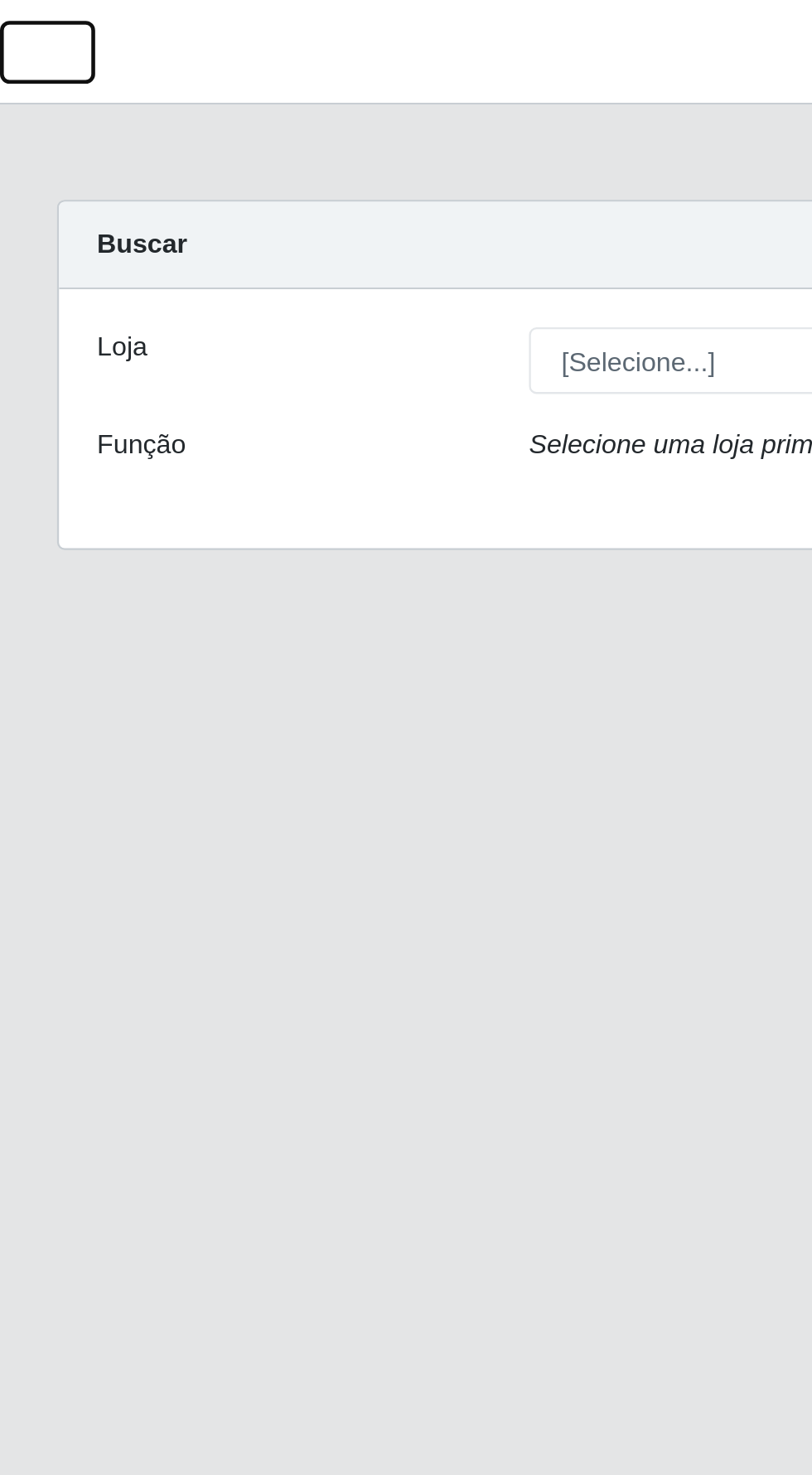
click at [19, 35] on button "button" at bounding box center [20, 23] width 41 height 28
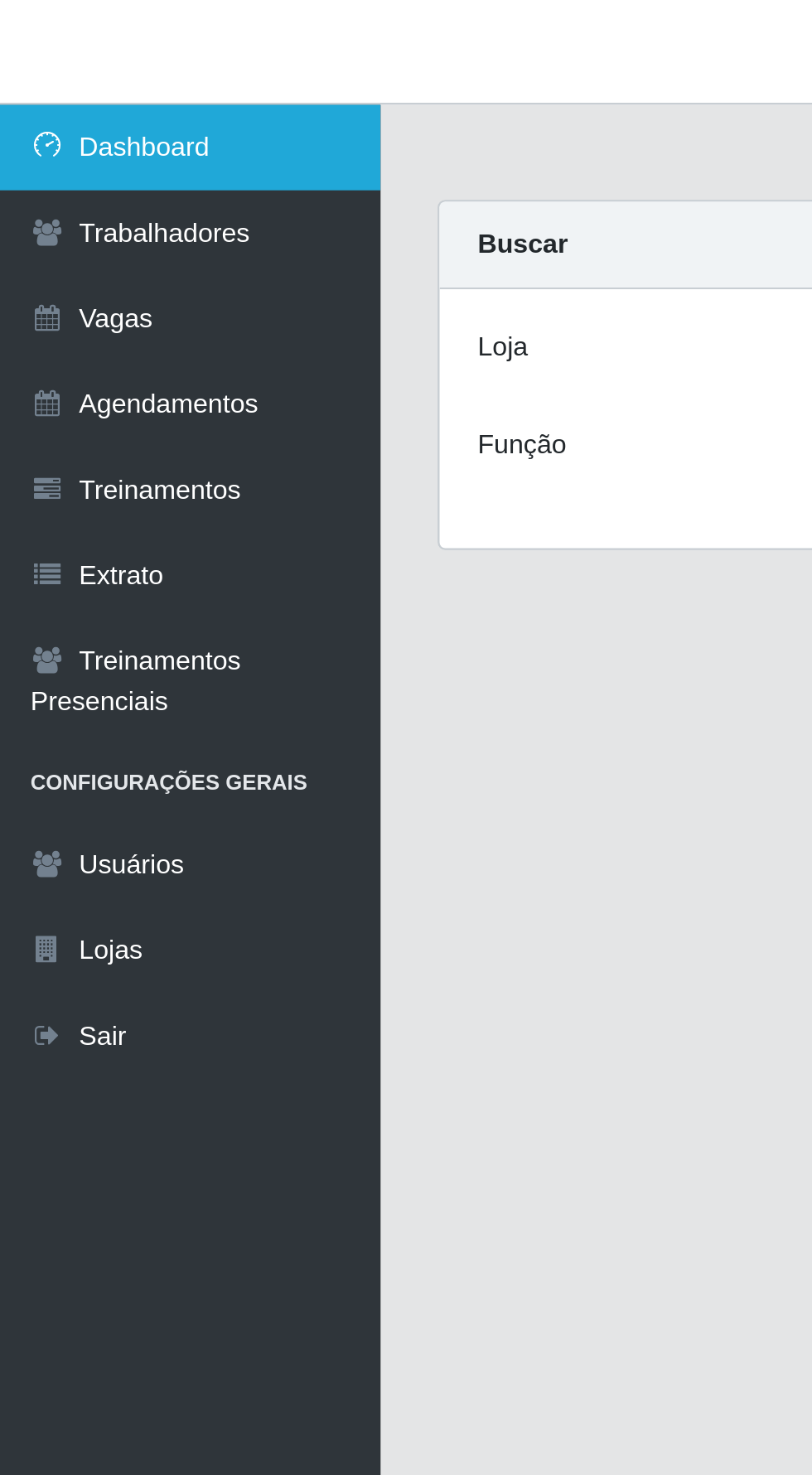
click at [61, 62] on link "Dashboard" at bounding box center [83, 64] width 166 height 38
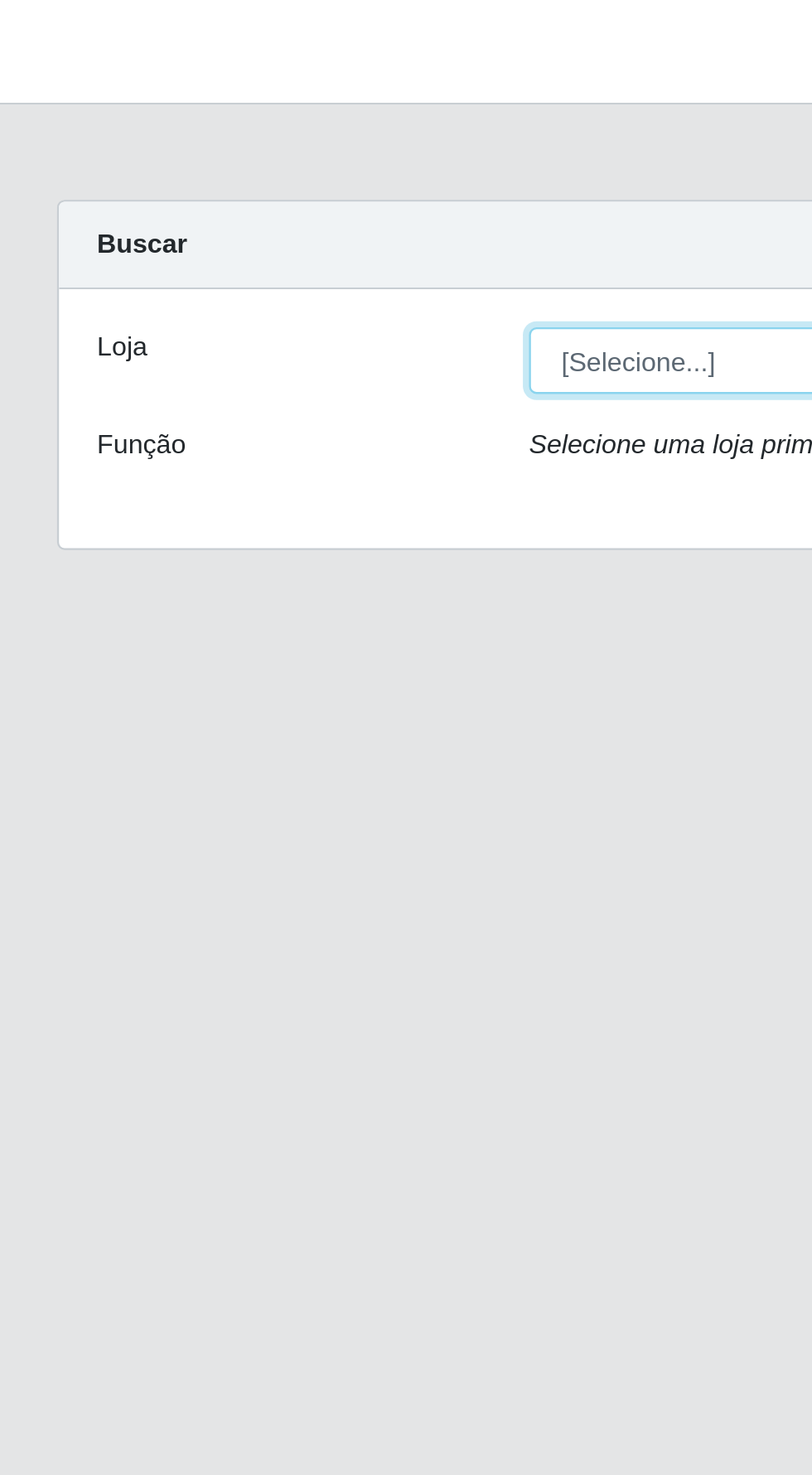
click at [302, 158] on select "[Selecione...] Supermercado Compre Bem - Itabaiana" at bounding box center [499, 157] width 539 height 29
select select "264"
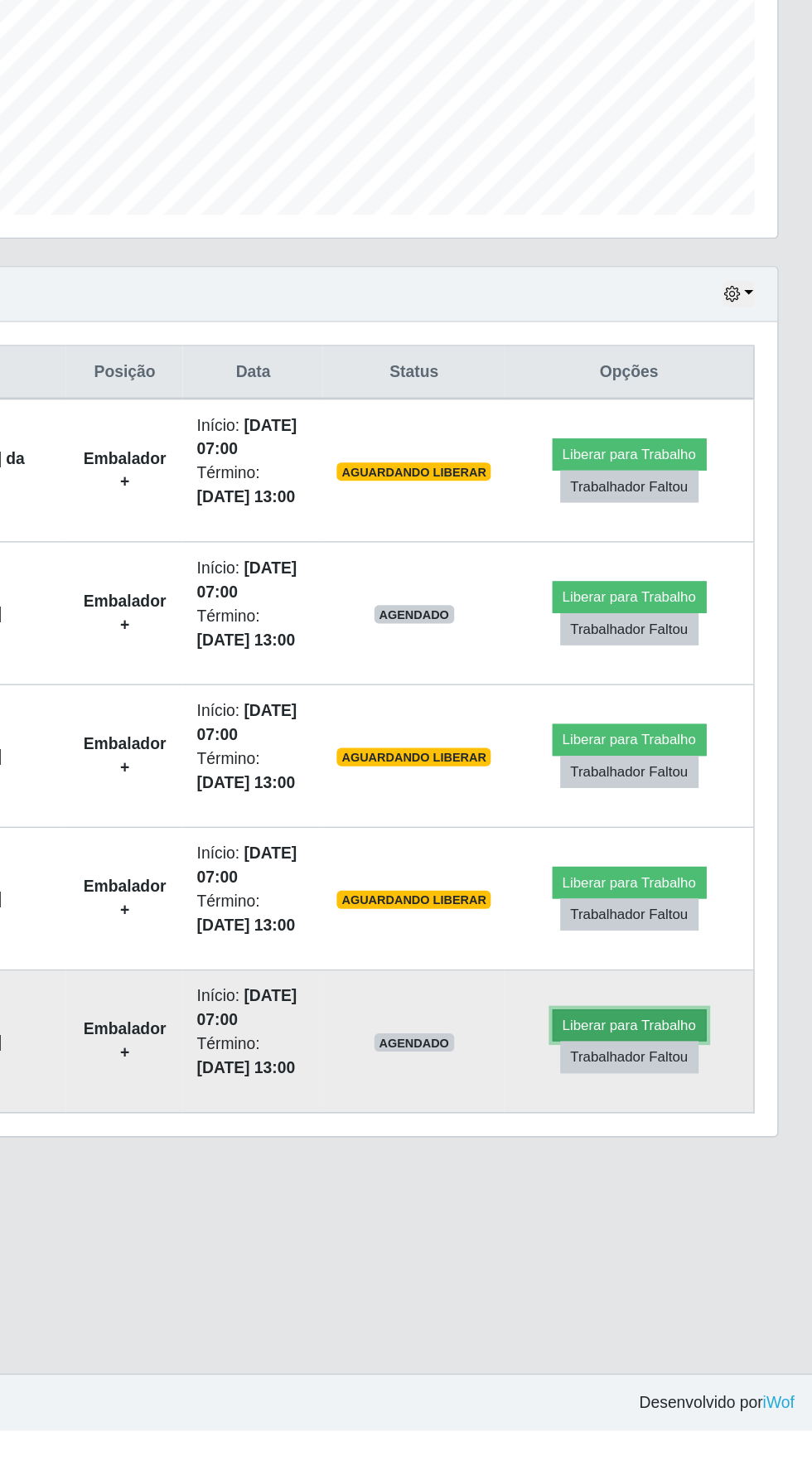
click at [707, 1176] on button "Liberar para Trabalho" at bounding box center [679, 1181] width 112 height 23
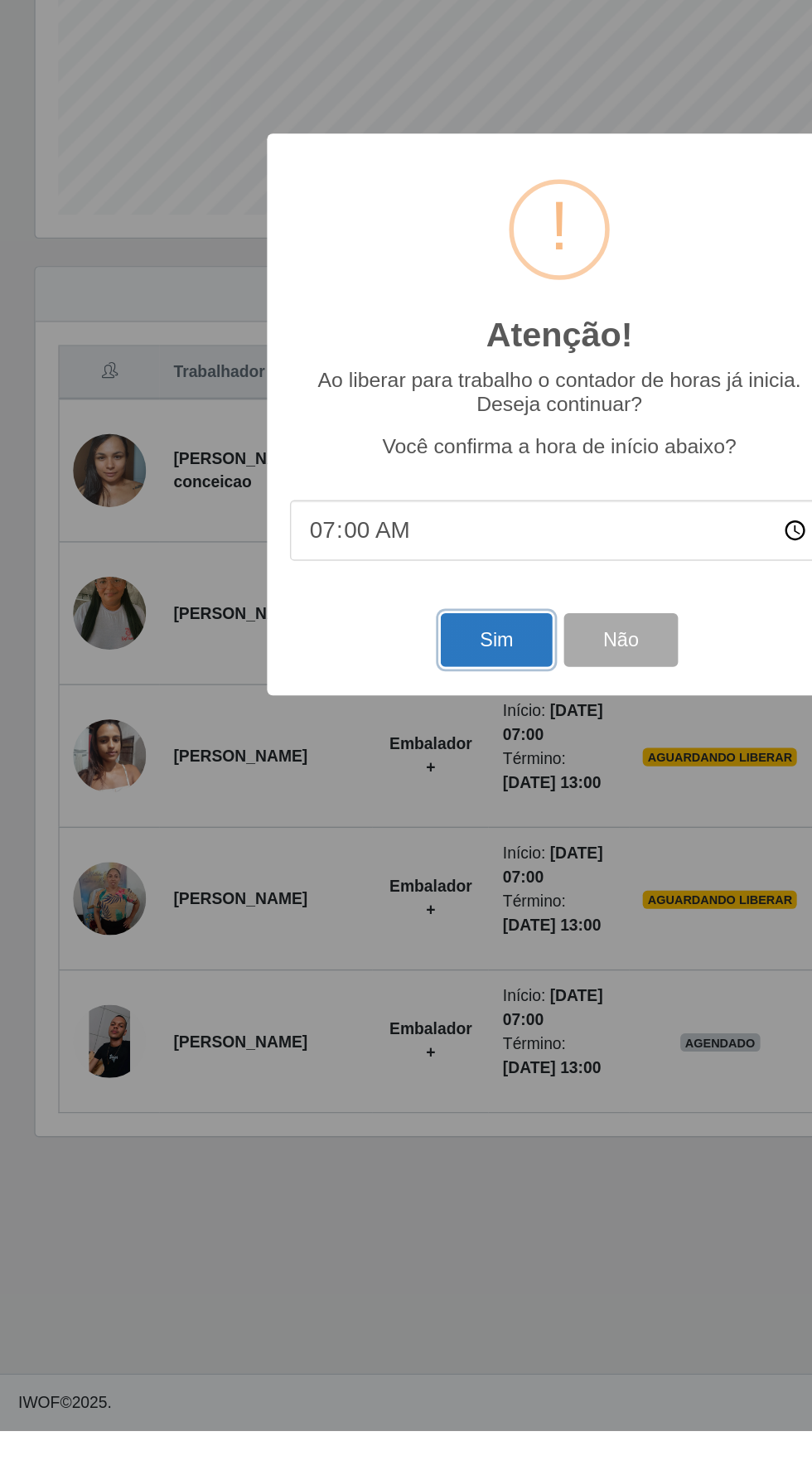
click at [354, 921] on button "Sim" at bounding box center [360, 901] width 80 height 39
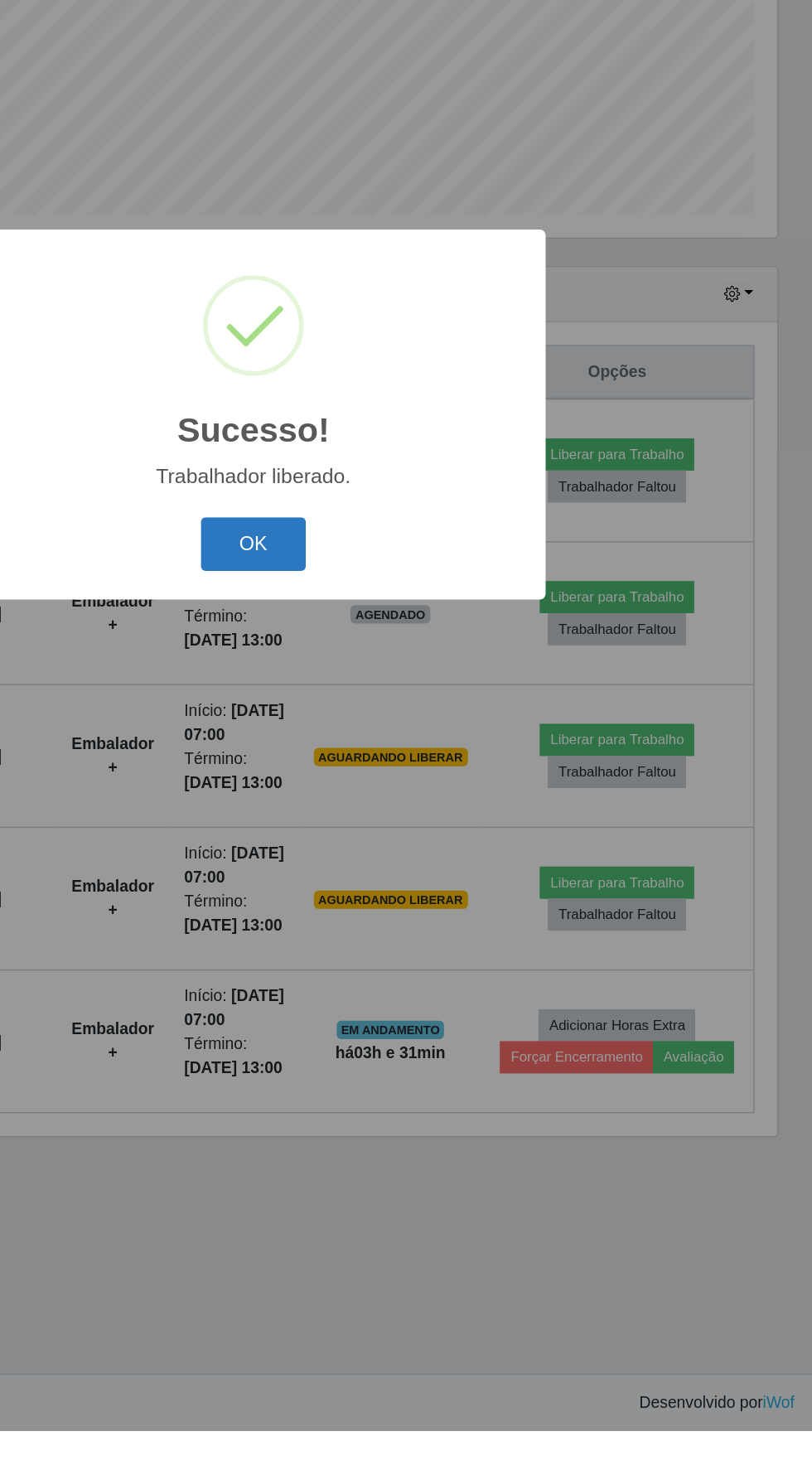
click at [405, 851] on button "OK" at bounding box center [406, 832] width 77 height 39
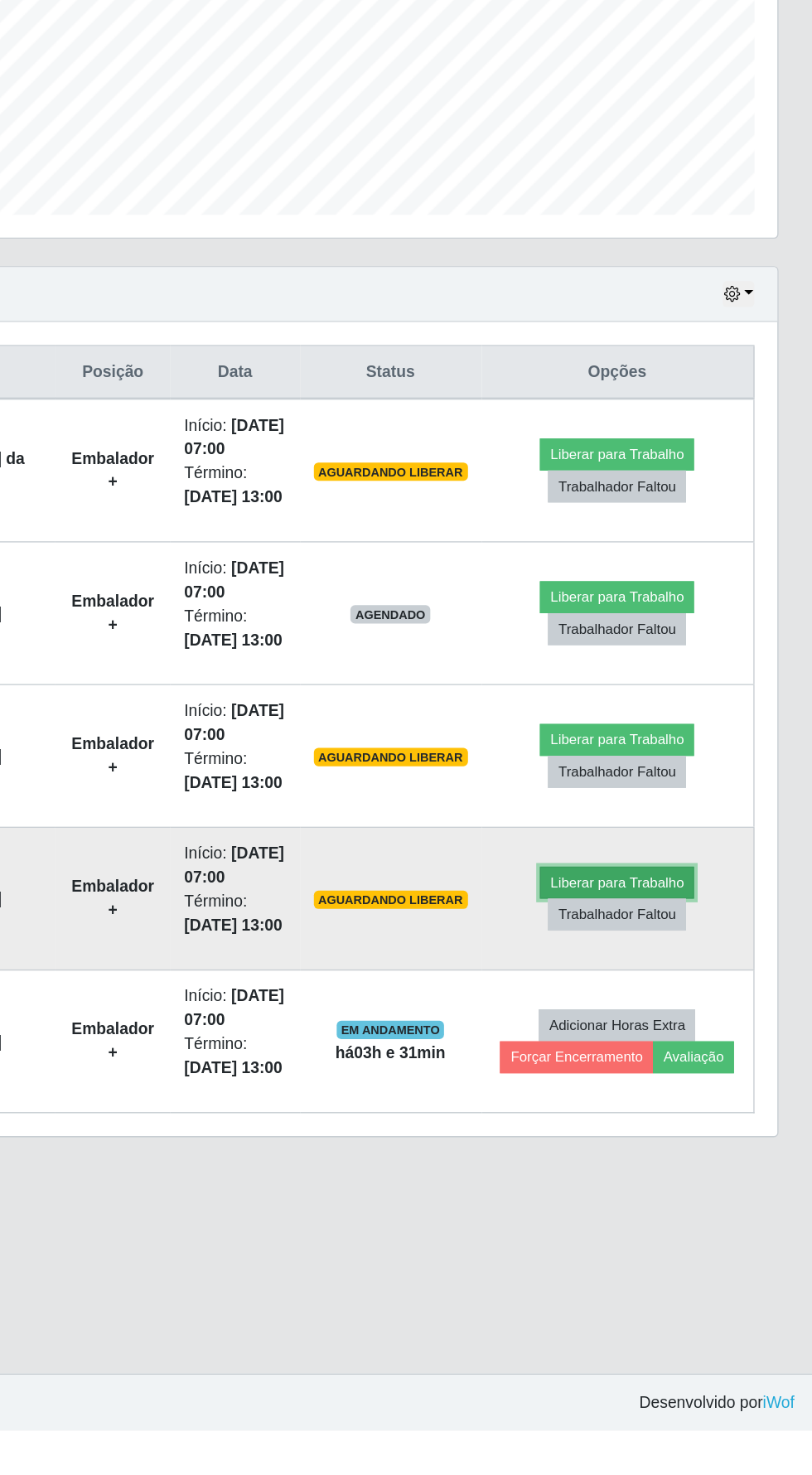
click at [692, 1068] on button "Liberar para Trabalho" at bounding box center [669, 1077] width 112 height 23
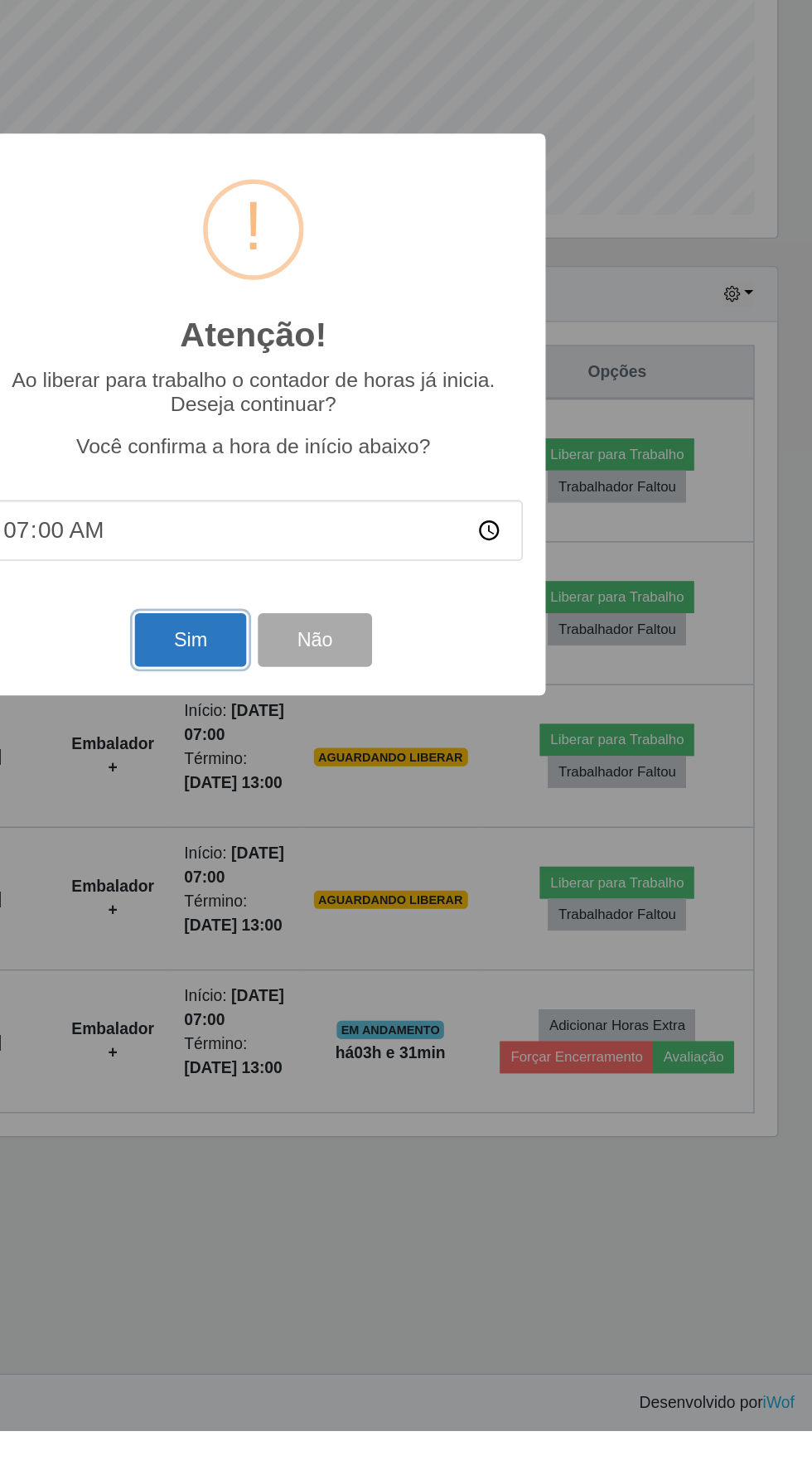
click at [352, 921] on button "Sim" at bounding box center [360, 901] width 80 height 39
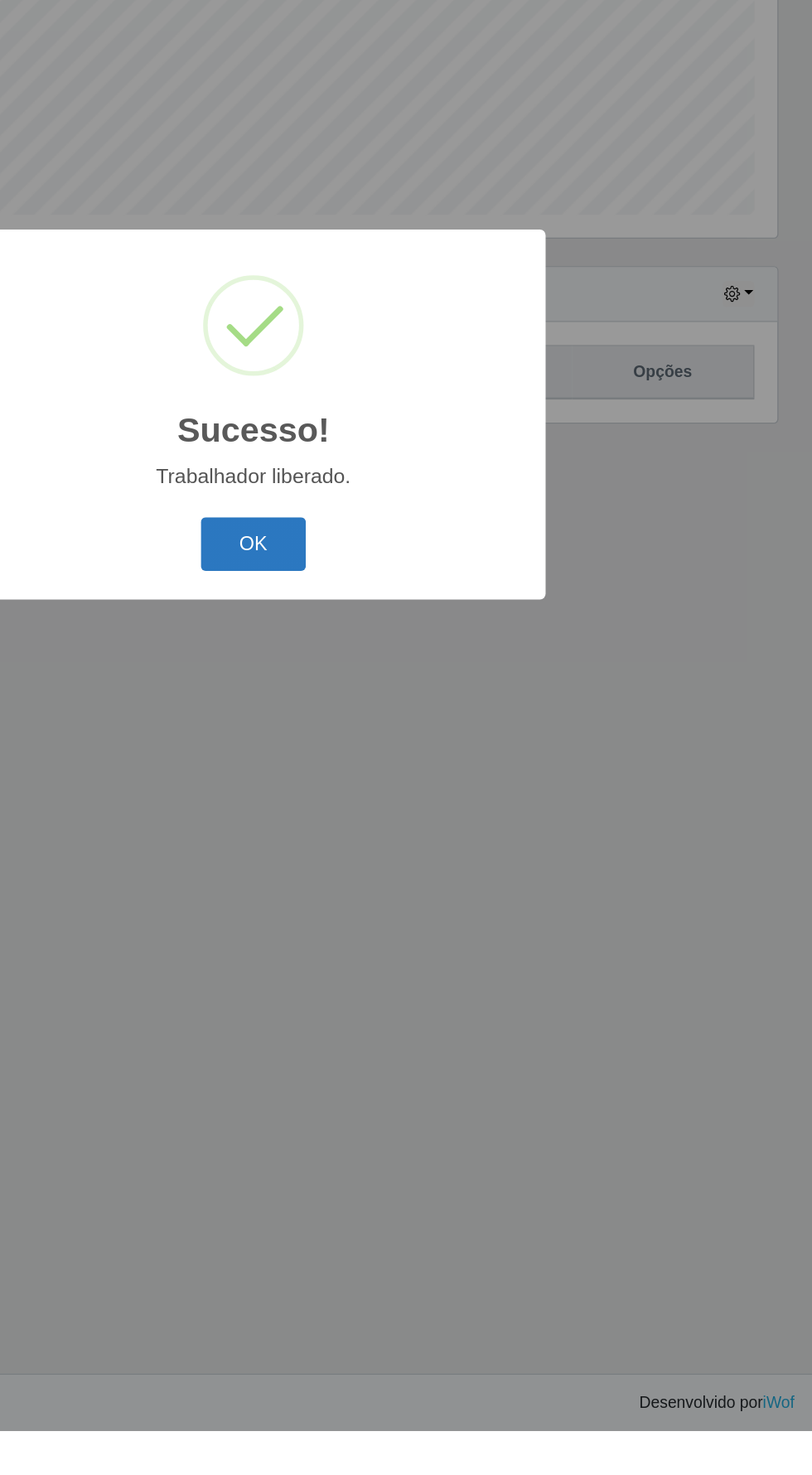
click at [396, 851] on button "OK" at bounding box center [406, 832] width 77 height 39
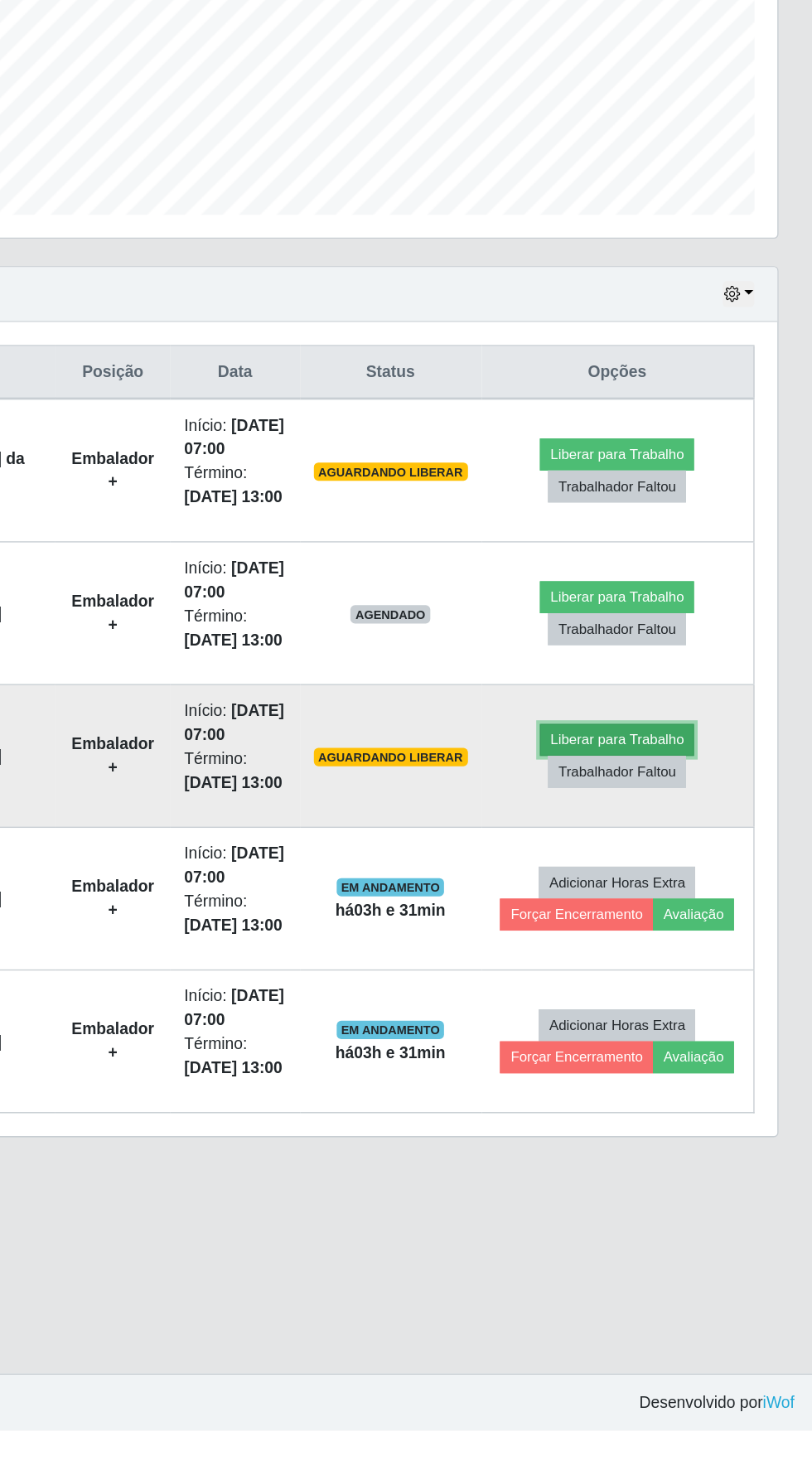
click at [692, 969] on button "Liberar para Trabalho" at bounding box center [669, 974] width 112 height 23
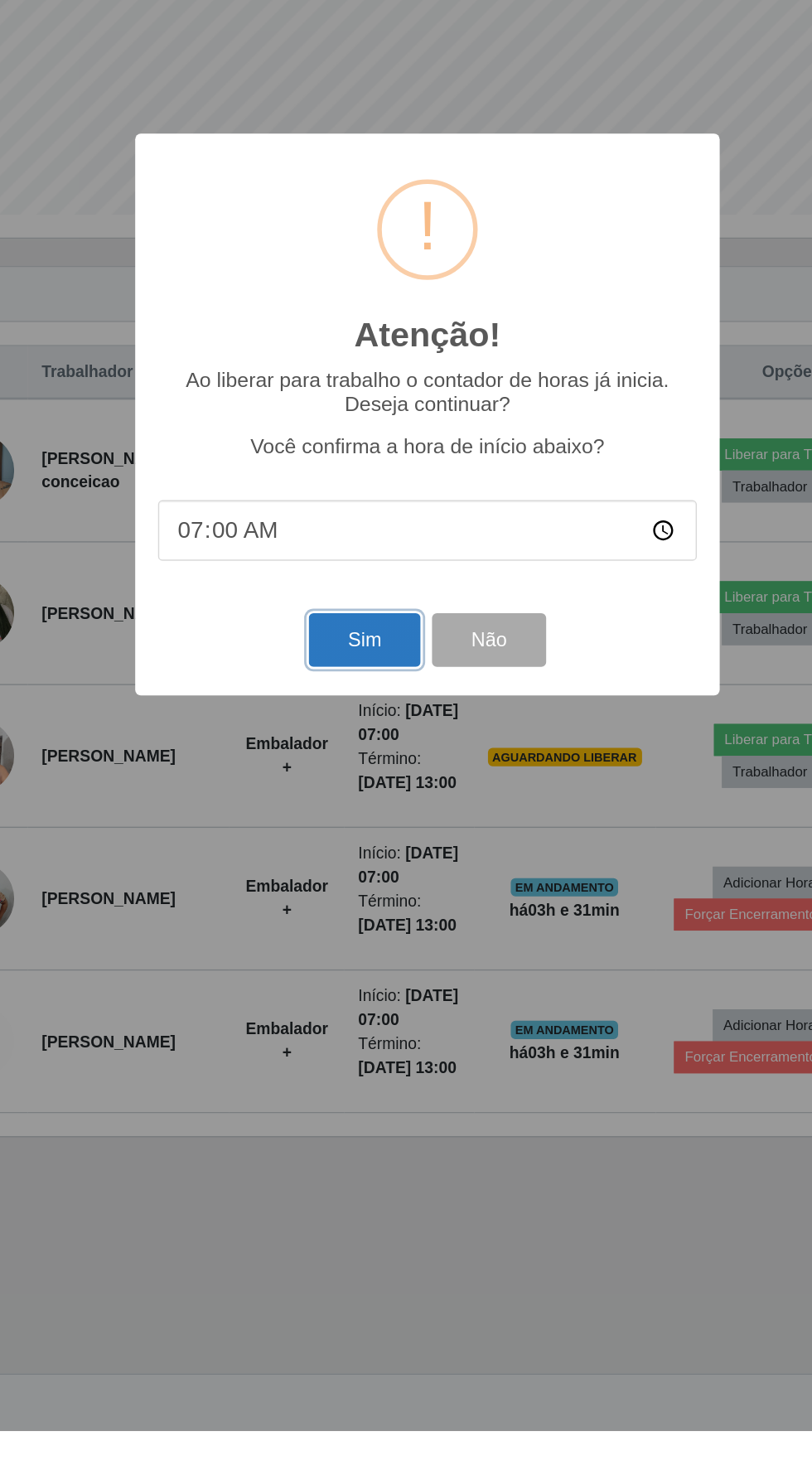
click at [346, 921] on button "Sim" at bounding box center [360, 901] width 80 height 39
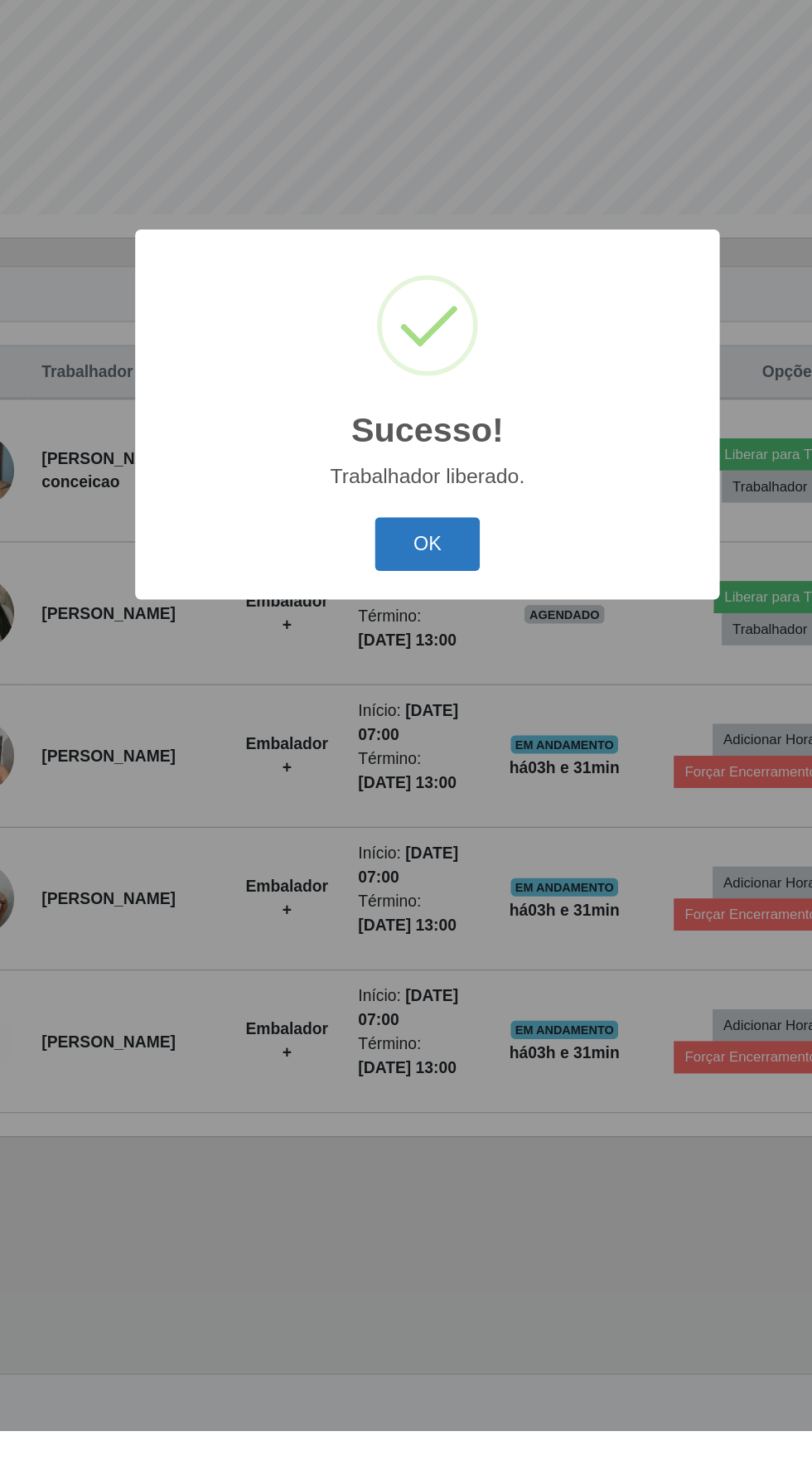
click at [413, 851] on button "OK" at bounding box center [406, 832] width 77 height 39
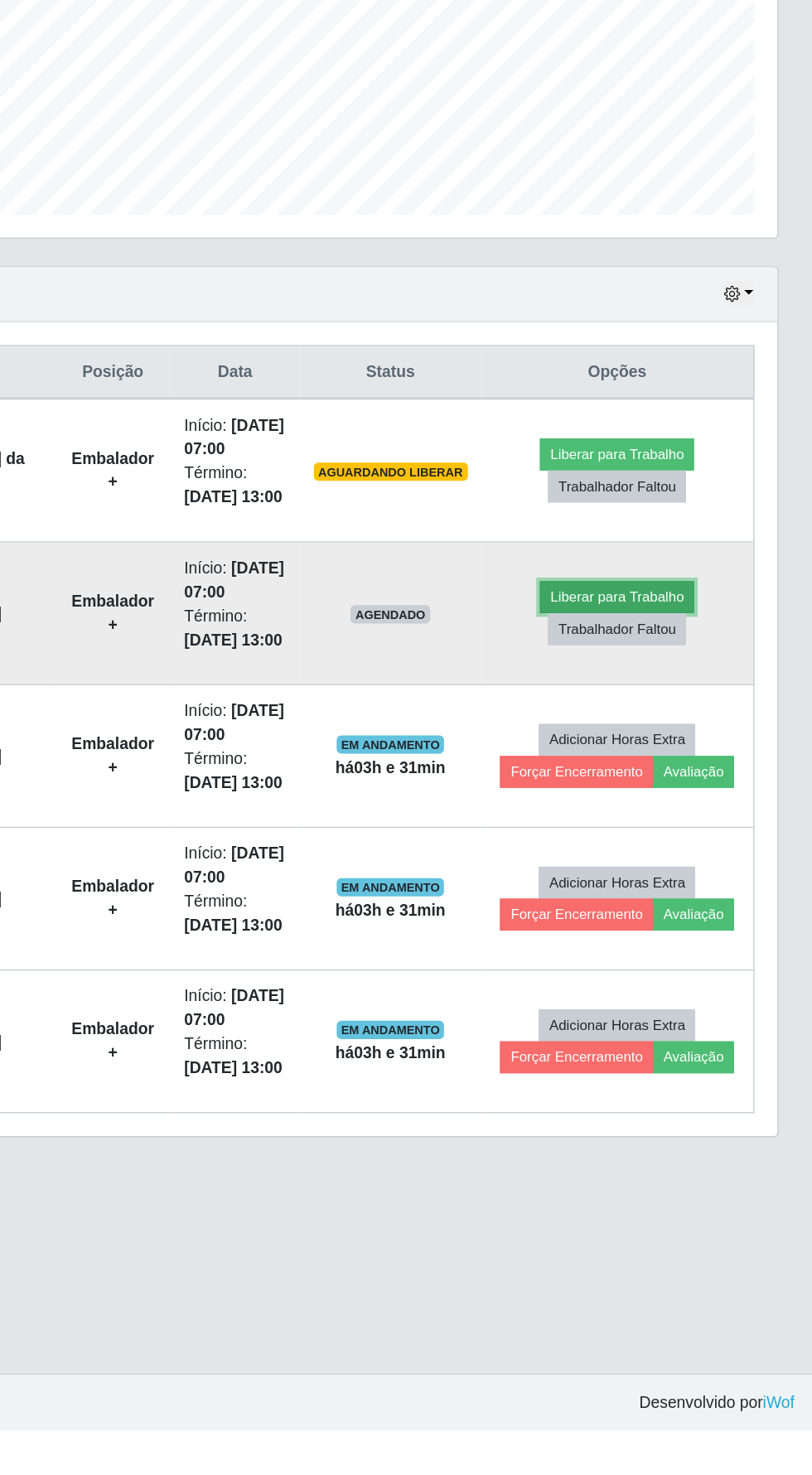
click at [680, 858] on button "Liberar para Trabalho" at bounding box center [669, 870] width 112 height 23
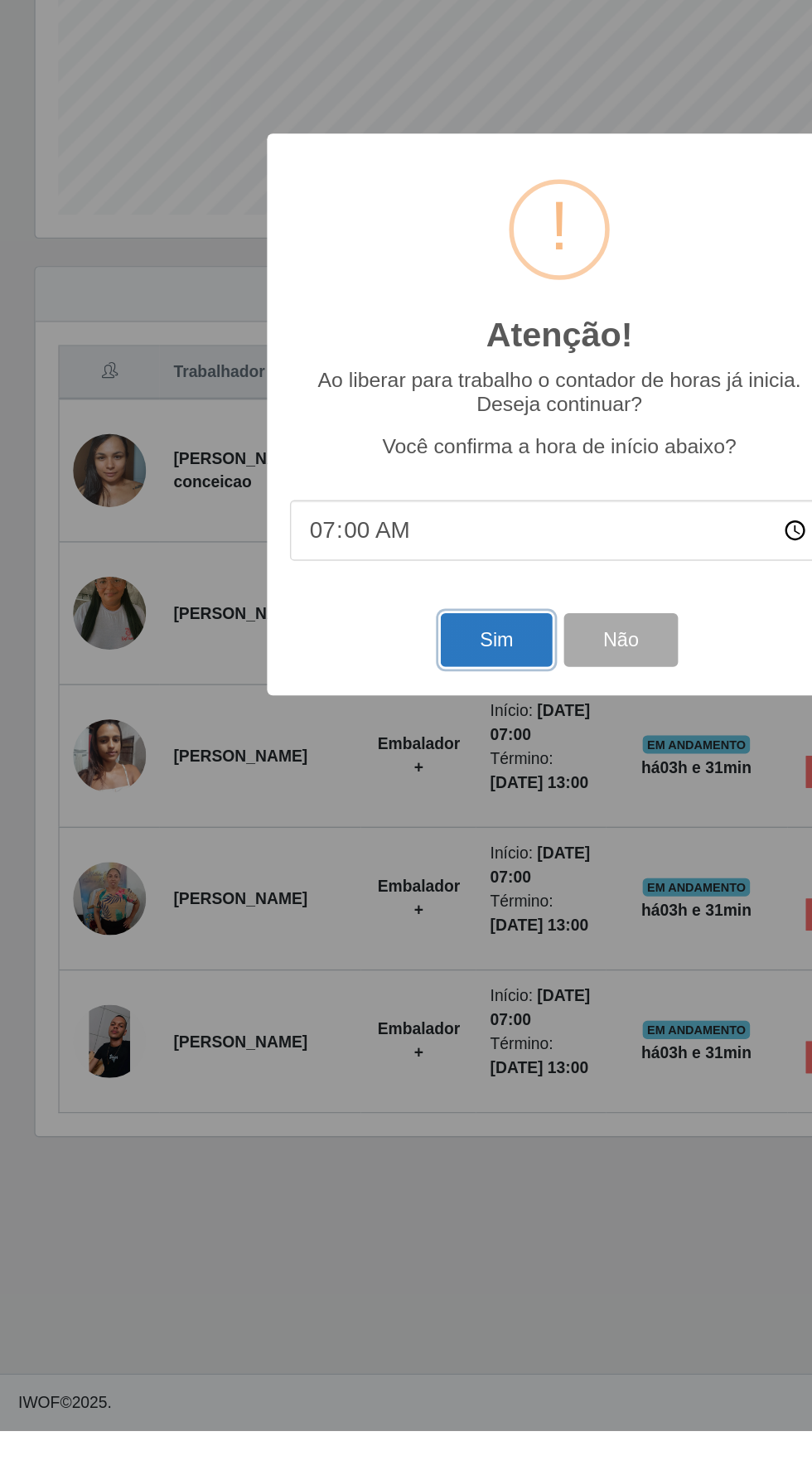
click at [345, 921] on button "Sim" at bounding box center [360, 901] width 80 height 39
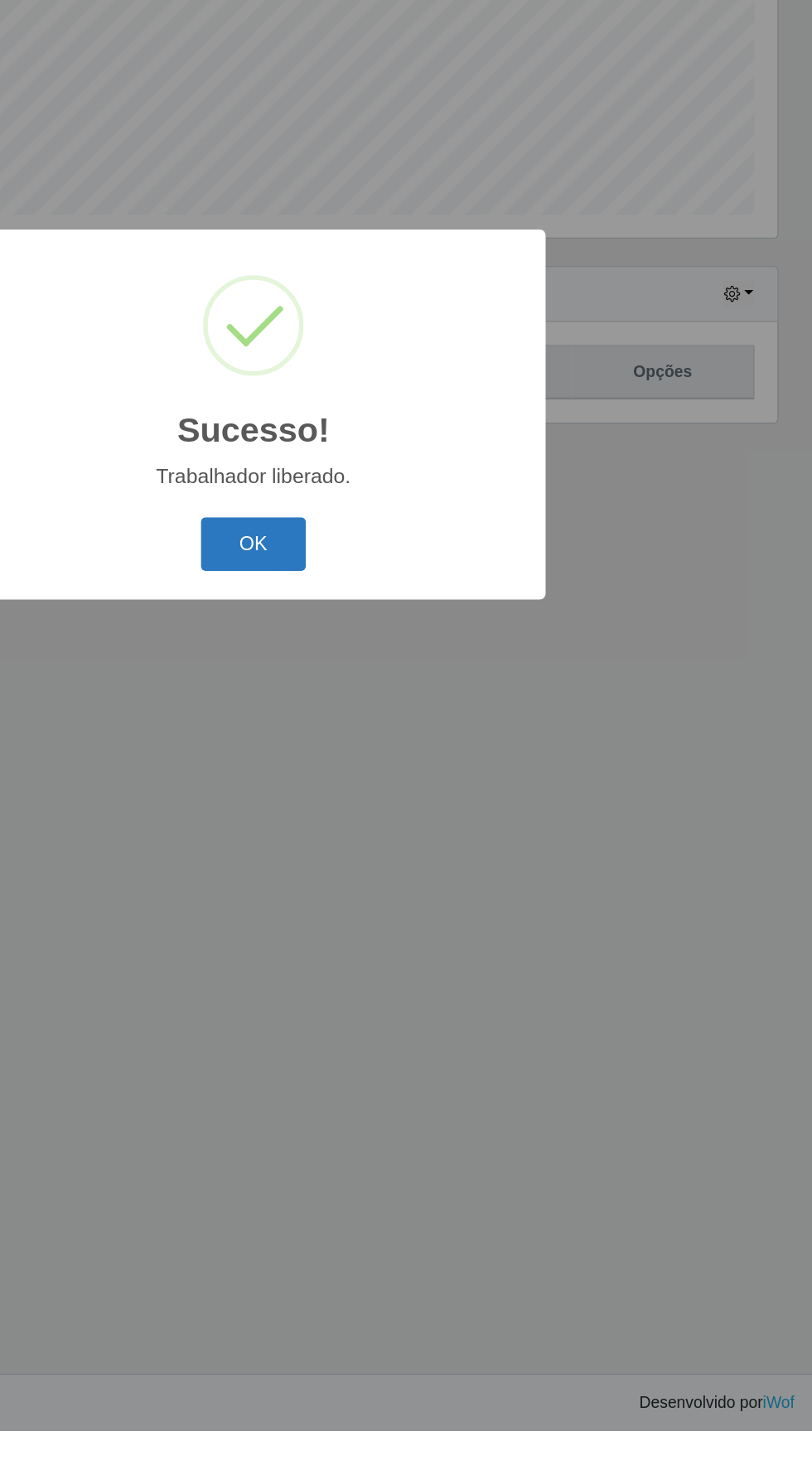
click at [405, 851] on button "OK" at bounding box center [406, 832] width 77 height 39
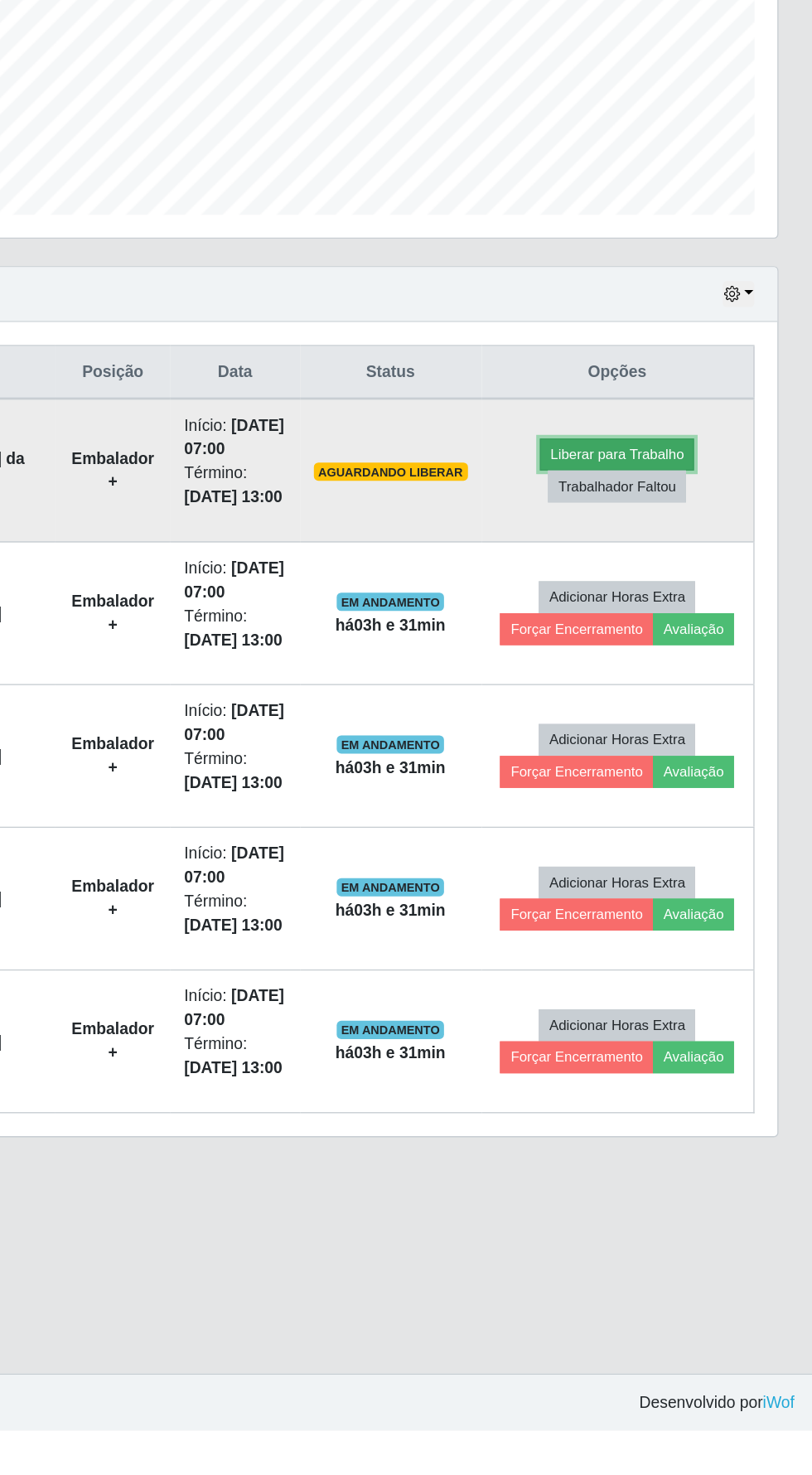
click at [692, 756] on button "Liberar para Trabalho" at bounding box center [669, 766] width 112 height 23
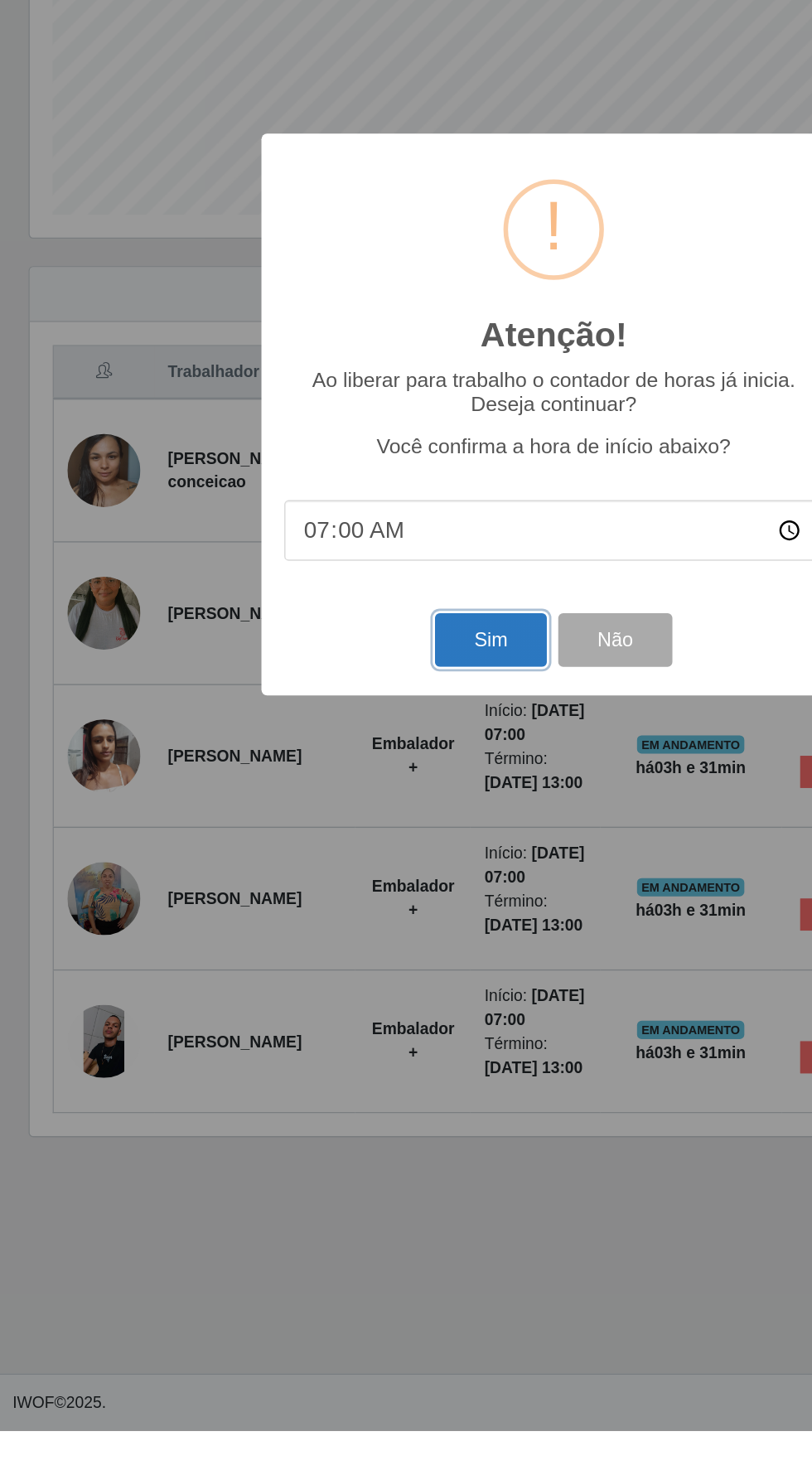
click at [360, 921] on button "Sim" at bounding box center [360, 901] width 80 height 39
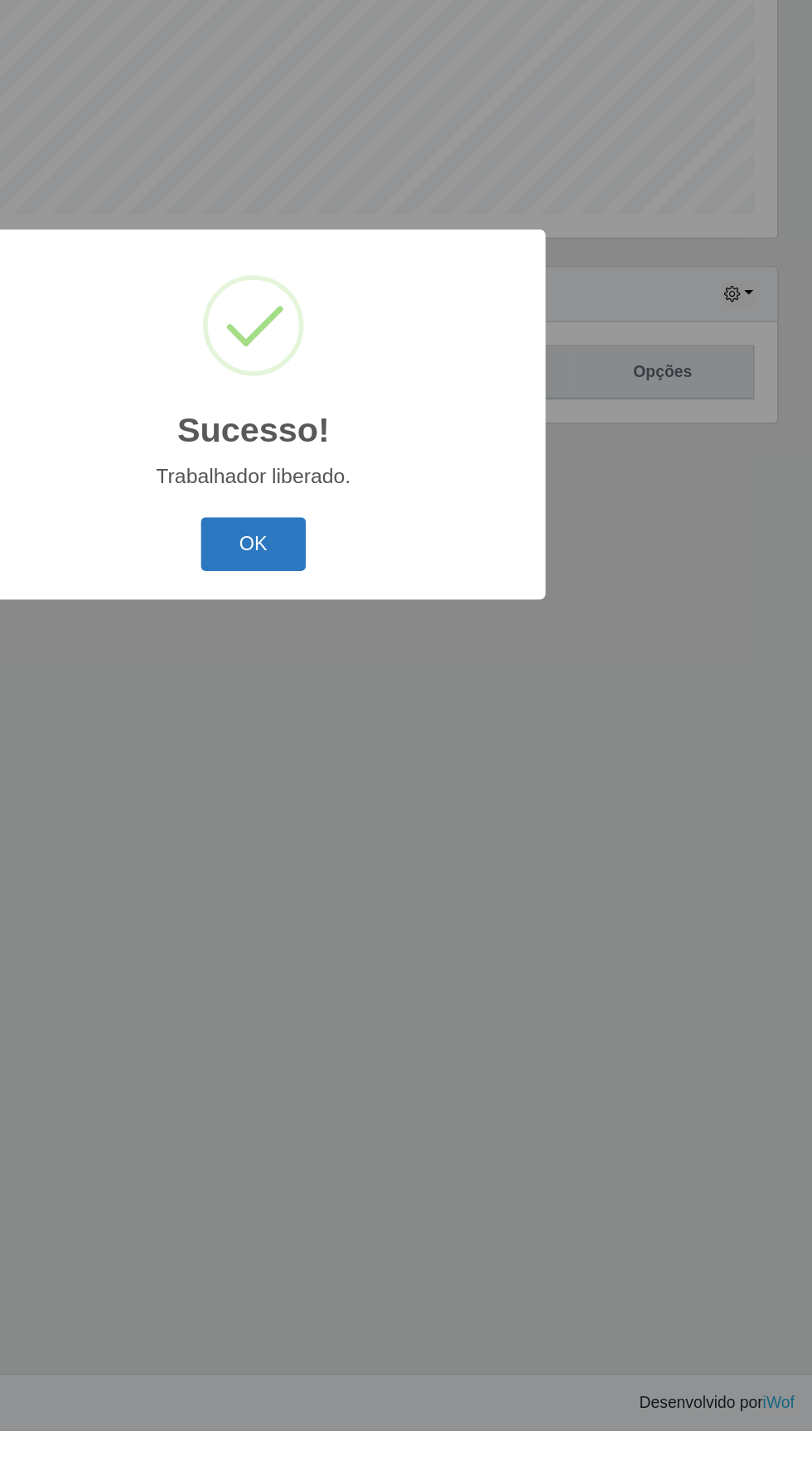
click at [413, 851] on button "OK" at bounding box center [406, 832] width 77 height 39
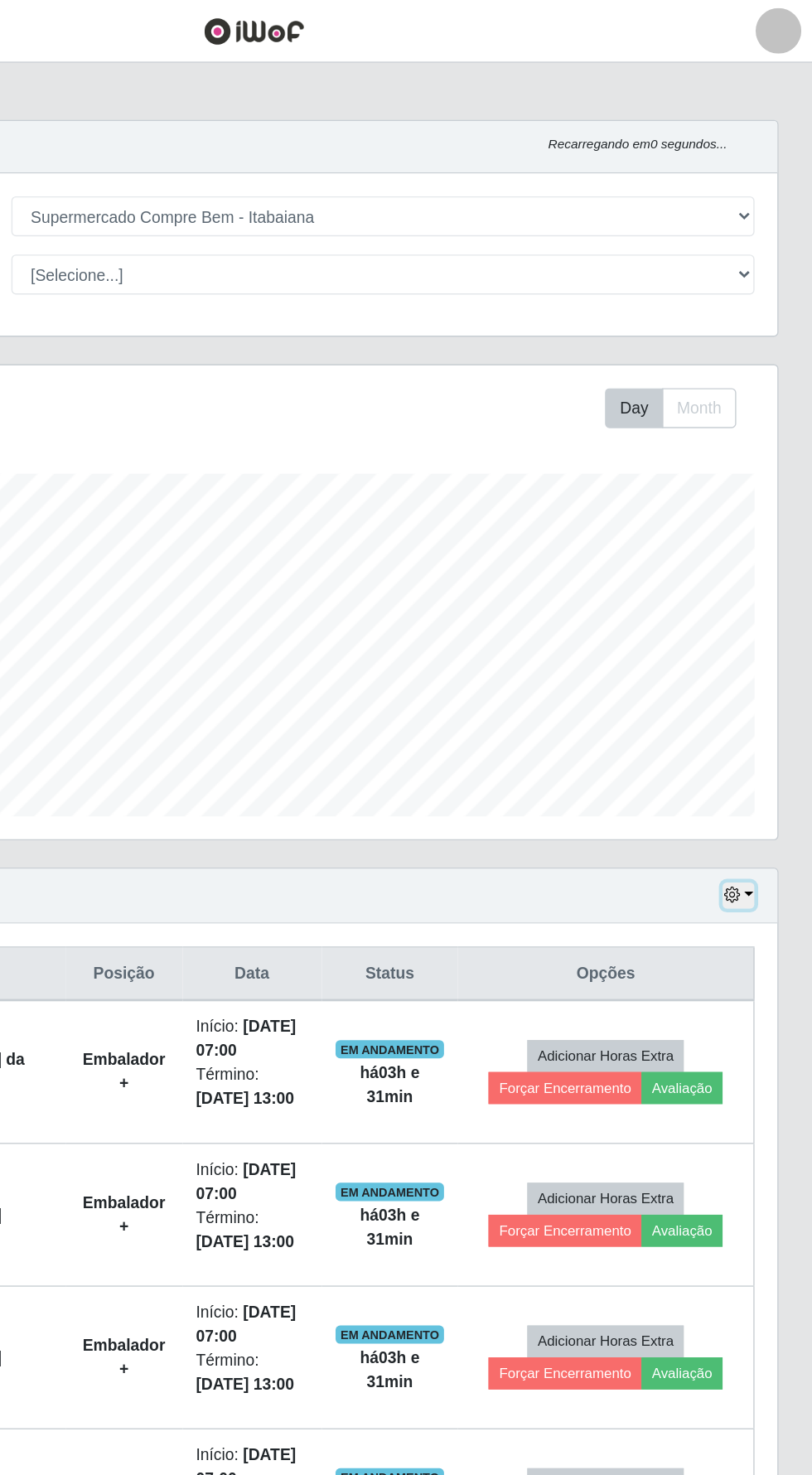
click at [756, 652] on icon "button" at bounding box center [752, 650] width 12 height 12
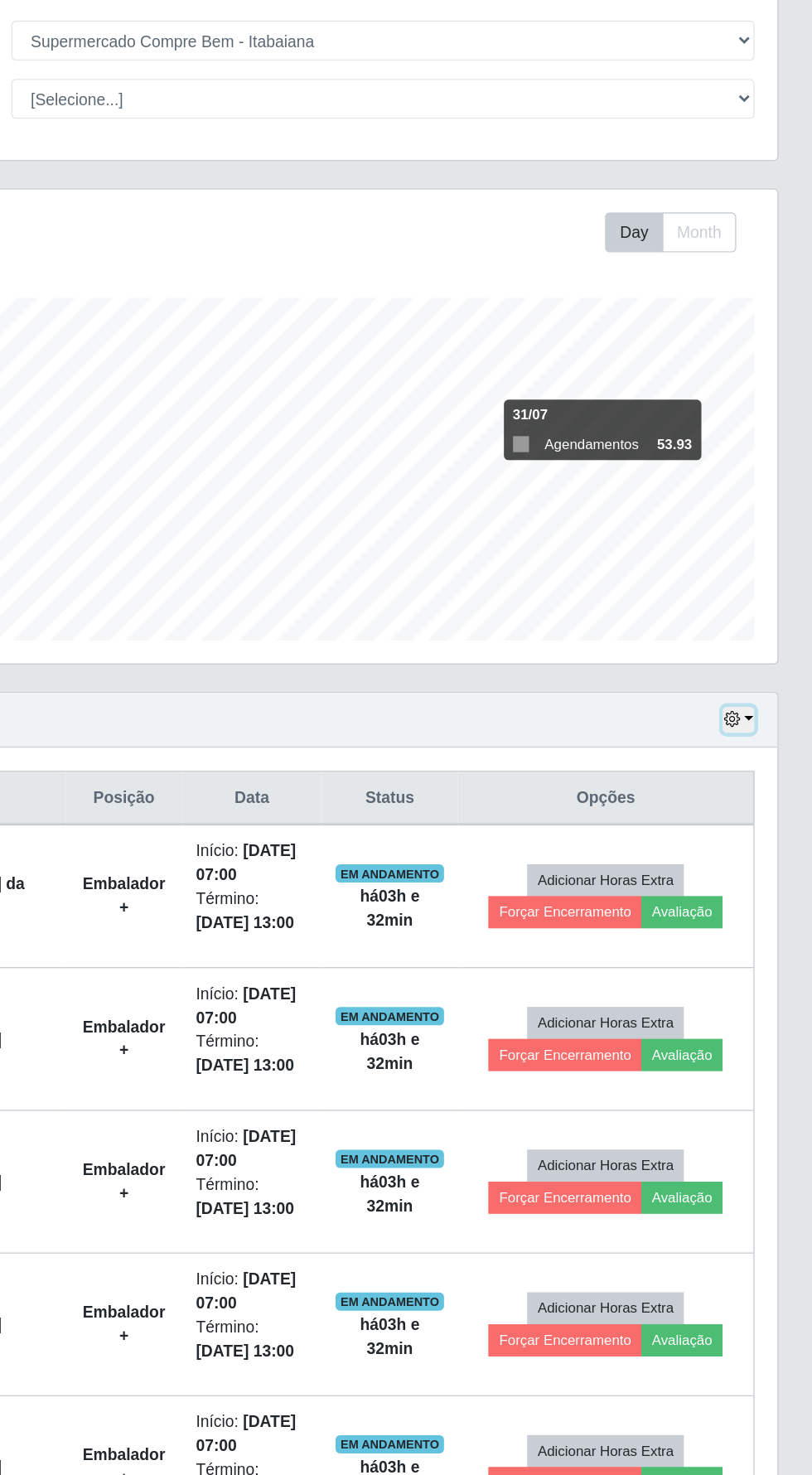
click at [765, 647] on button "button" at bounding box center [757, 650] width 23 height 19
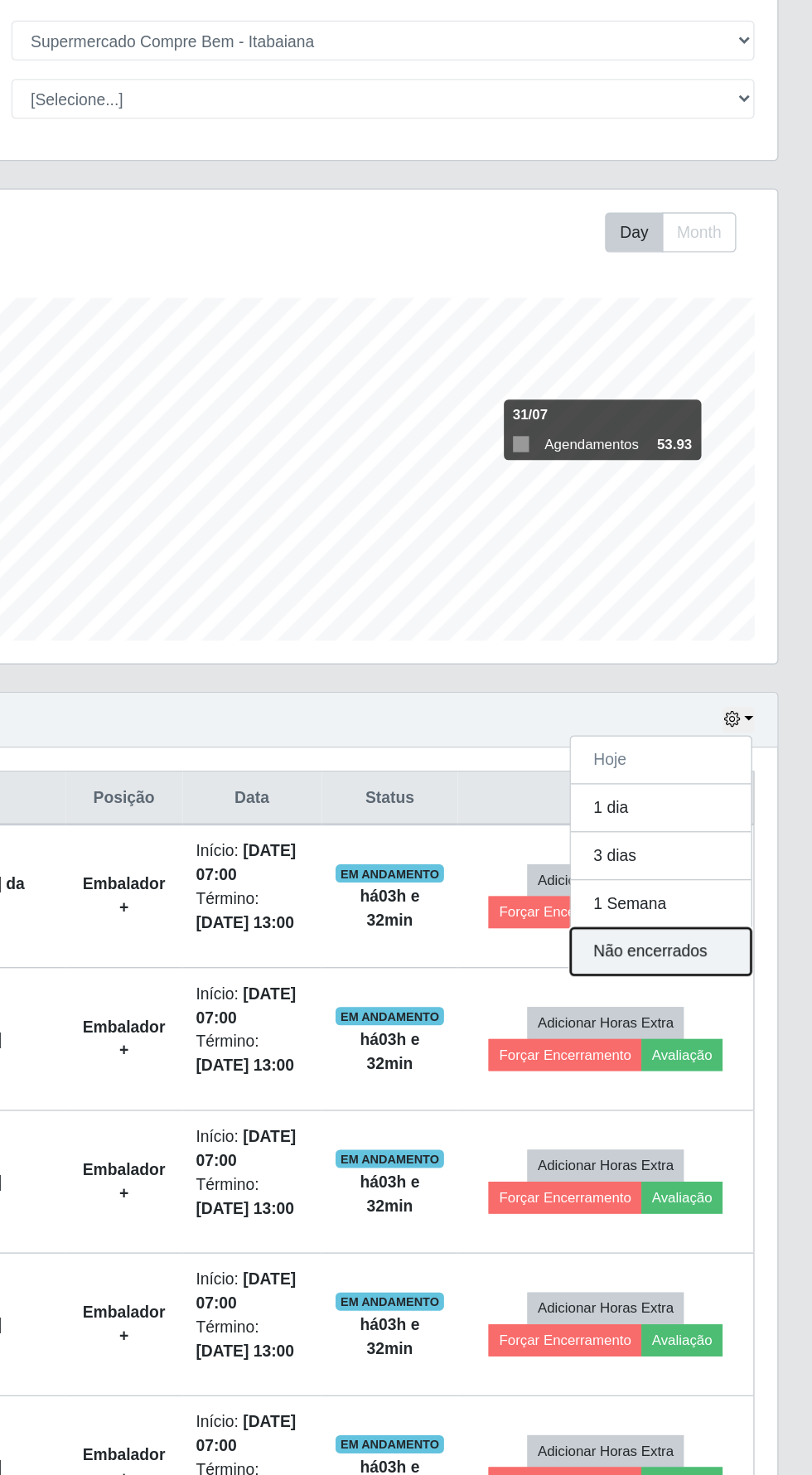
click at [738, 819] on button "Não encerrados" at bounding box center [702, 818] width 131 height 34
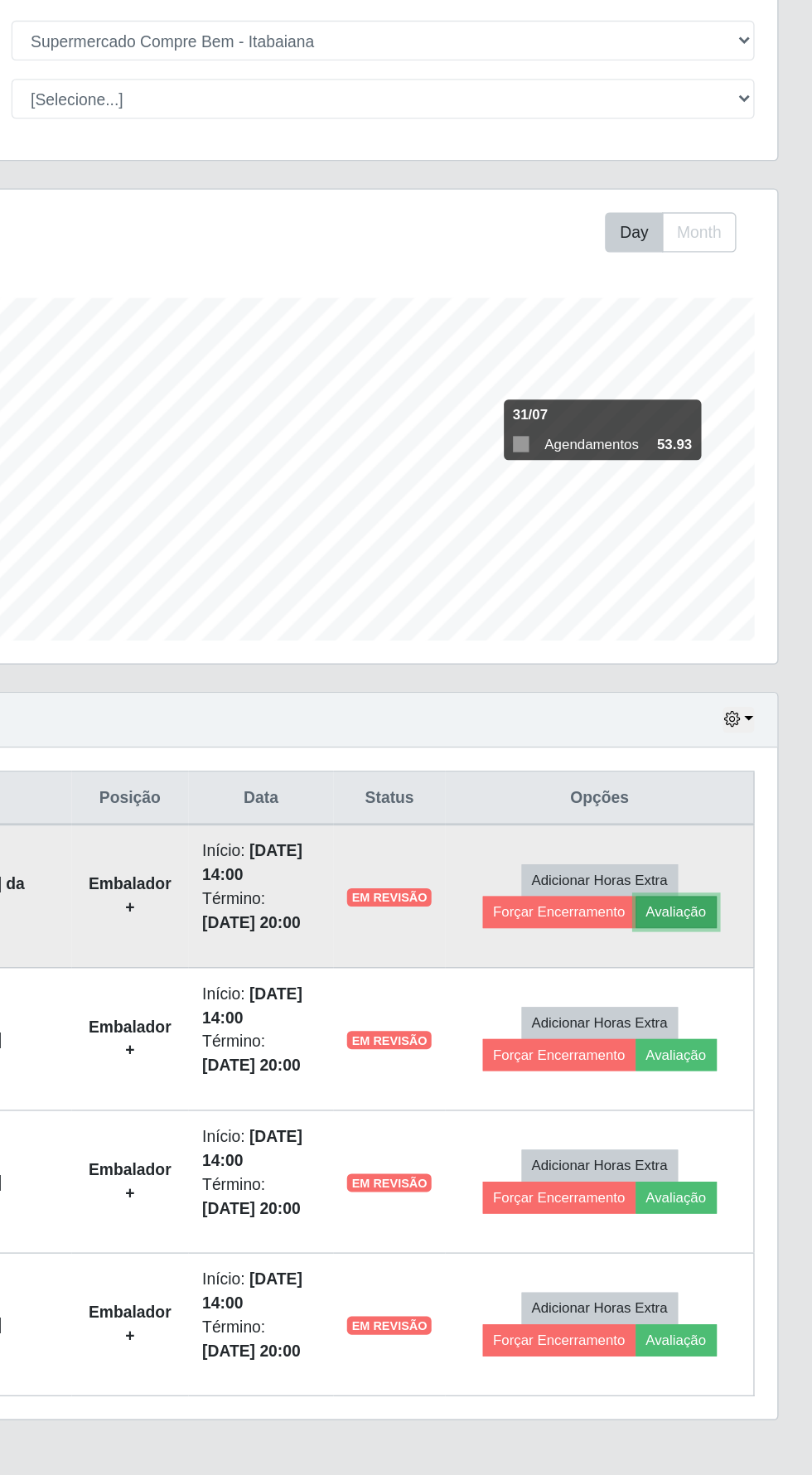
click at [735, 795] on button "Avaliação" at bounding box center [713, 789] width 59 height 23
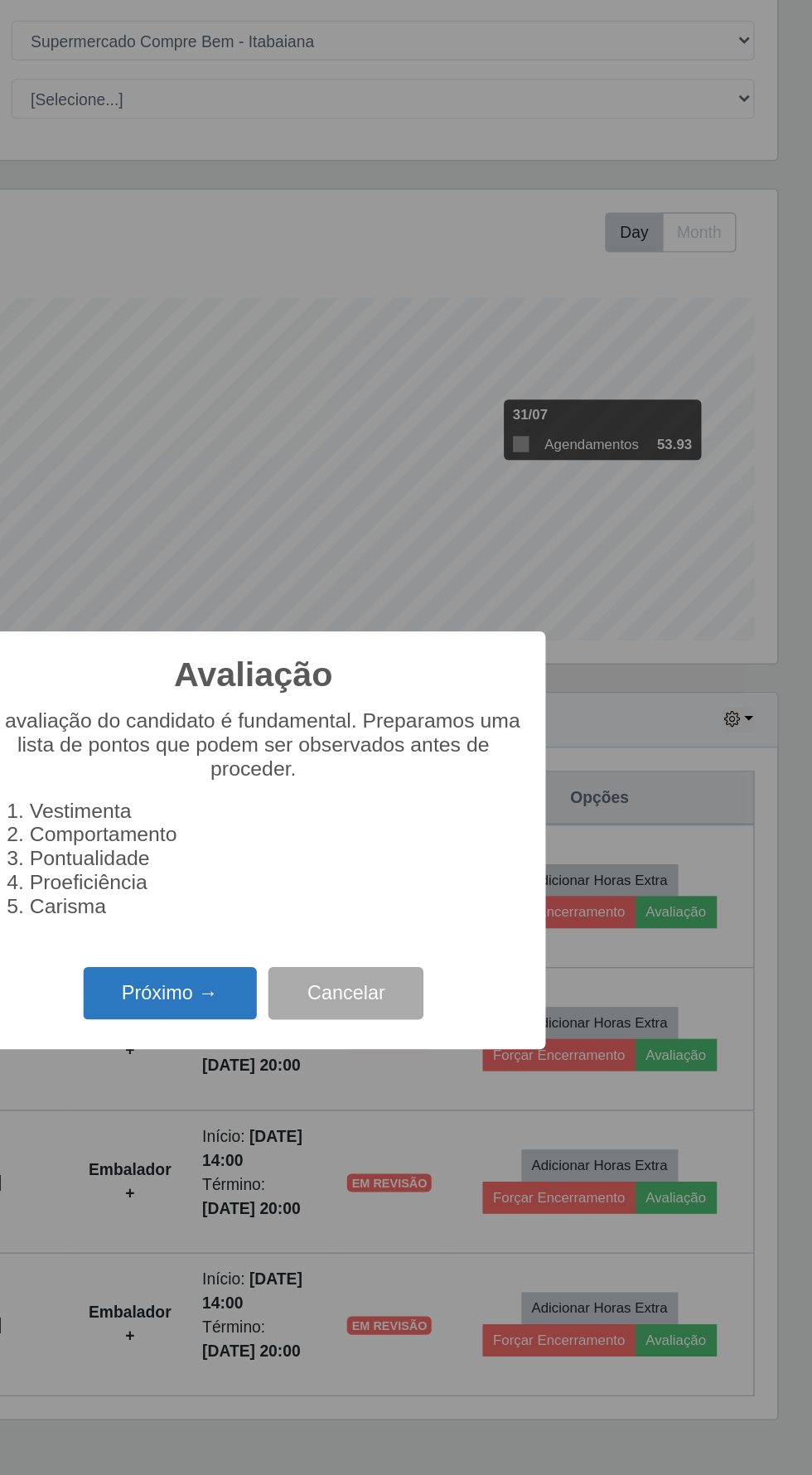
click at [345, 869] on button "Próximo →" at bounding box center [345, 849] width 126 height 39
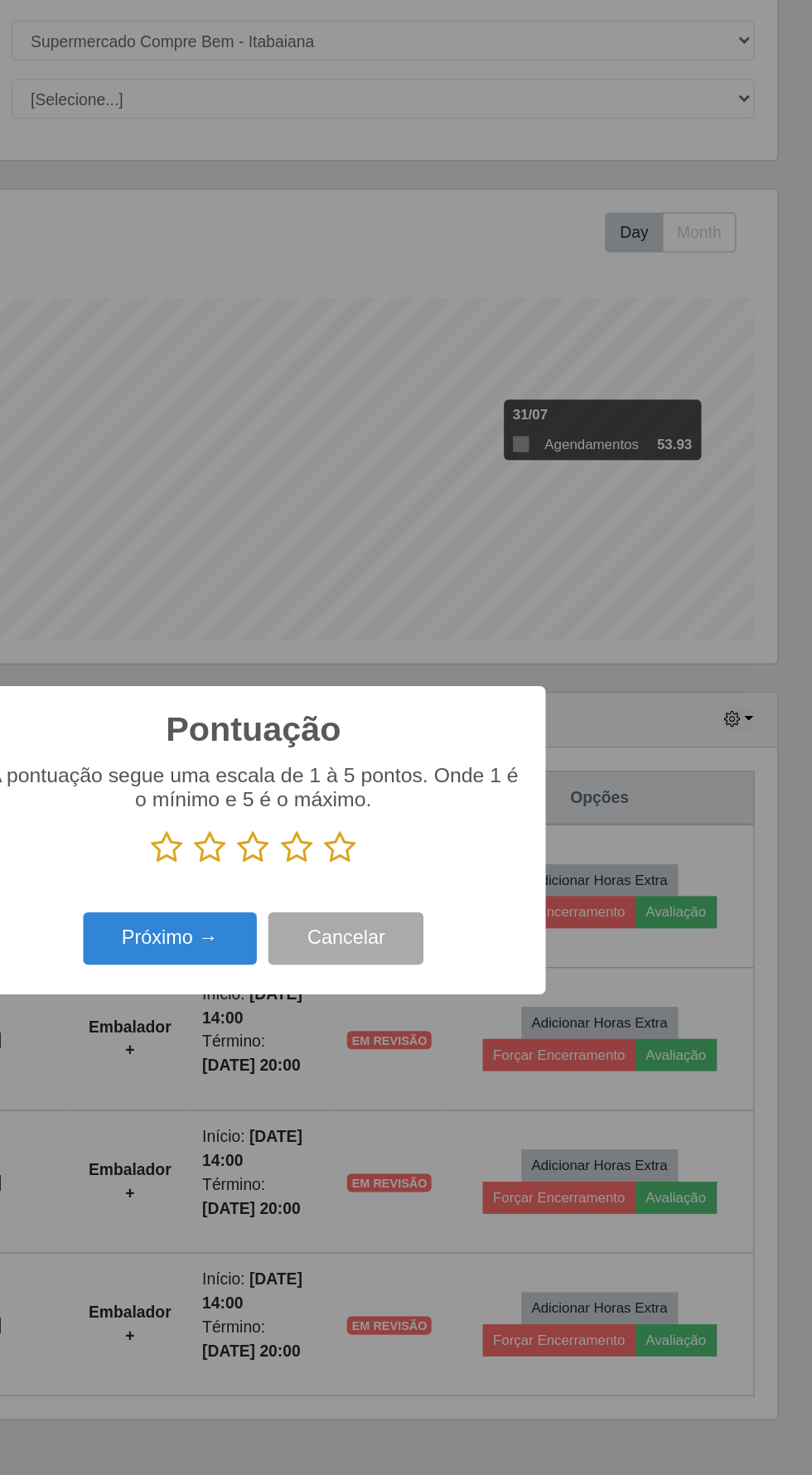
click at [437, 755] on icon at bounding box center [437, 742] width 23 height 25
click at [426, 755] on input "radio" at bounding box center [426, 755] width 0 height 0
click at [352, 829] on button "Próximo →" at bounding box center [345, 809] width 126 height 39
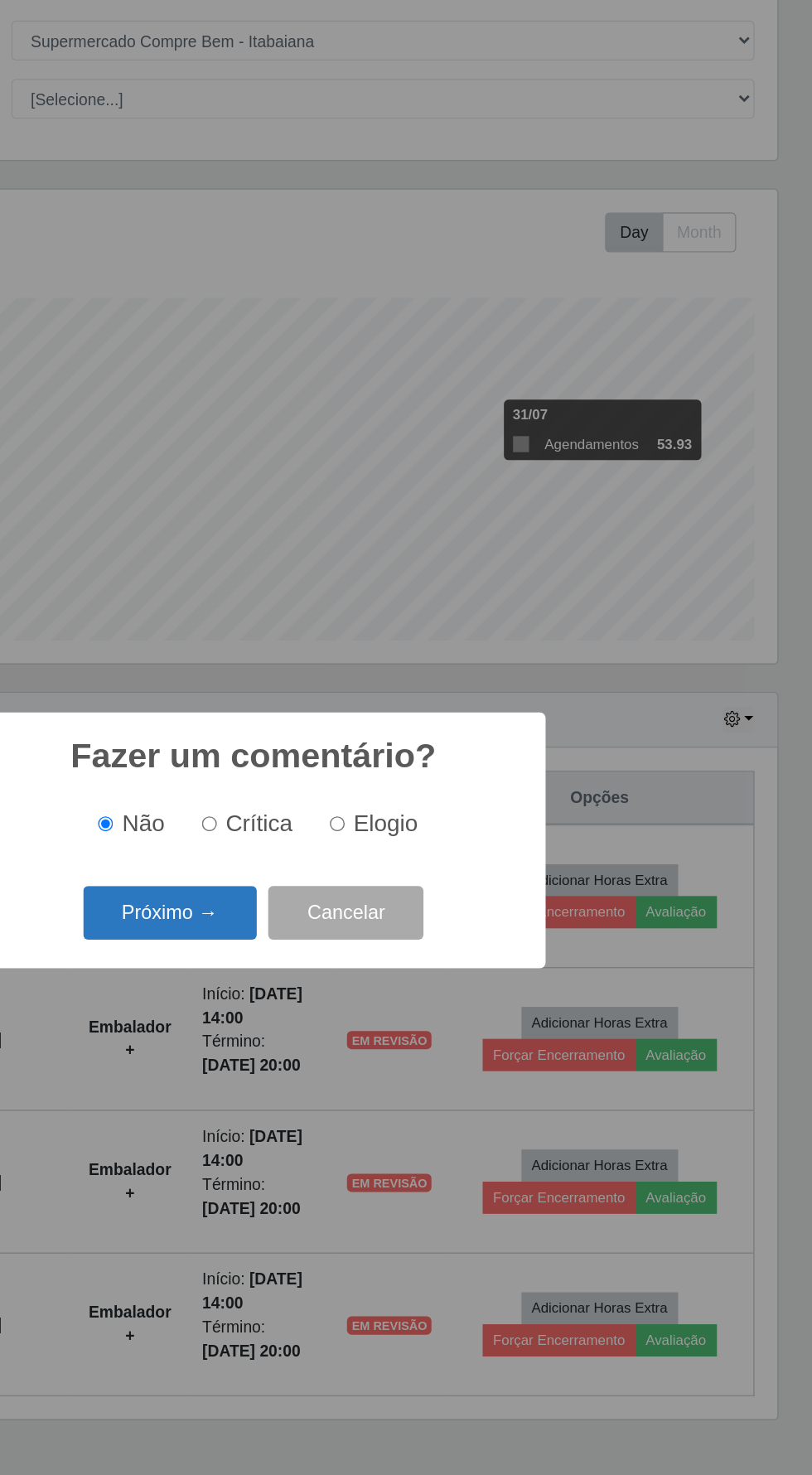
click at [340, 810] on button "Próximo →" at bounding box center [345, 790] width 126 height 39
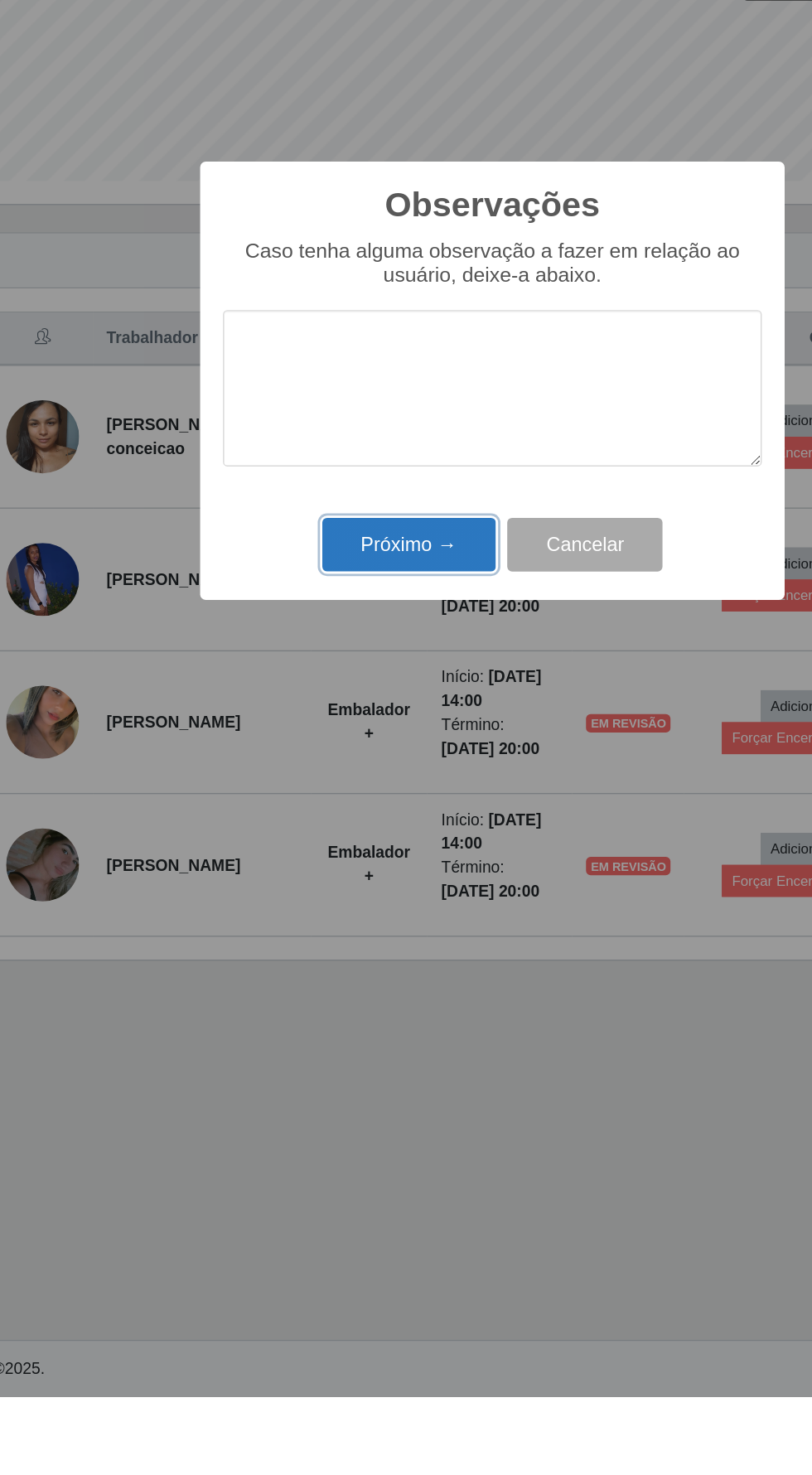
click at [343, 845] on button "Próximo →" at bounding box center [345, 857] width 126 height 39
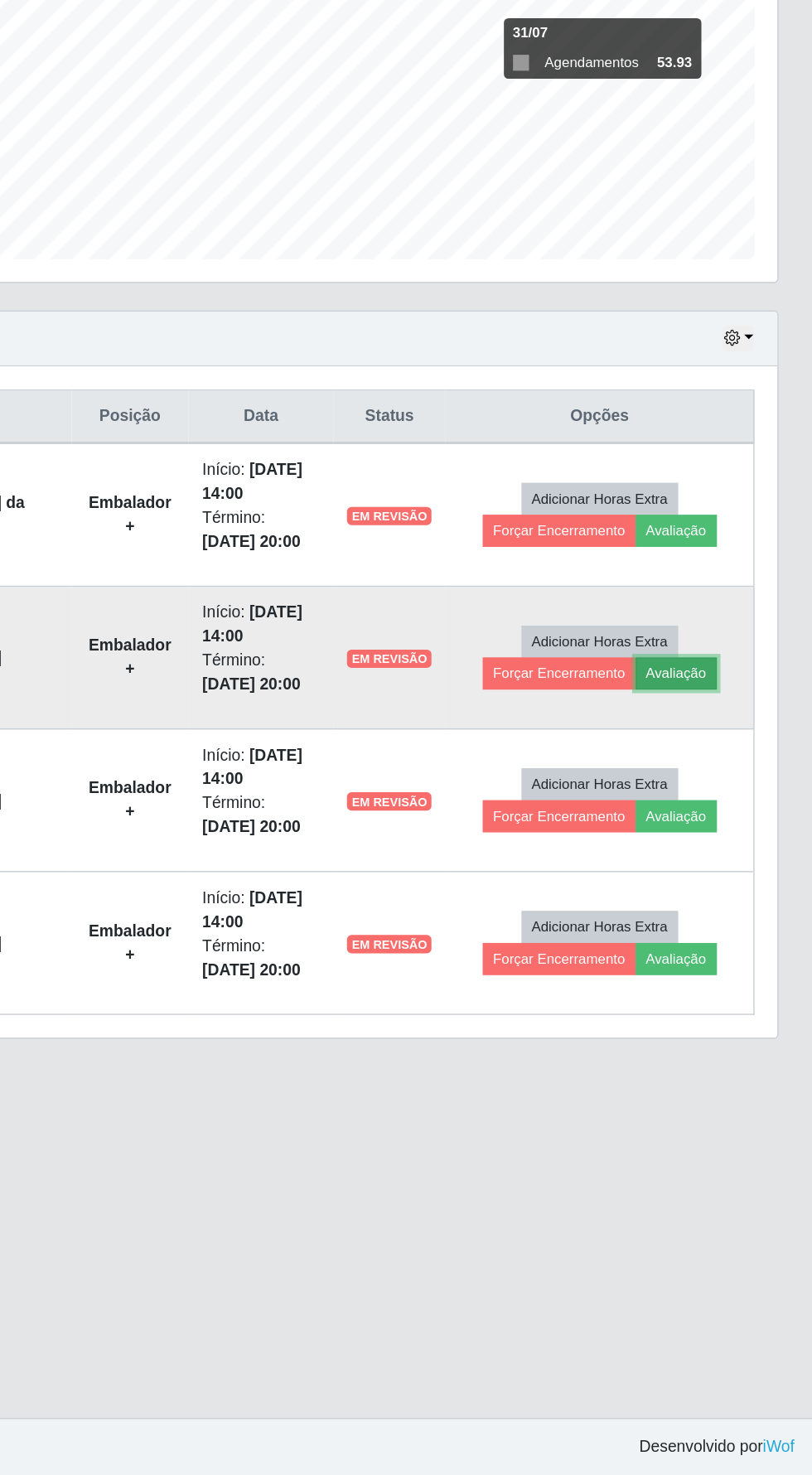
click at [738, 898] on button "Avaliação" at bounding box center [713, 893] width 59 height 23
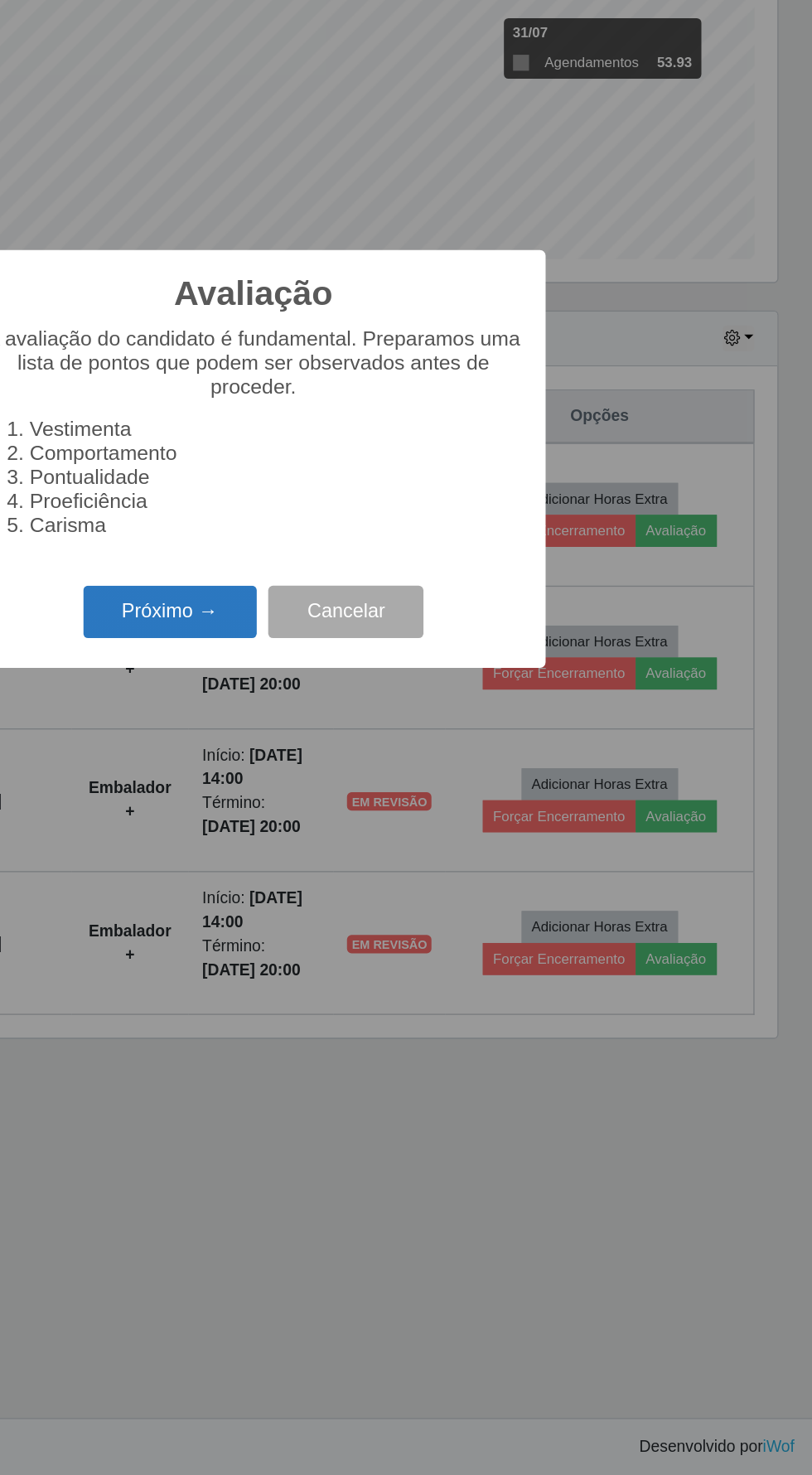
click at [345, 855] on button "Próximo →" at bounding box center [345, 849] width 126 height 39
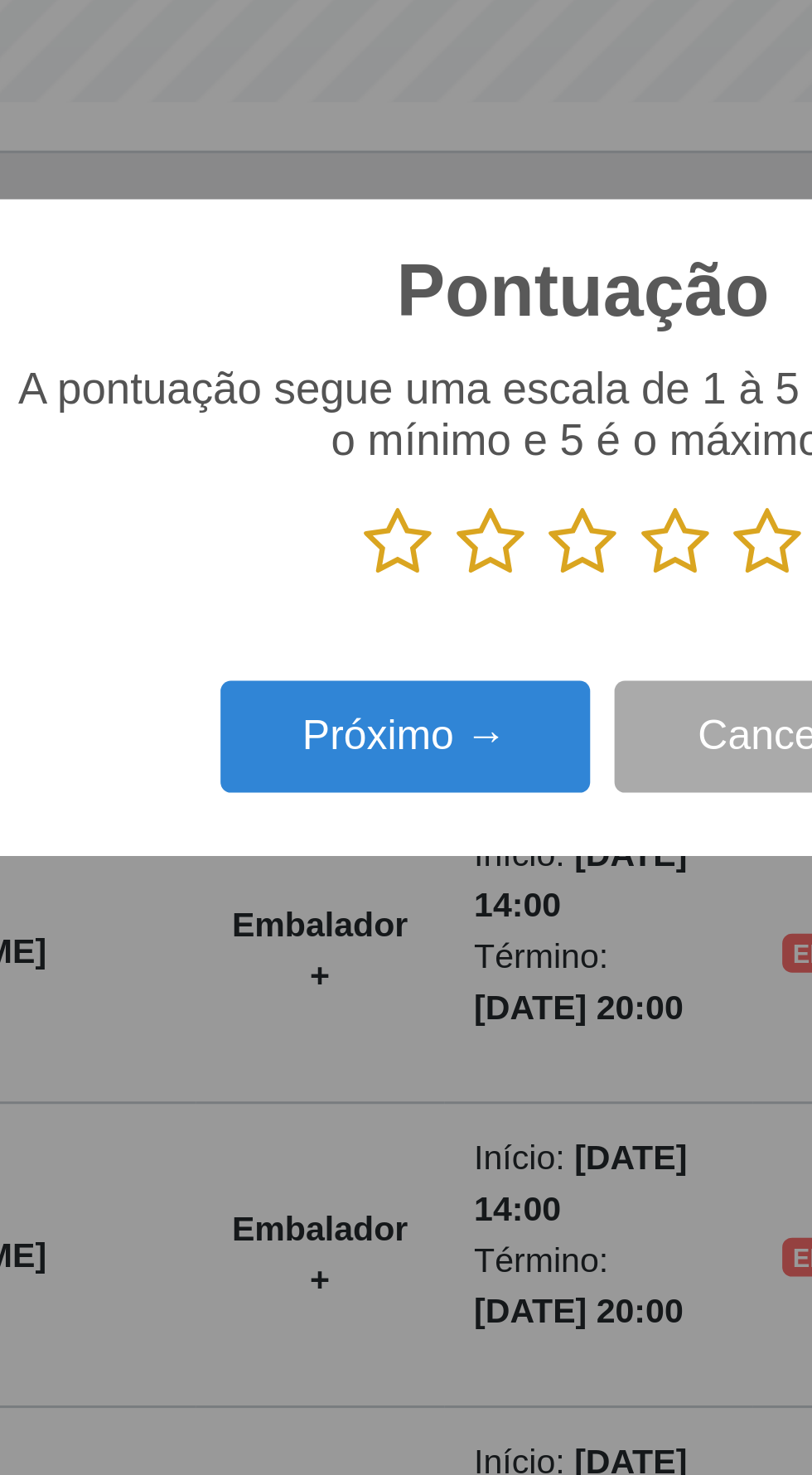
click at [438, 743] on icon at bounding box center [437, 742] width 23 height 25
click at [426, 755] on input "radio" at bounding box center [426, 755] width 0 height 0
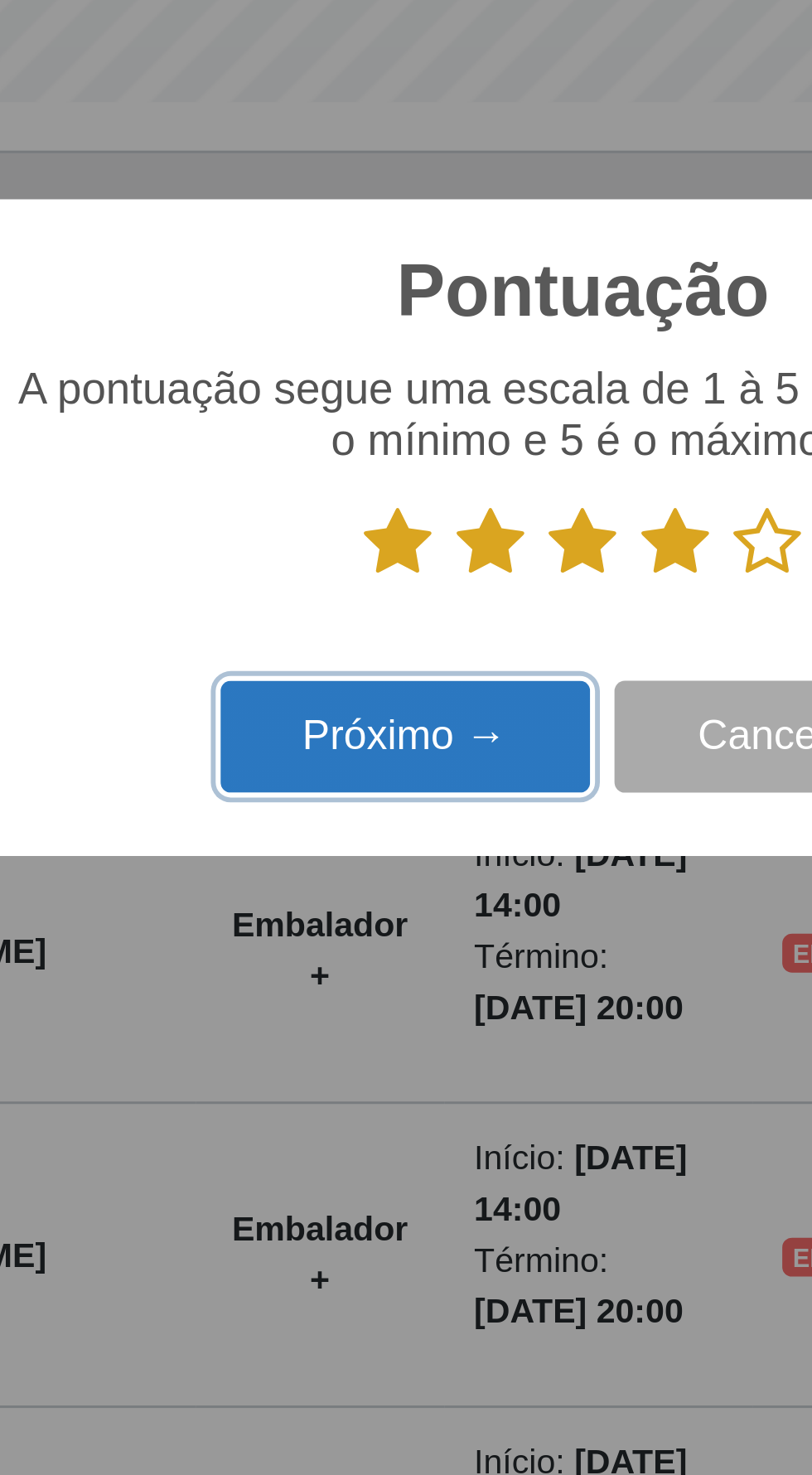
click at [340, 807] on button "Próximo →" at bounding box center [345, 809] width 126 height 39
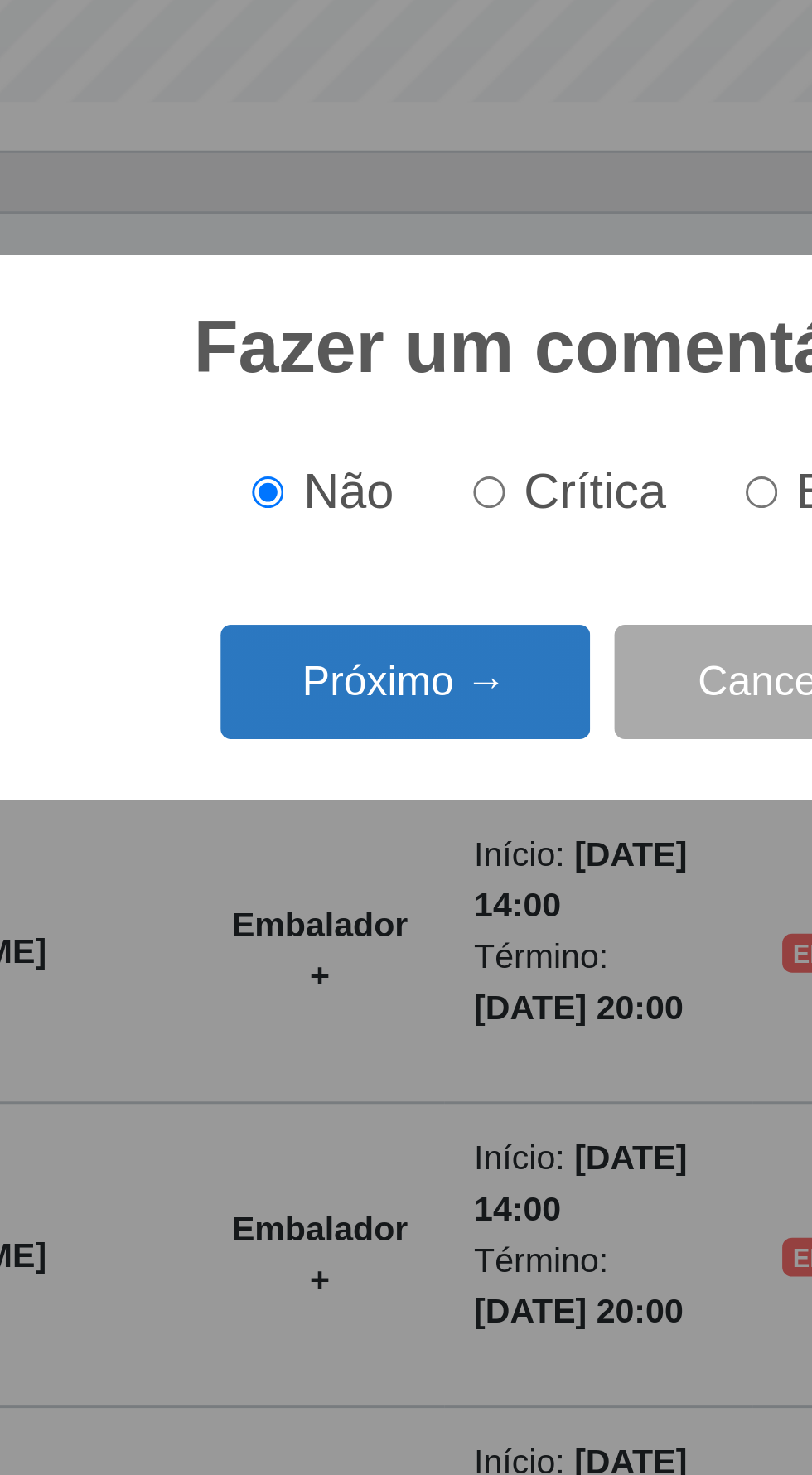
click at [333, 789] on button "Próximo →" at bounding box center [345, 790] width 126 height 39
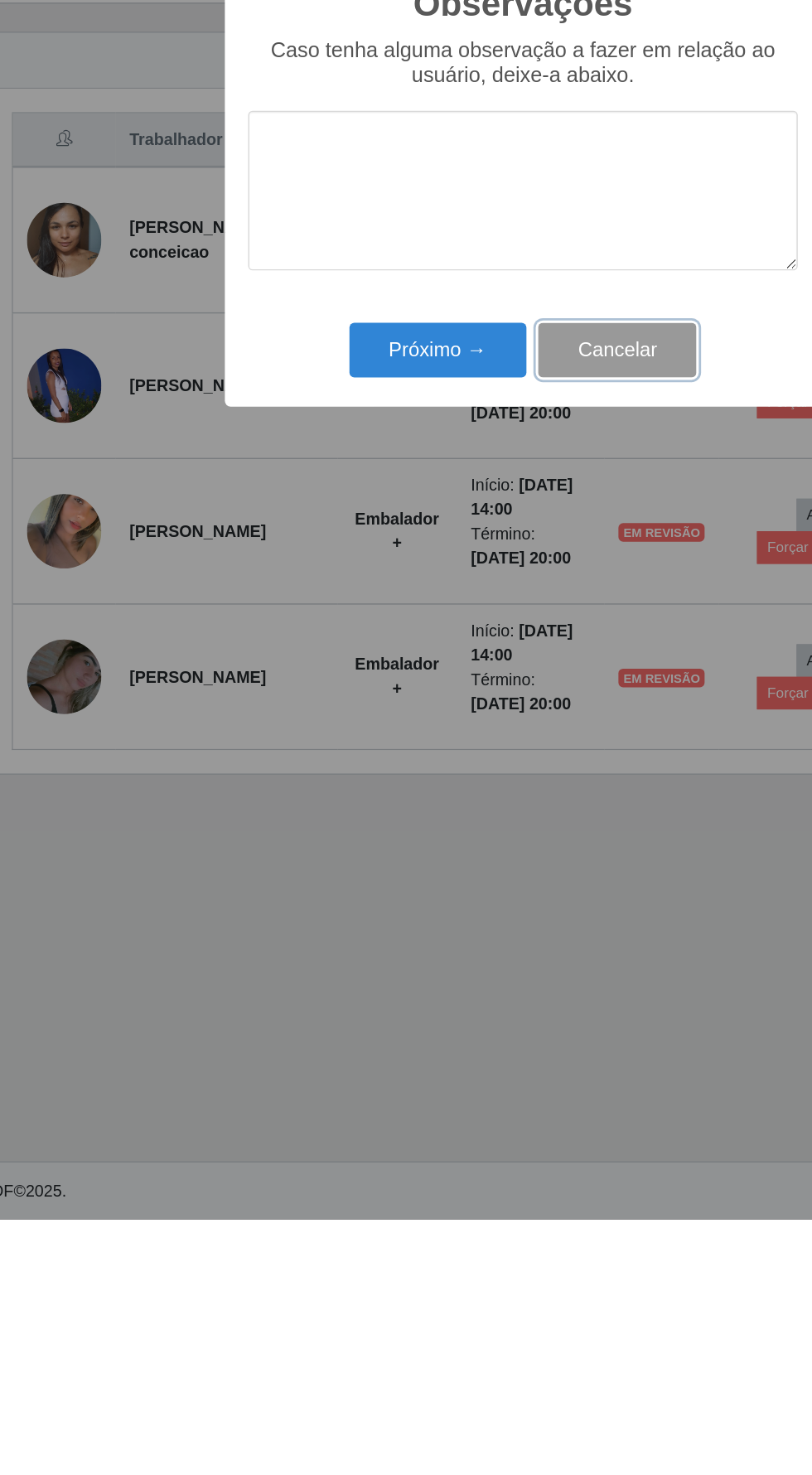
click at [482, 862] on button "Cancelar" at bounding box center [473, 857] width 112 height 39
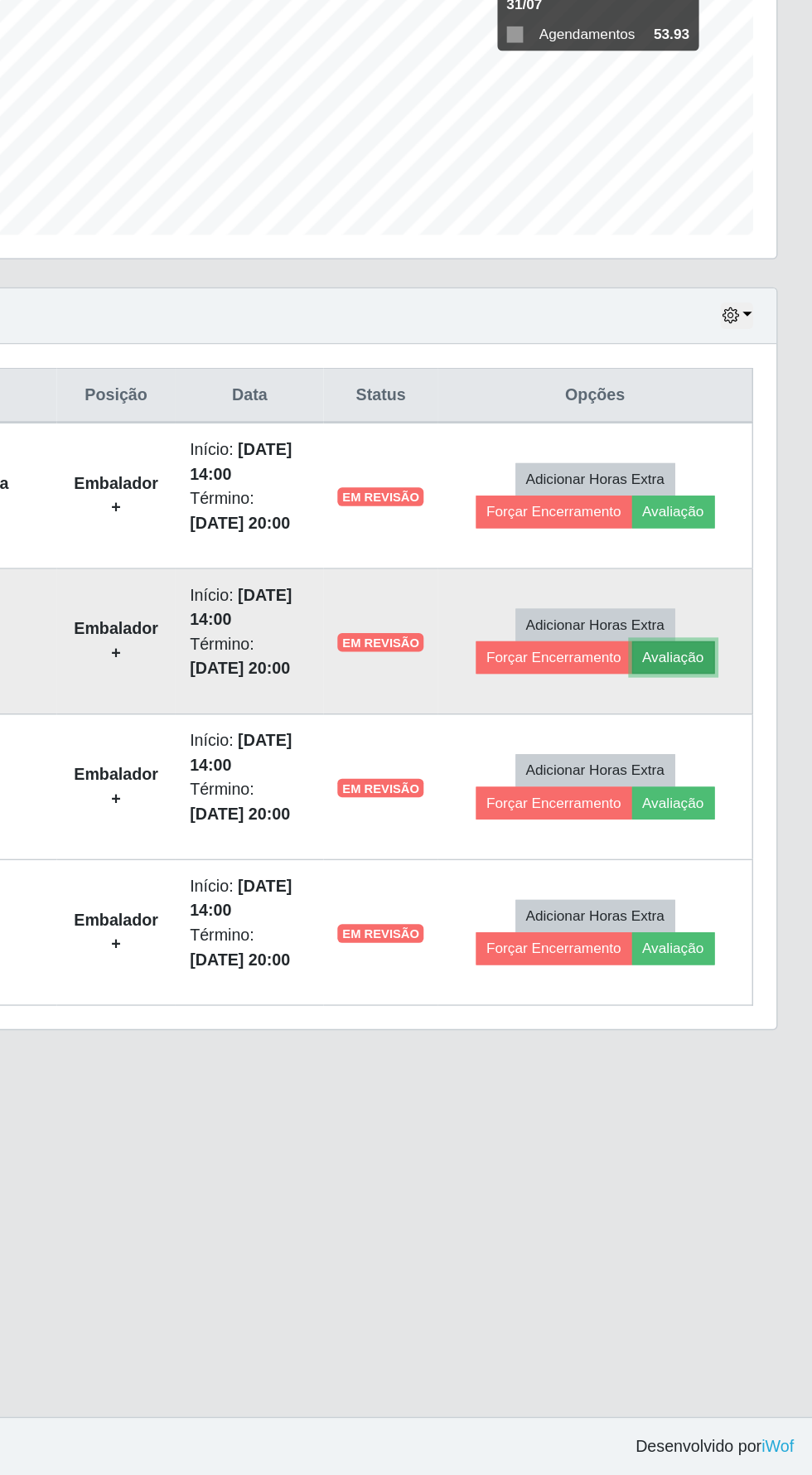
click at [726, 888] on button "Avaliação" at bounding box center [713, 893] width 59 height 23
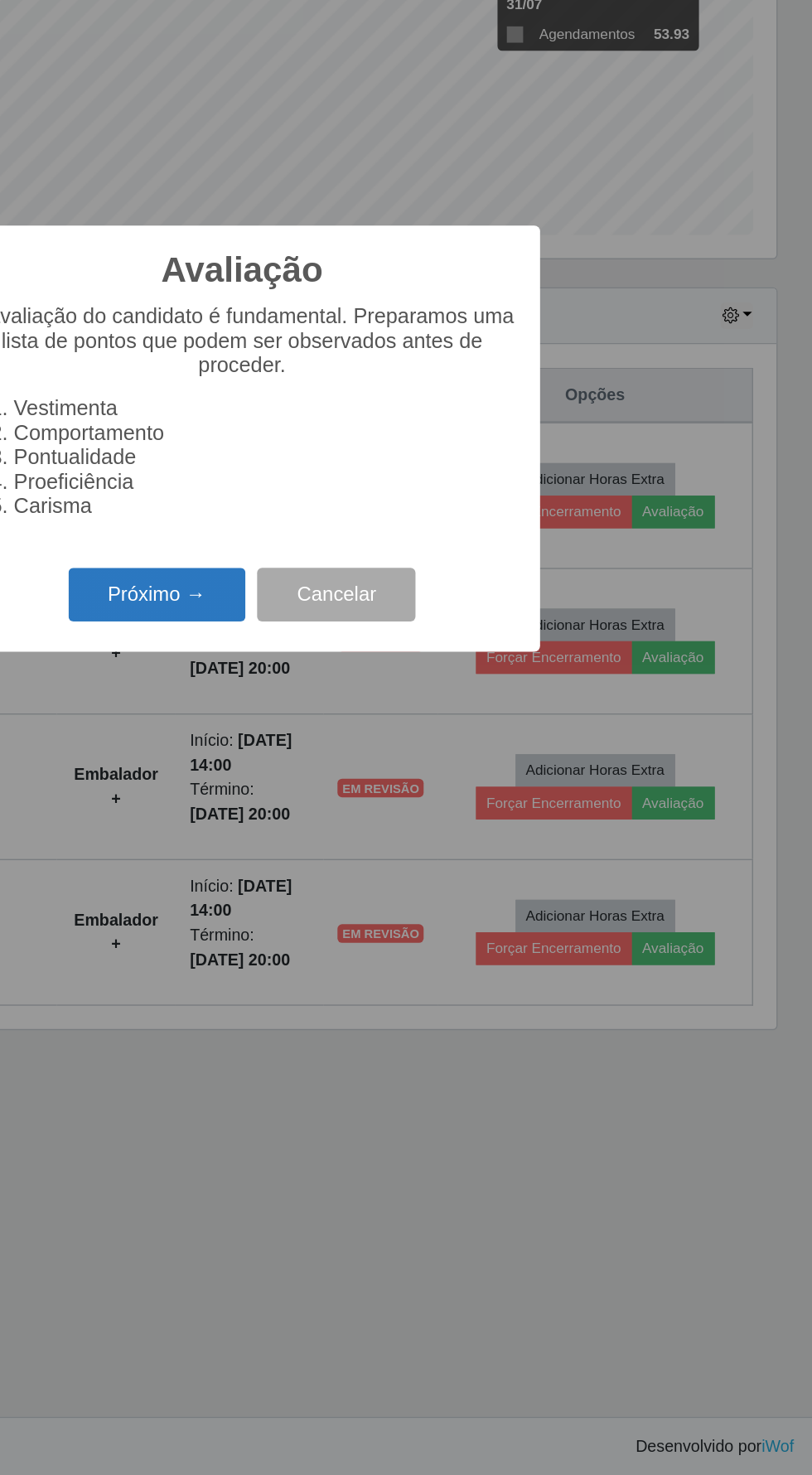
click at [359, 860] on button "Próximo →" at bounding box center [345, 849] width 126 height 39
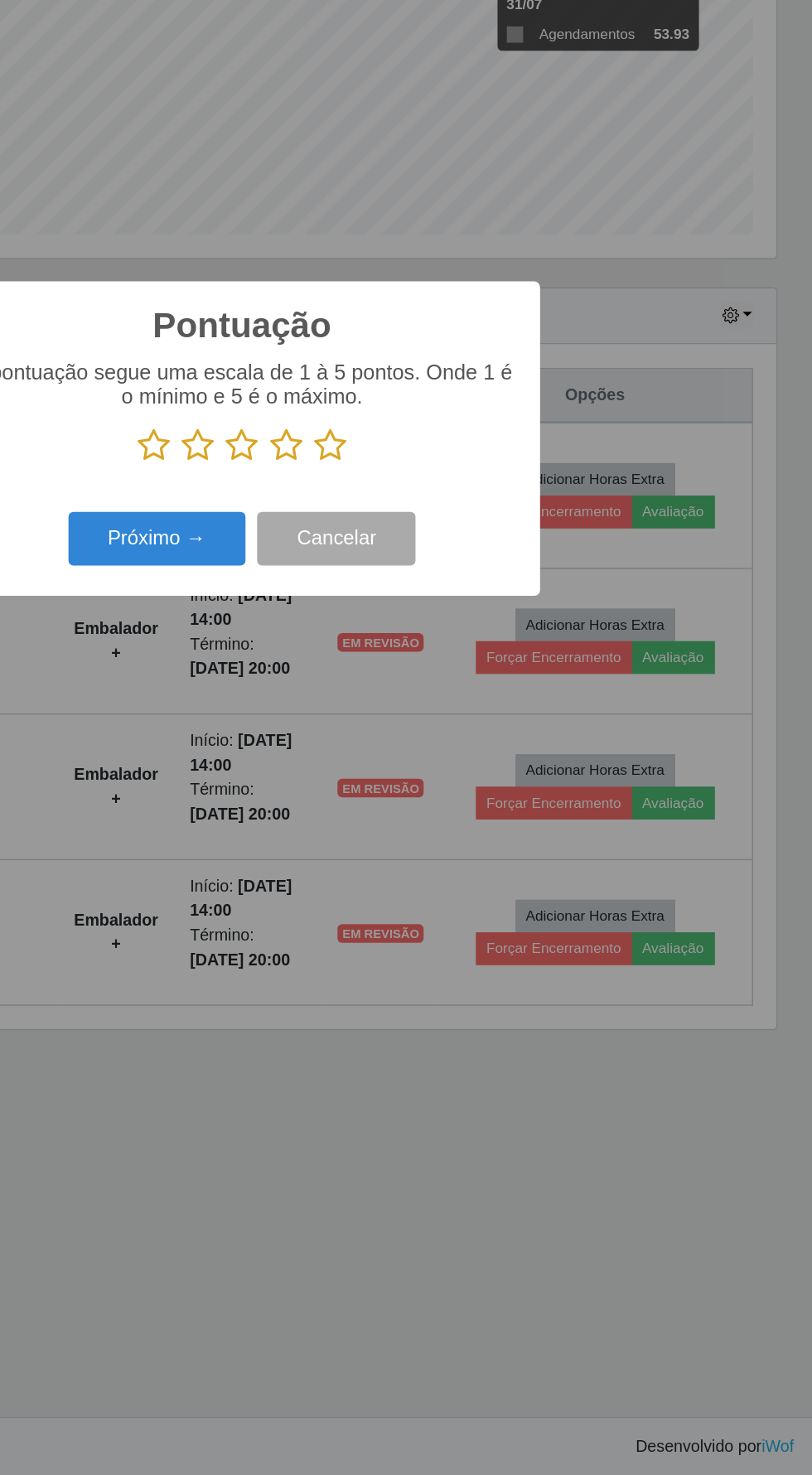
click at [458, 745] on icon at bounding box center [468, 742] width 23 height 25
click at [457, 755] on input "radio" at bounding box center [457, 755] width 0 height 0
click at [346, 810] on button "Próximo →" at bounding box center [345, 809] width 126 height 39
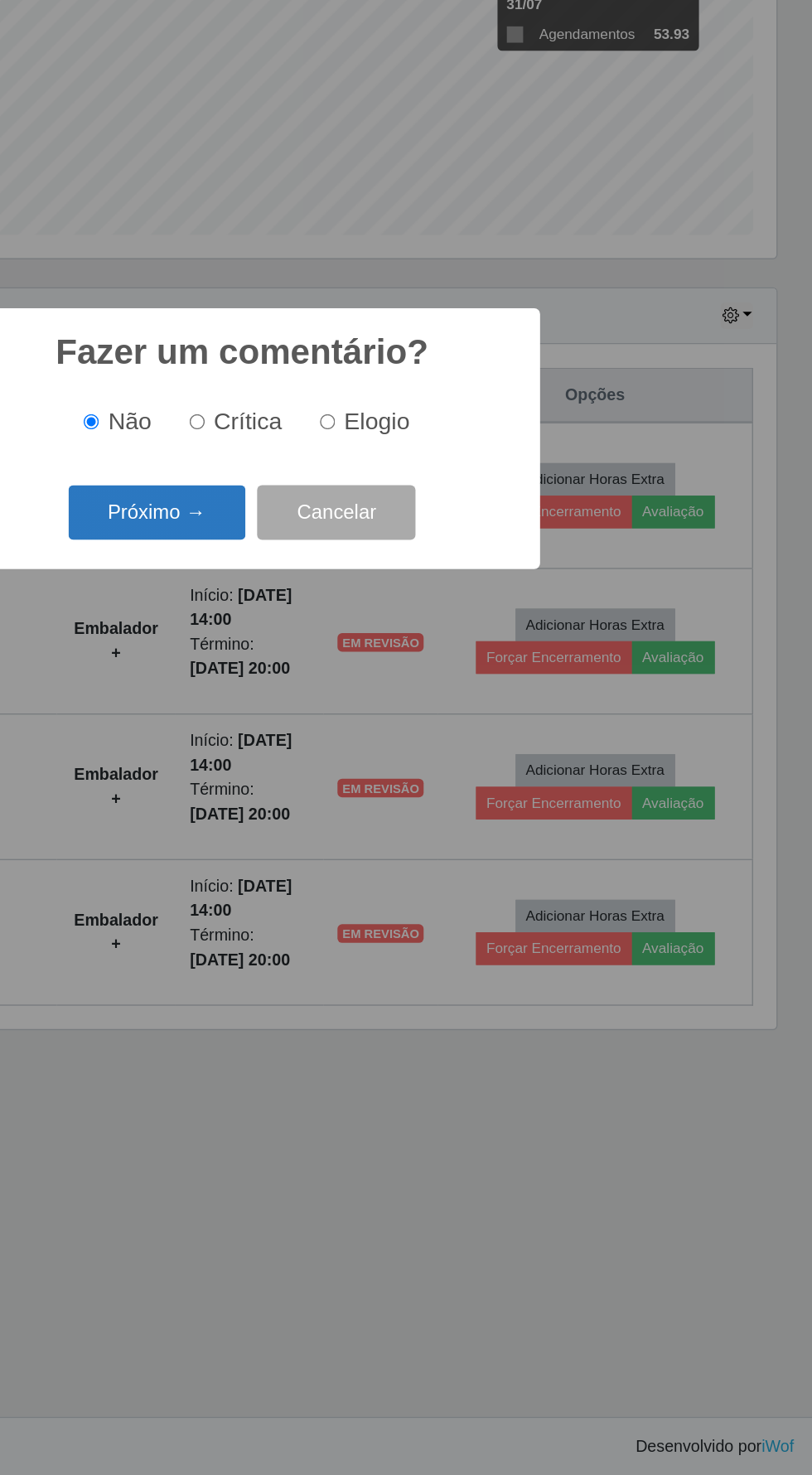
click at [356, 794] on button "Próximo →" at bounding box center [345, 790] width 126 height 39
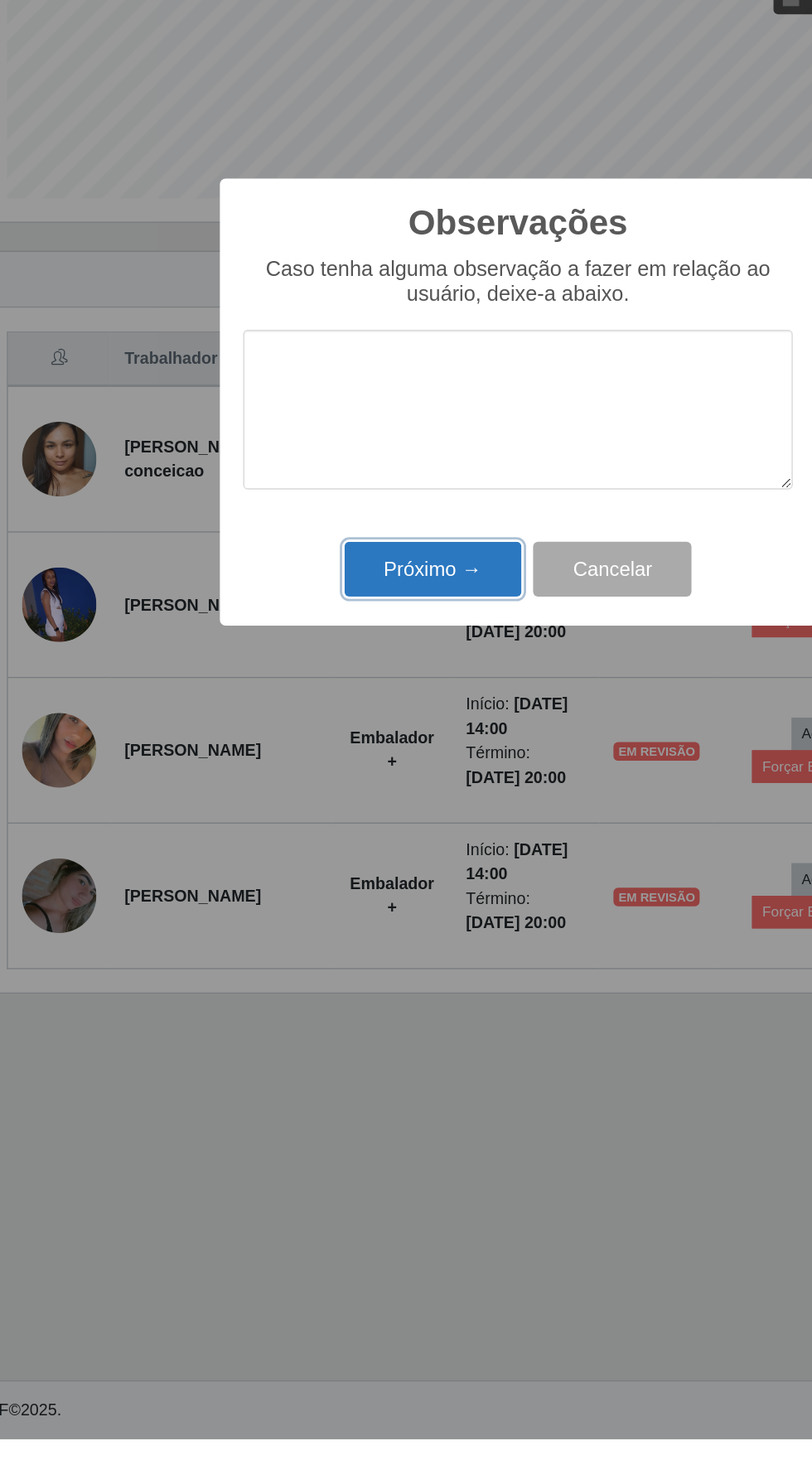
click at [328, 863] on button "Próximo →" at bounding box center [345, 857] width 126 height 39
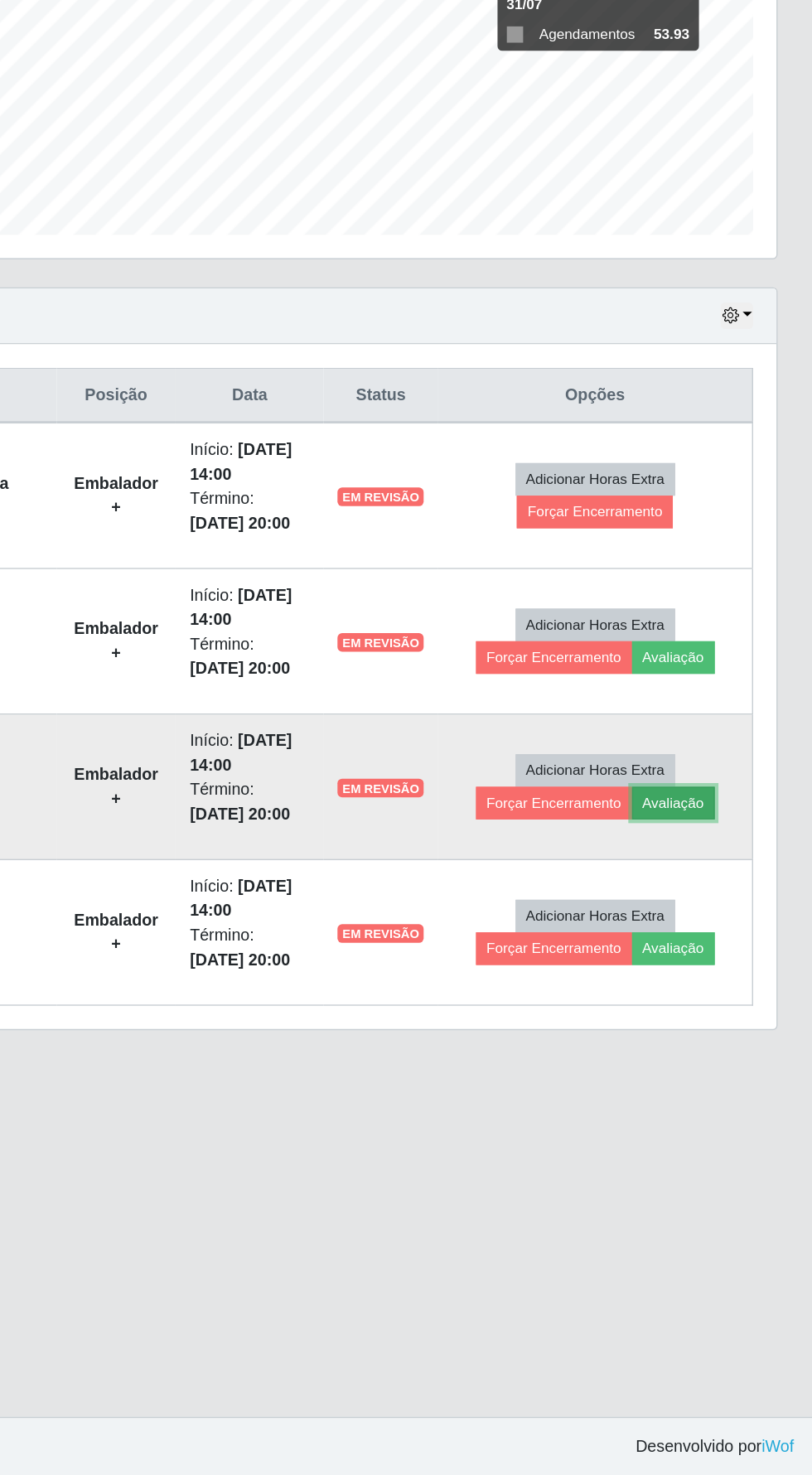
click at [726, 996] on button "Avaliação" at bounding box center [713, 997] width 59 height 23
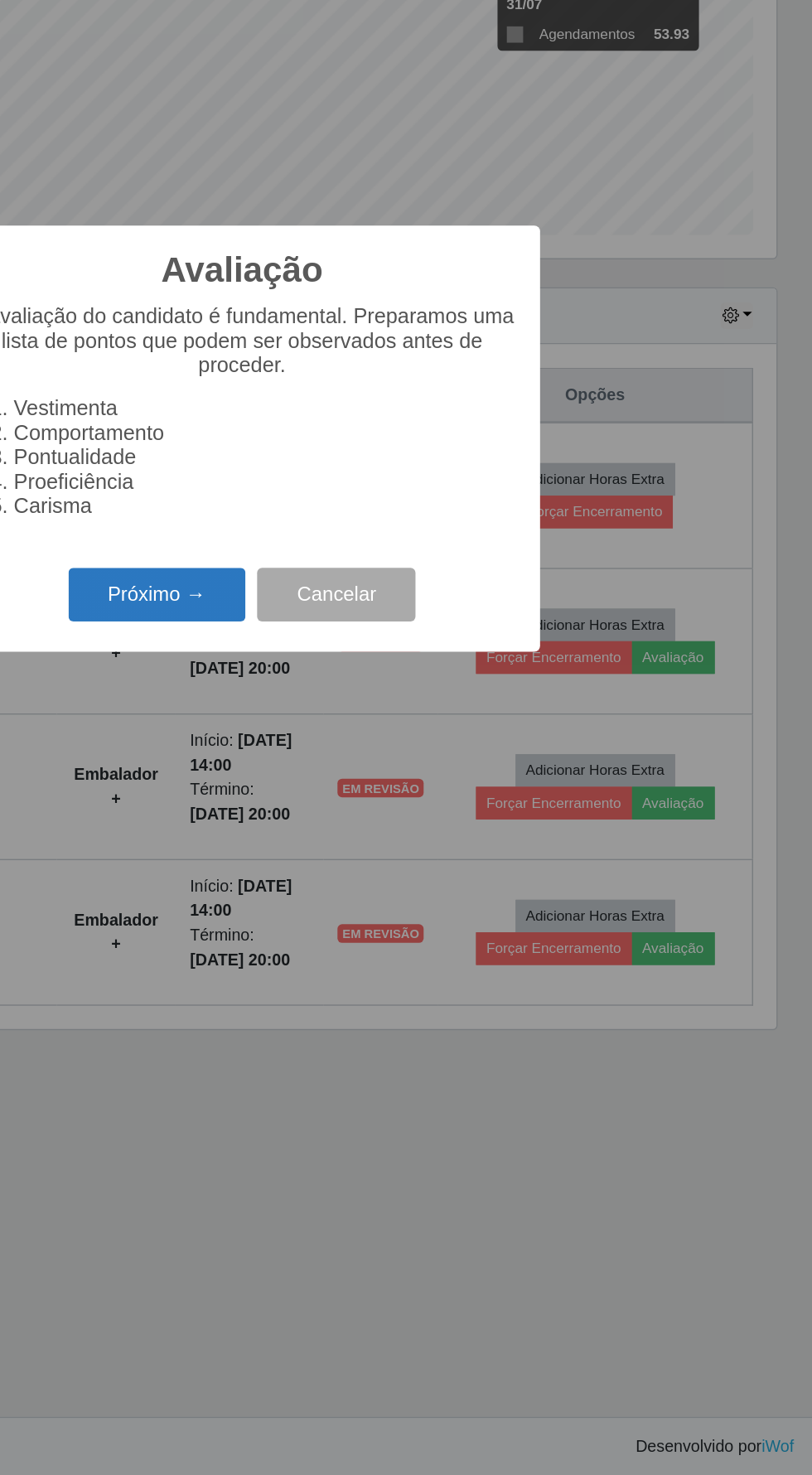
click at [354, 841] on button "Próximo →" at bounding box center [345, 849] width 126 height 39
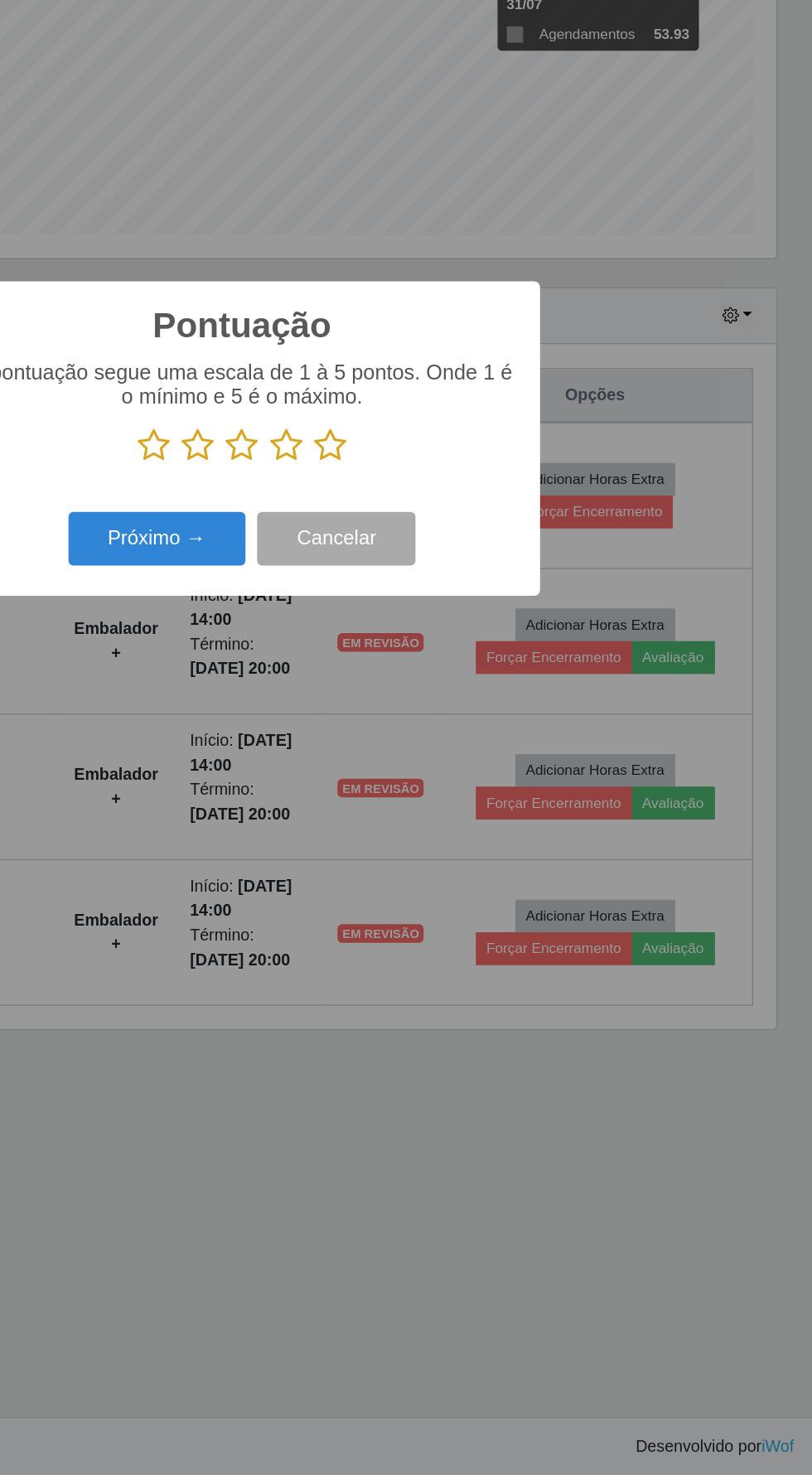
click at [463, 739] on icon at bounding box center [468, 742] width 23 height 25
click at [457, 755] on input "radio" at bounding box center [457, 755] width 0 height 0
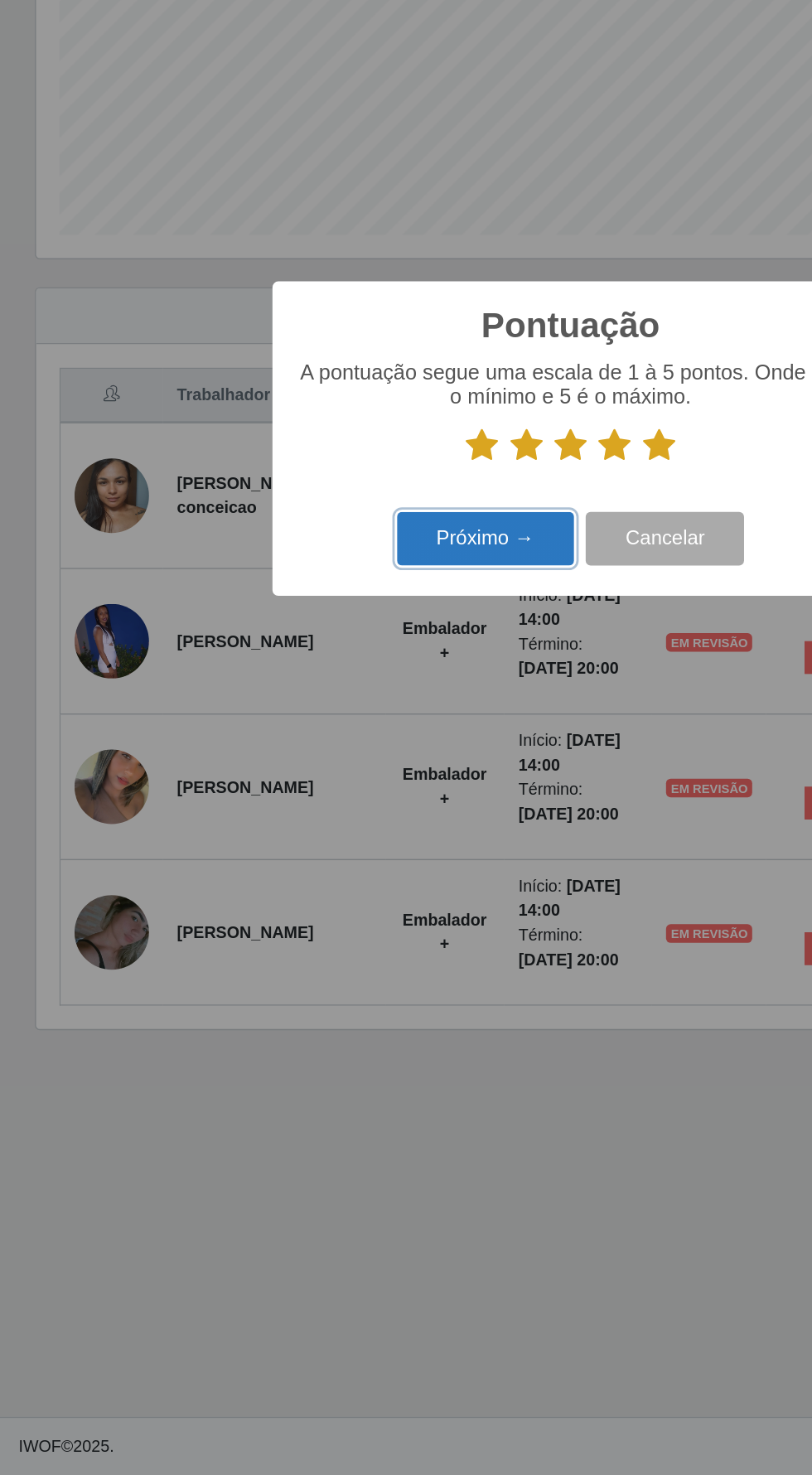
click at [326, 811] on button "Próximo →" at bounding box center [345, 809] width 126 height 39
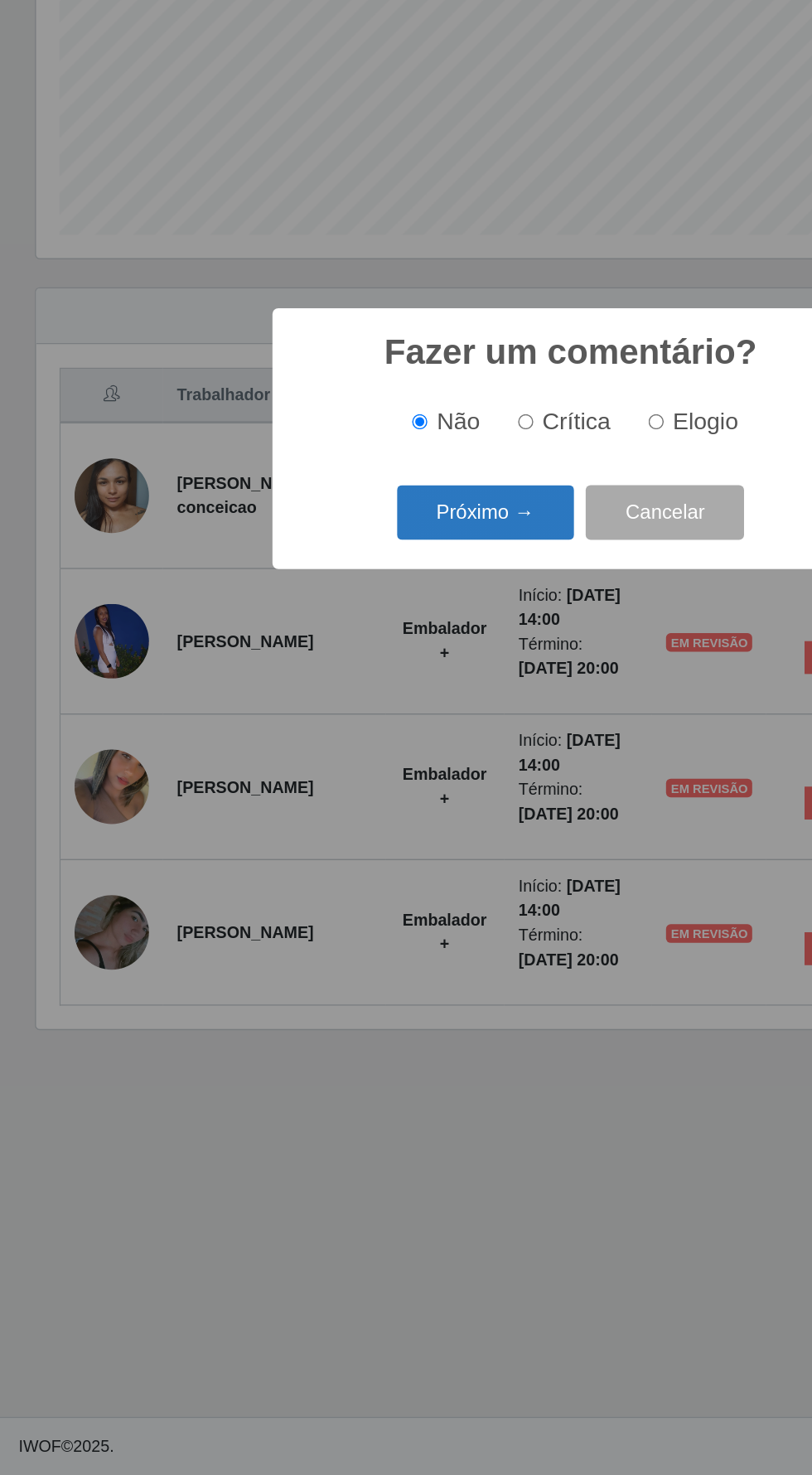
click at [334, 797] on button "Próximo →" at bounding box center [345, 790] width 126 height 39
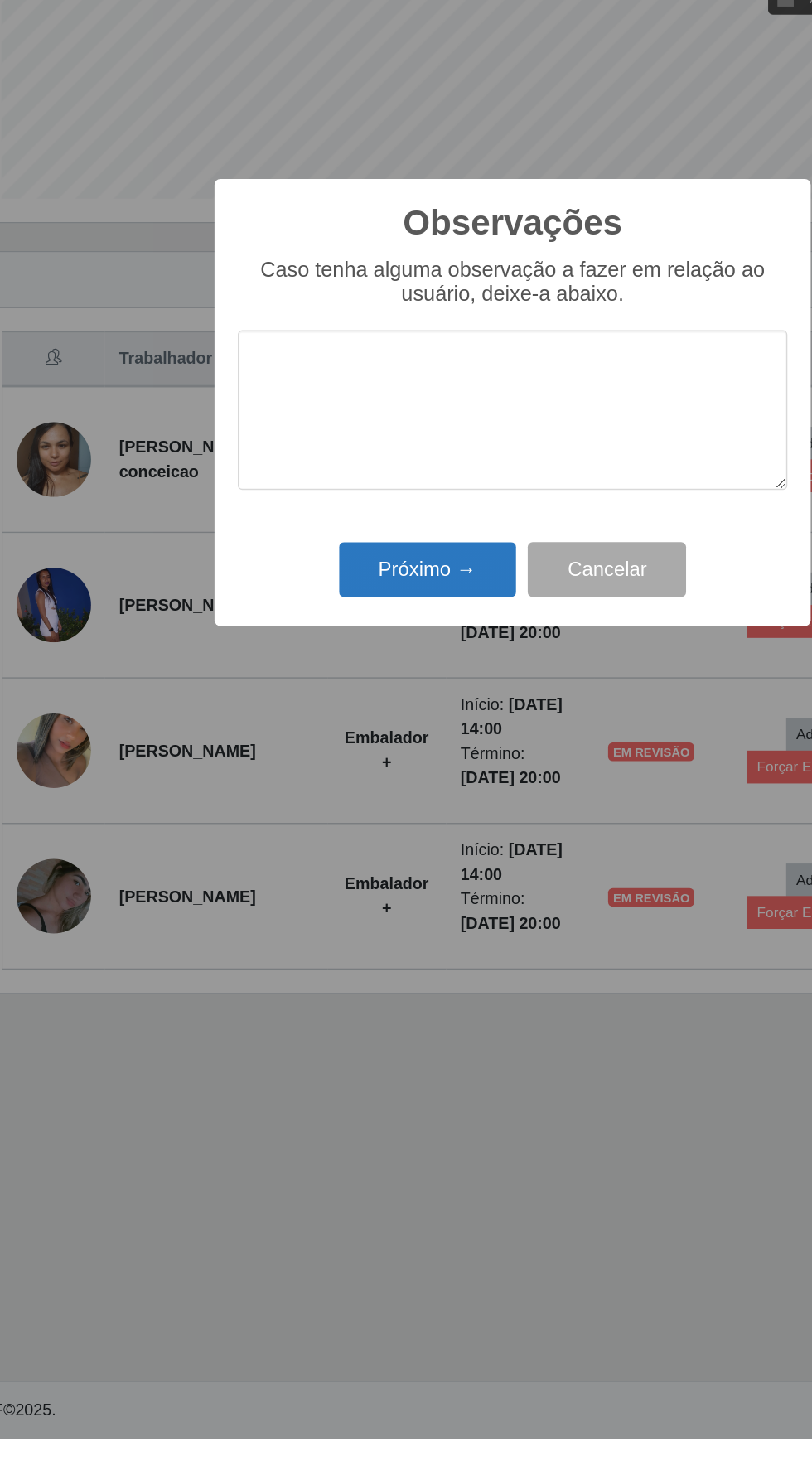
click at [354, 860] on button "Próximo →" at bounding box center [345, 857] width 126 height 39
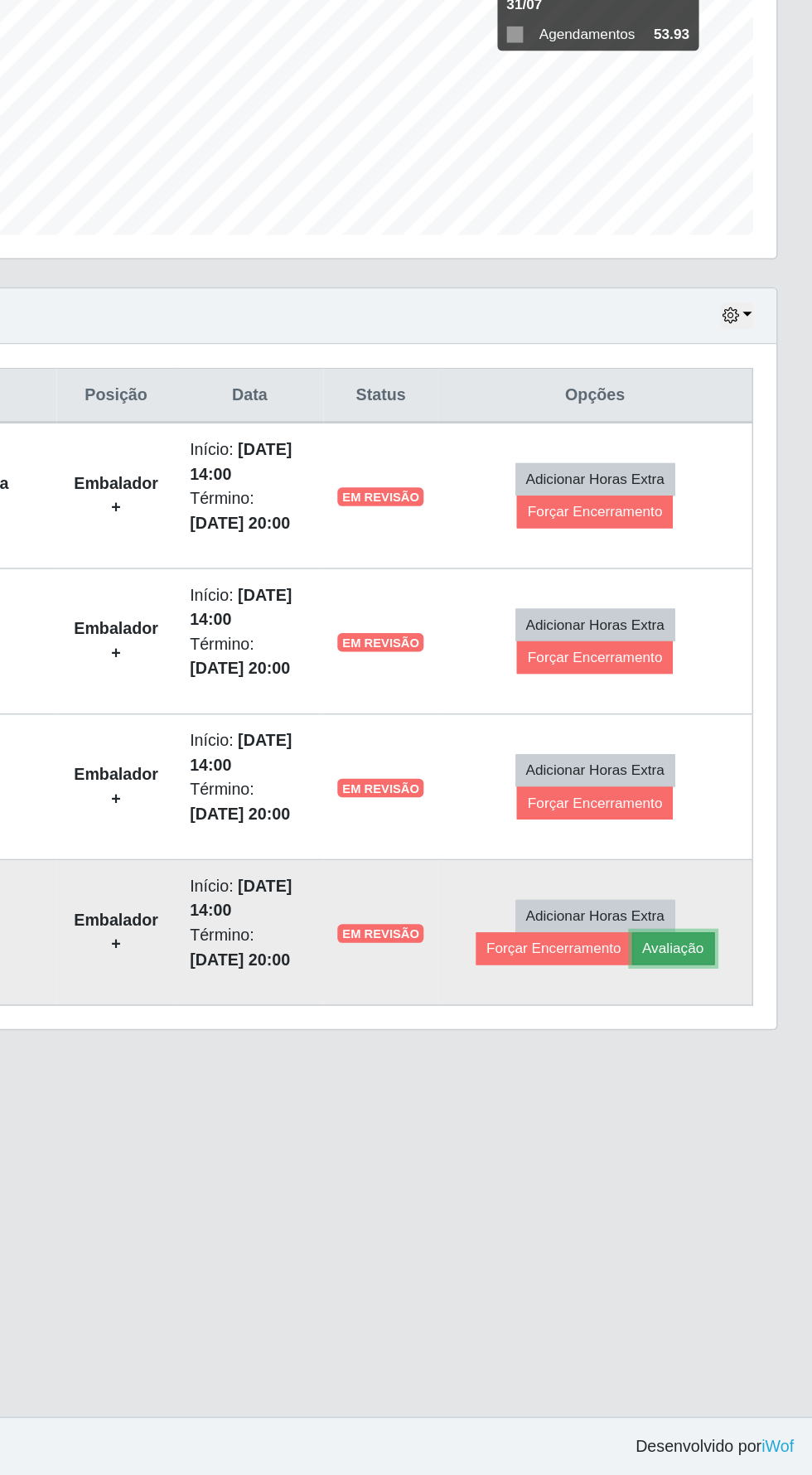
click at [729, 1106] on button "Avaliação" at bounding box center [713, 1100] width 59 height 23
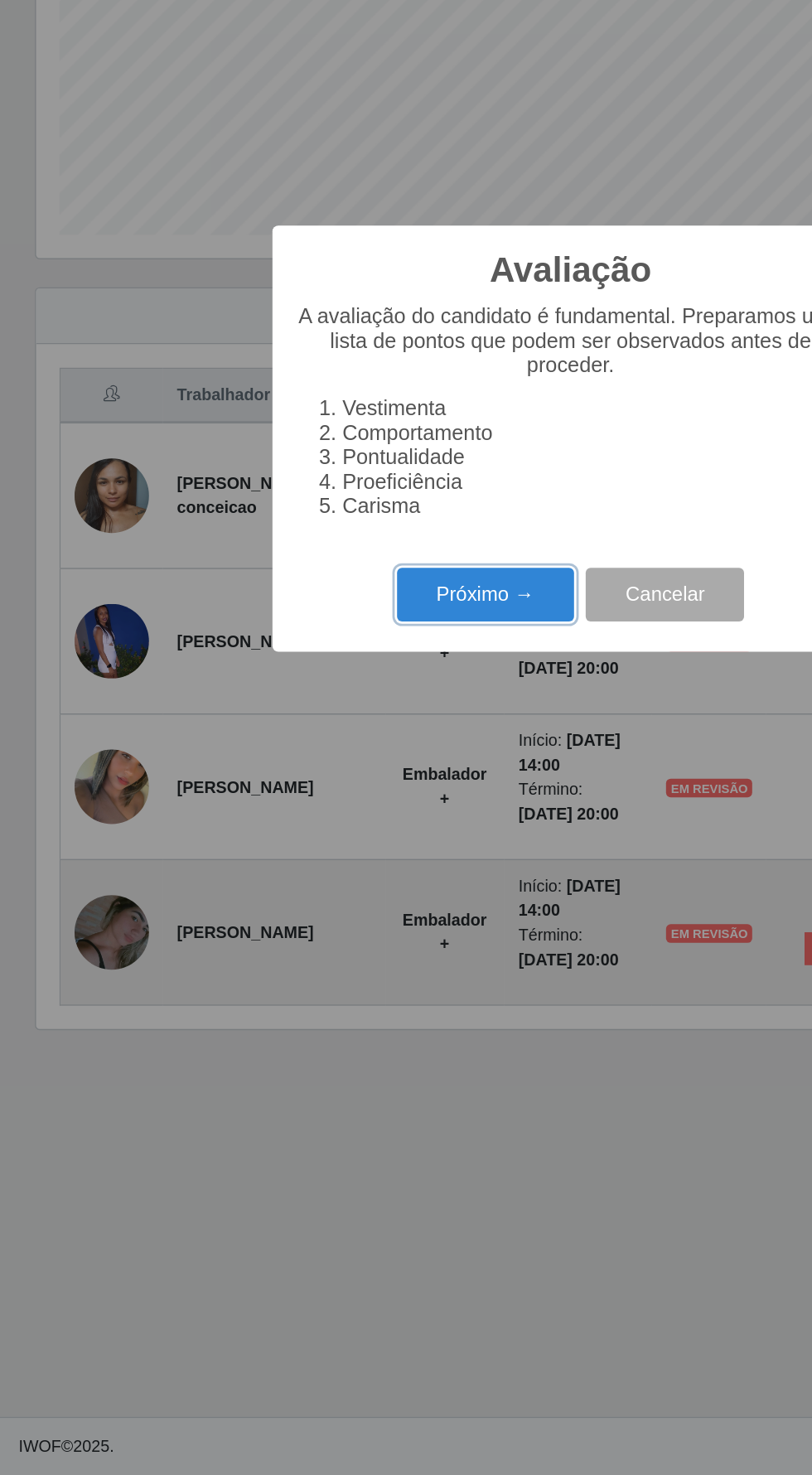
click at [346, 835] on button "Próximo →" at bounding box center [345, 849] width 126 height 39
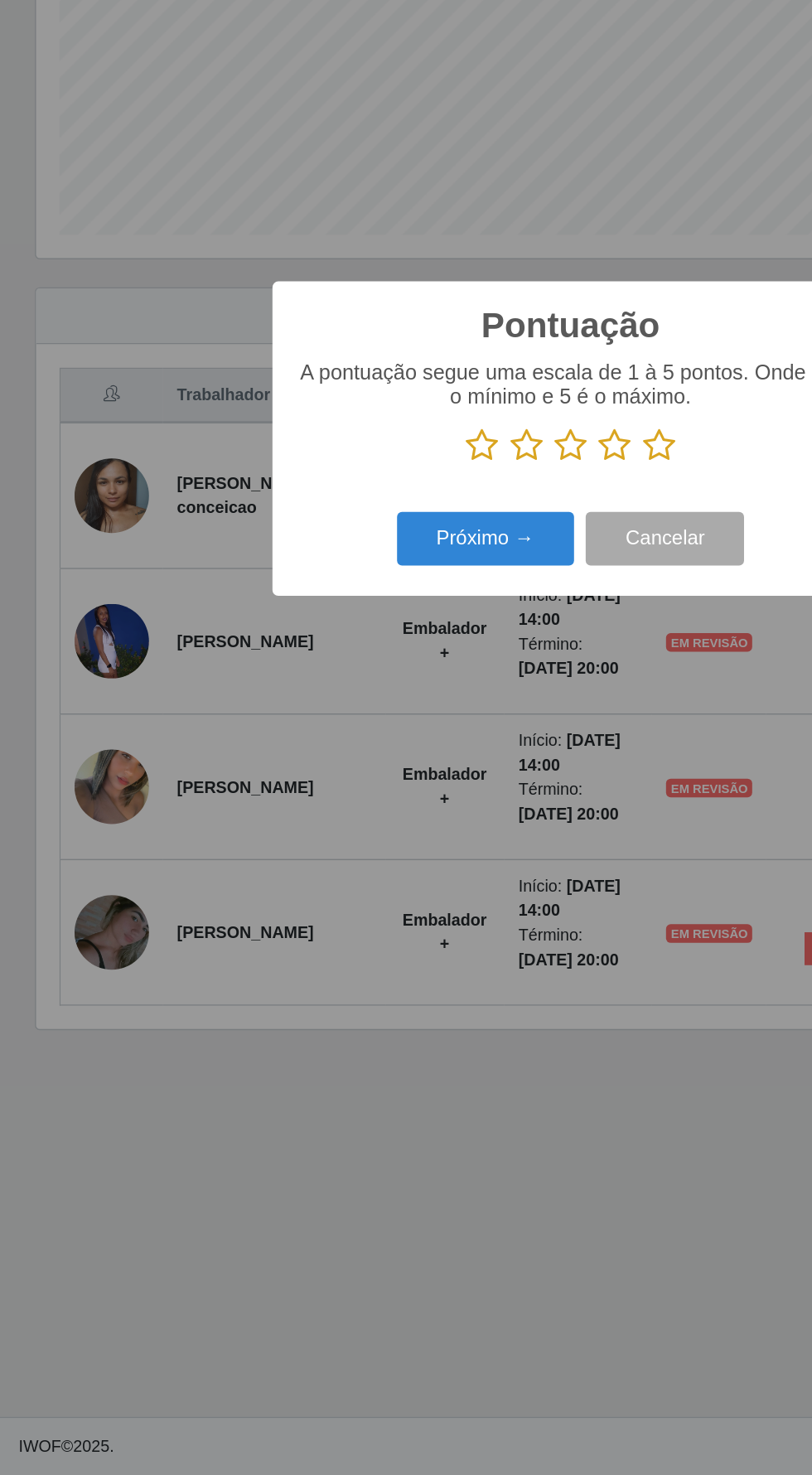
click at [444, 735] on icon at bounding box center [437, 742] width 23 height 25
click at [426, 755] on input "radio" at bounding box center [426, 755] width 0 height 0
click at [332, 818] on button "Próximo →" at bounding box center [345, 809] width 126 height 39
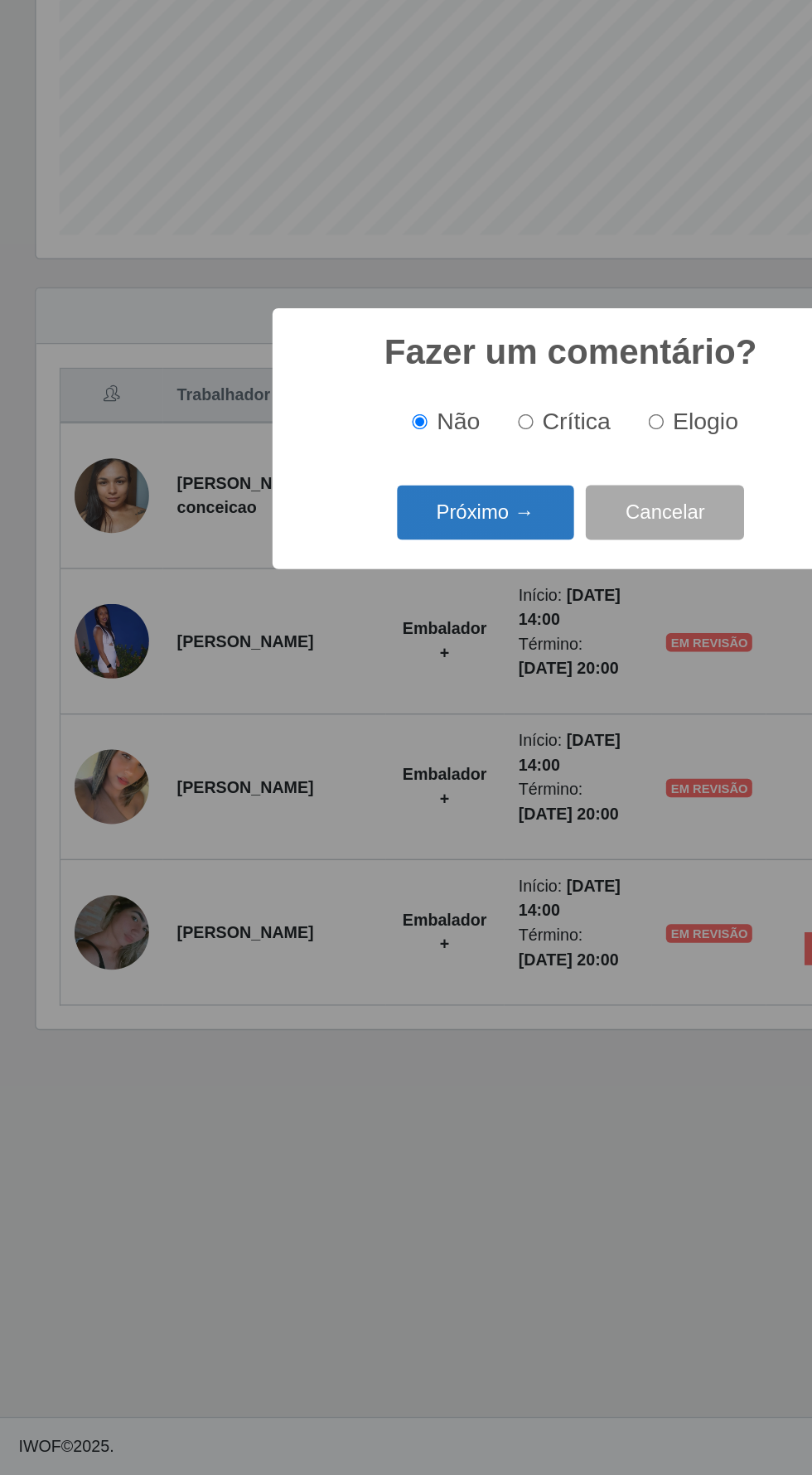
click at [366, 792] on button "Próximo →" at bounding box center [345, 790] width 126 height 39
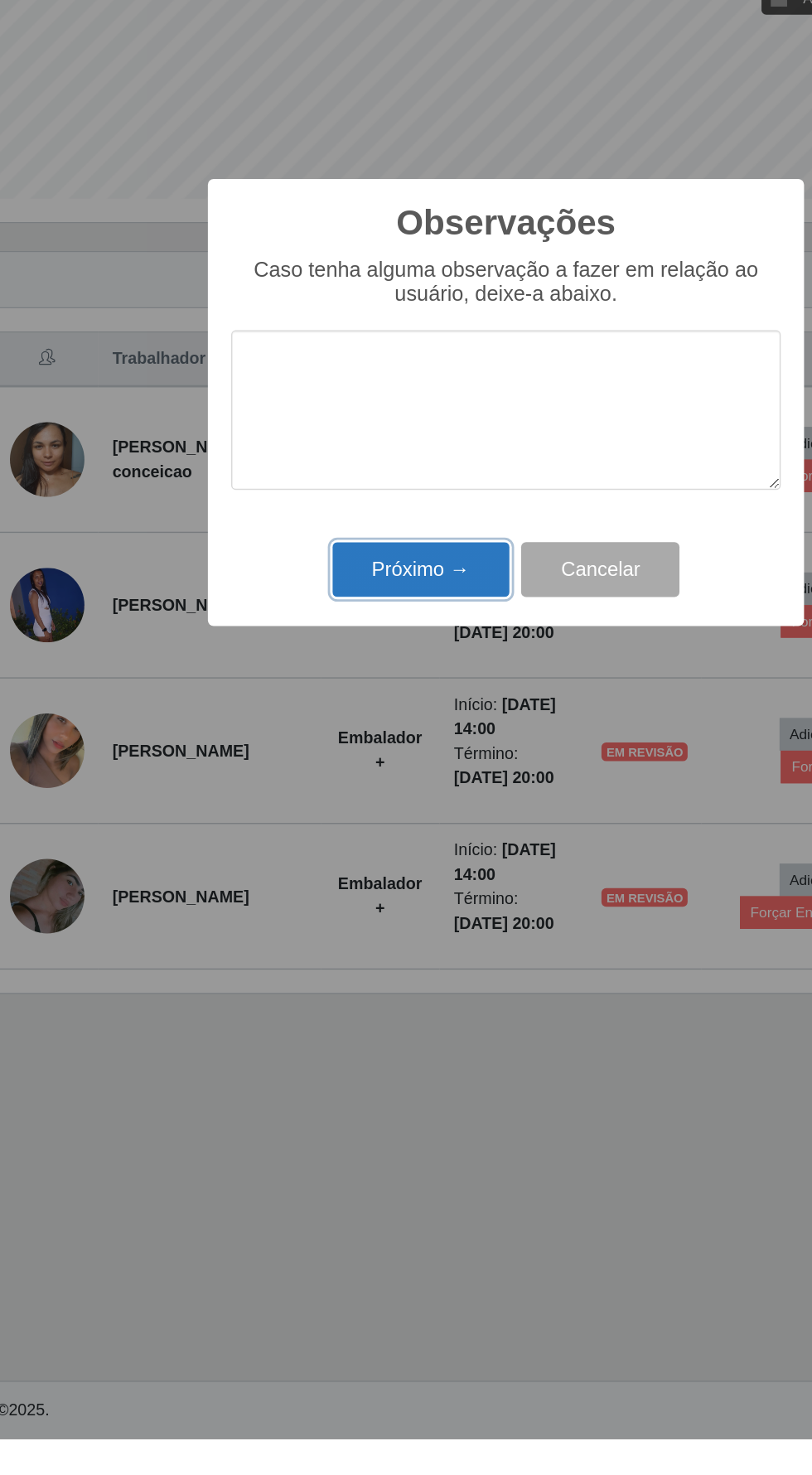
click at [342, 855] on button "Próximo →" at bounding box center [345, 857] width 126 height 39
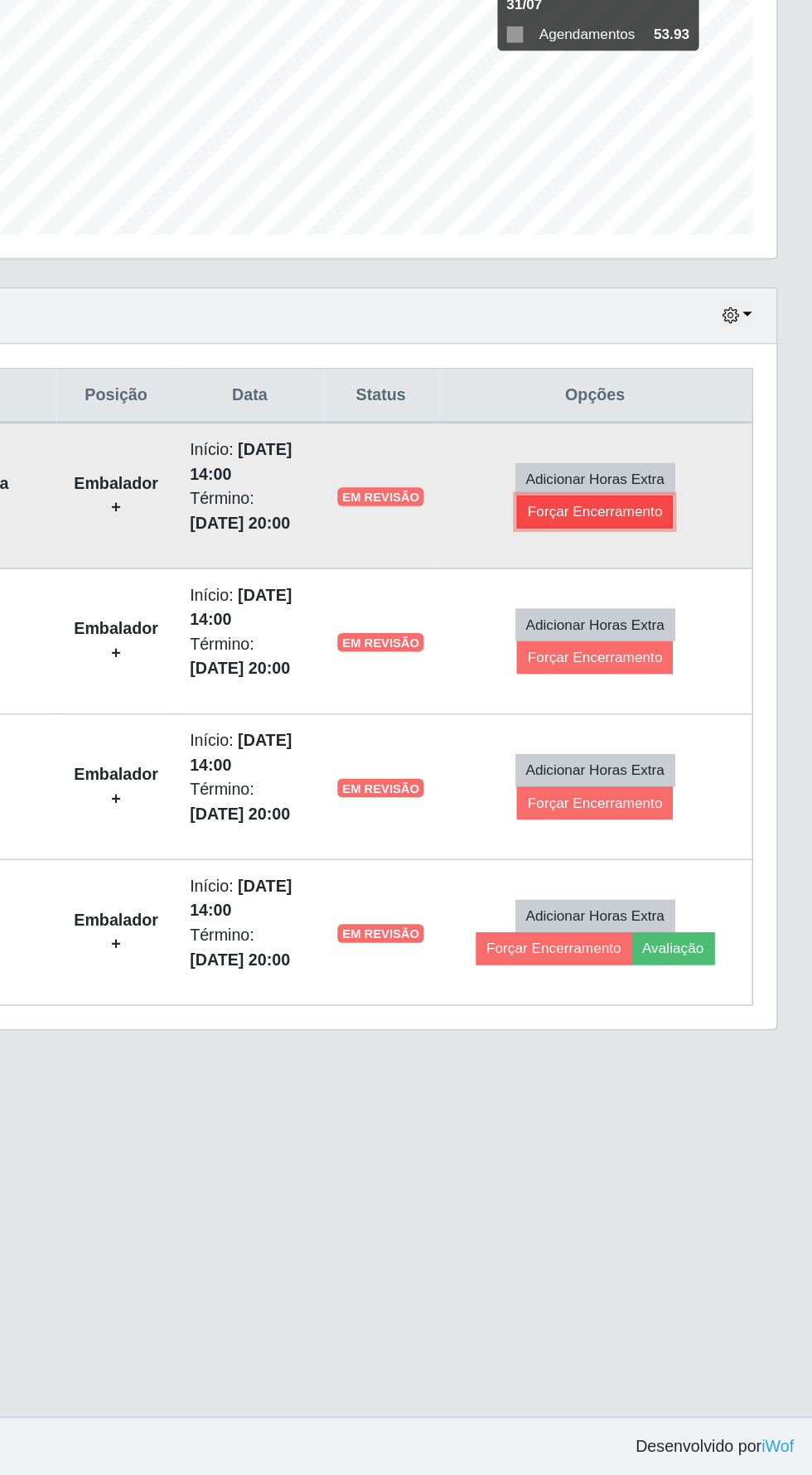
click at [687, 787] on button "Forçar Encerramento" at bounding box center [657, 789] width 111 height 23
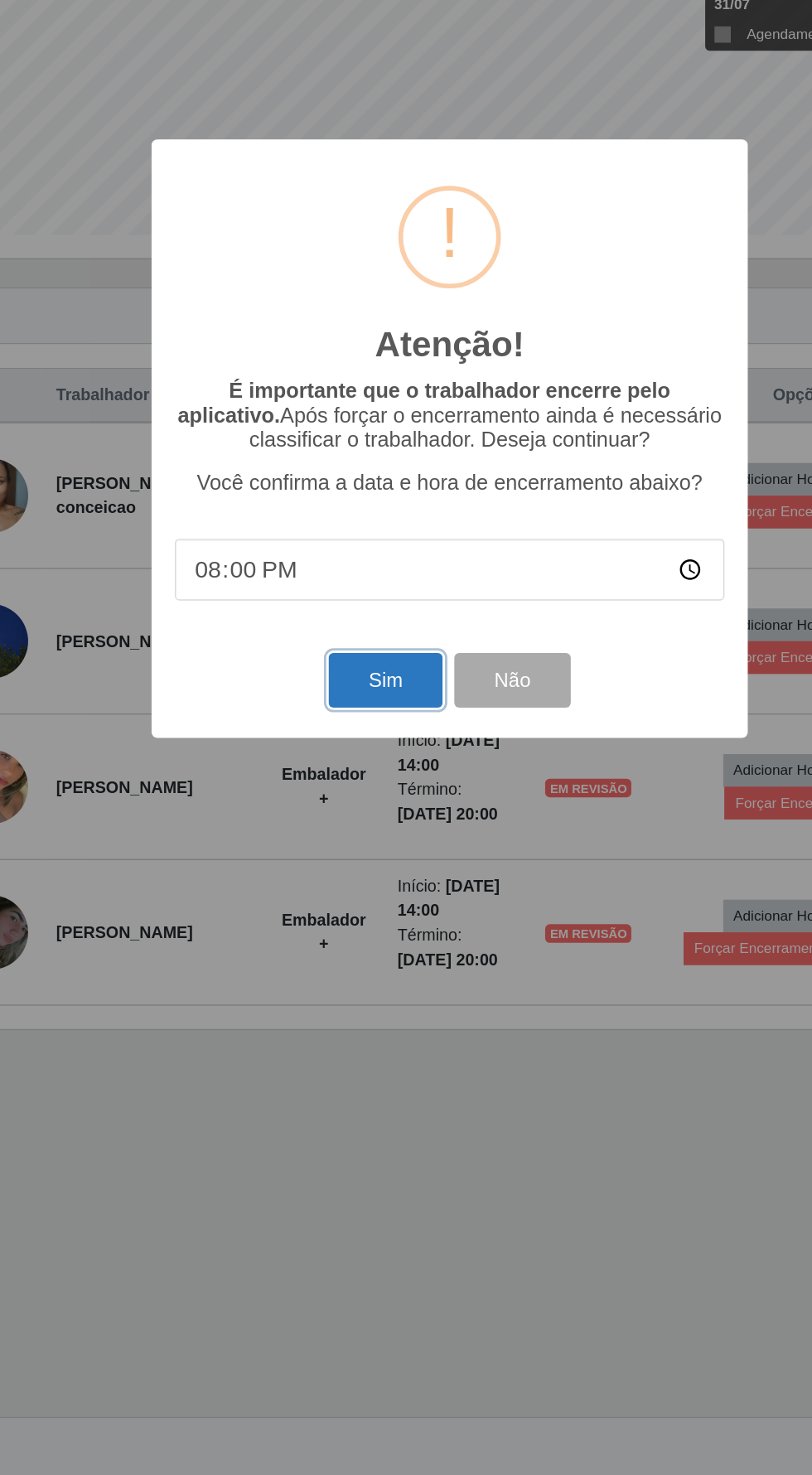
click at [348, 902] on button "Sim" at bounding box center [360, 909] width 80 height 39
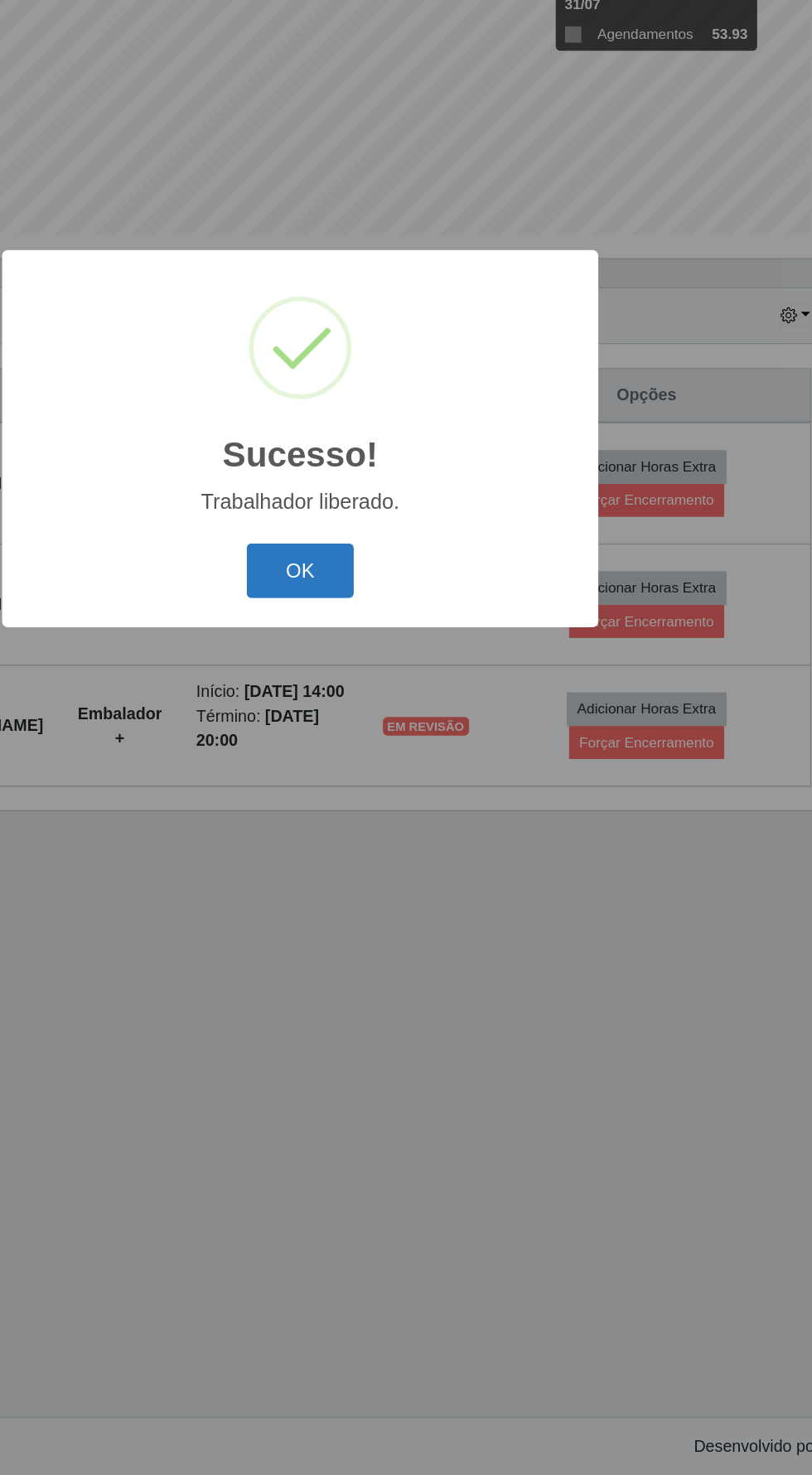
click at [398, 838] on button "OK" at bounding box center [406, 832] width 77 height 39
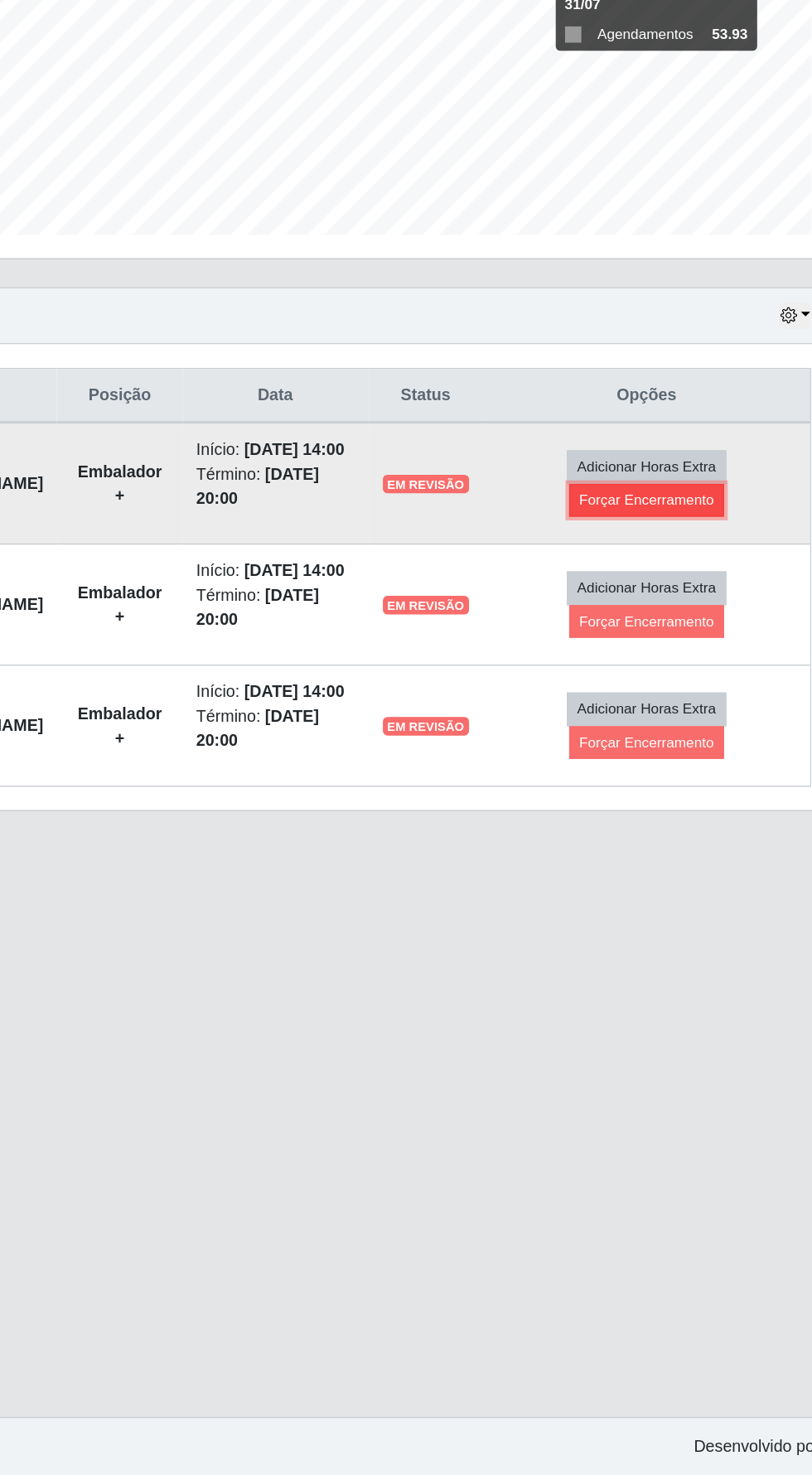
click at [676, 786] on button "Forçar Encerramento" at bounding box center [652, 781] width 111 height 23
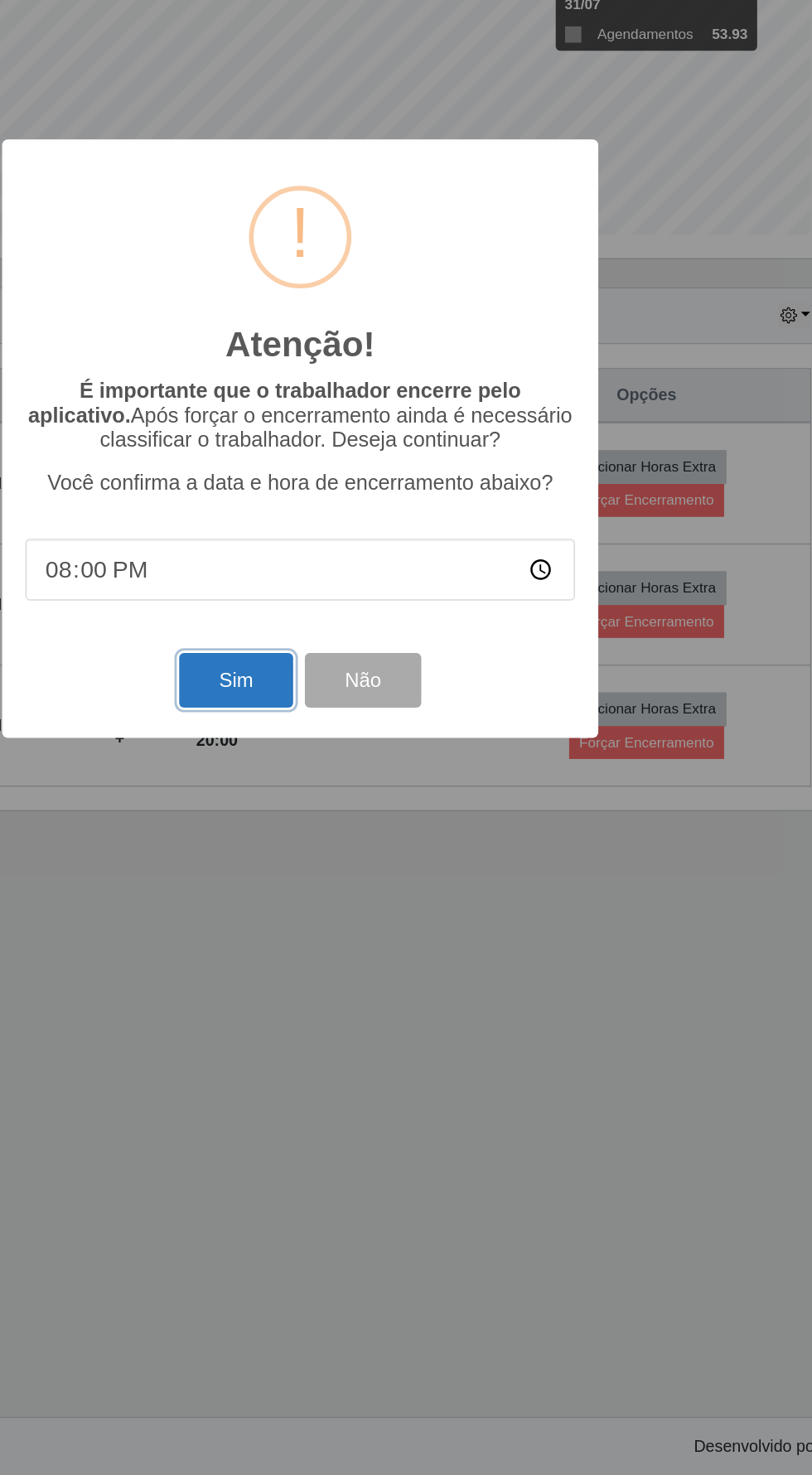
click at [343, 905] on button "Sim" at bounding box center [360, 909] width 80 height 39
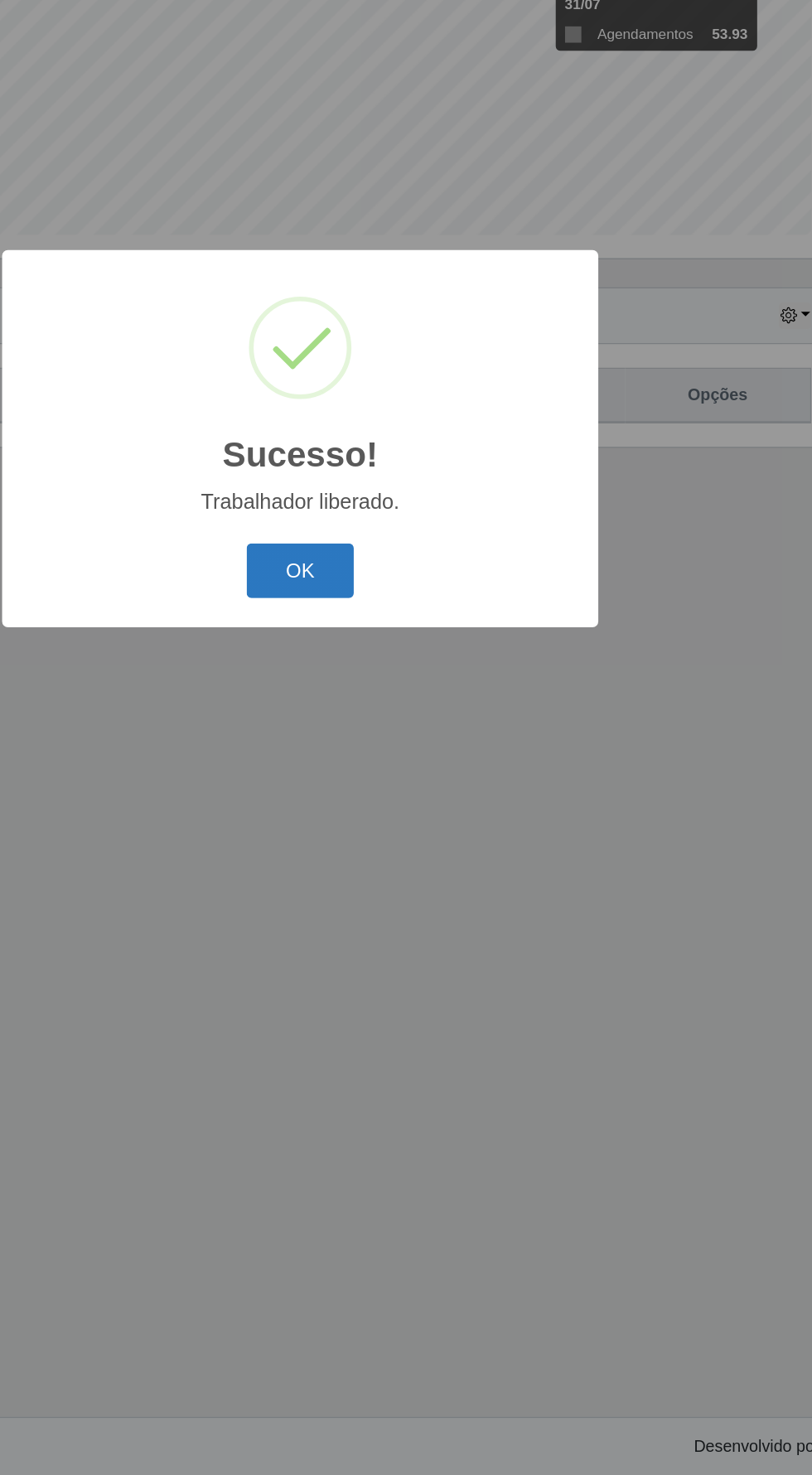
click at [407, 835] on button "OK" at bounding box center [406, 832] width 77 height 39
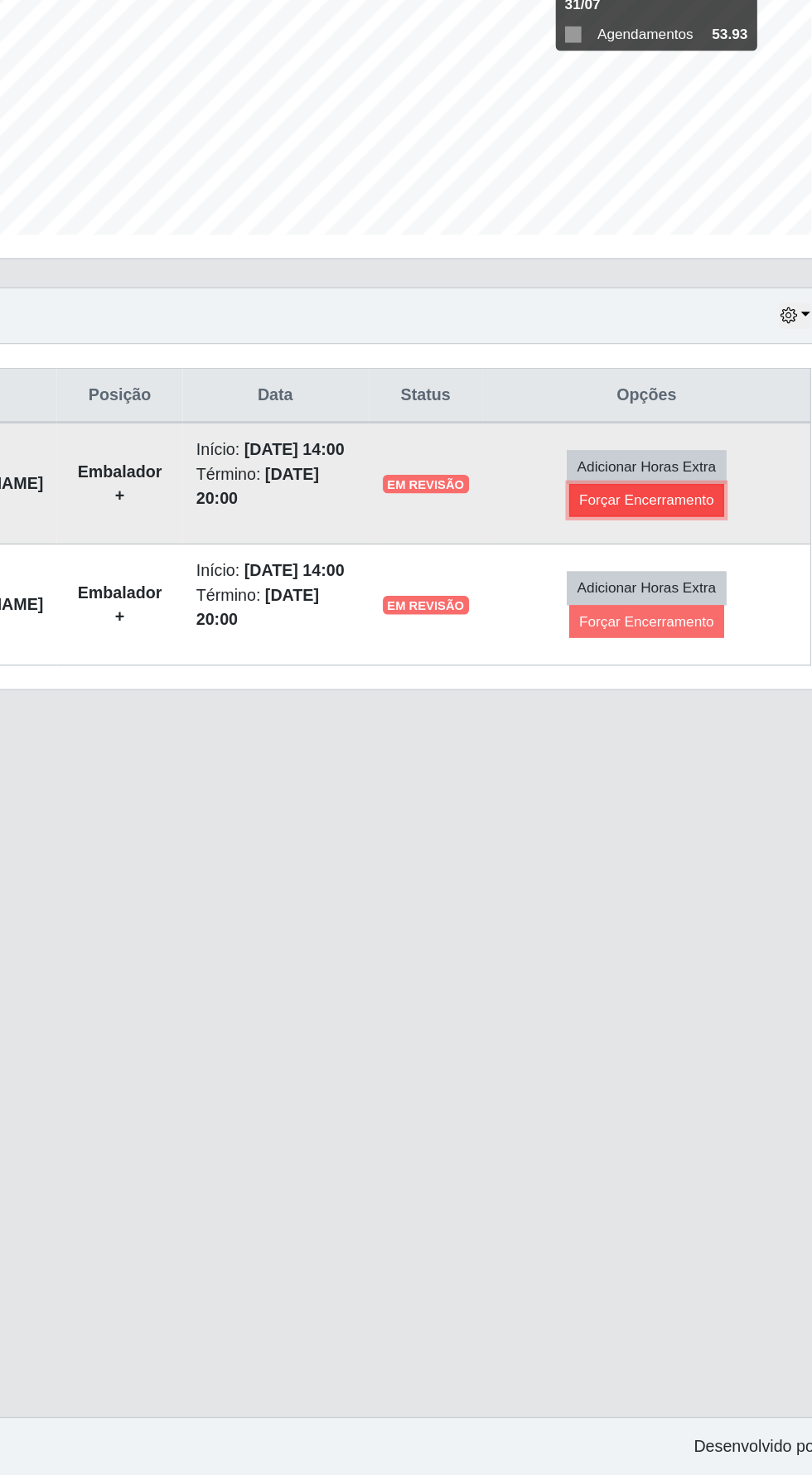
click at [676, 788] on button "Forçar Encerramento" at bounding box center [652, 781] width 111 height 23
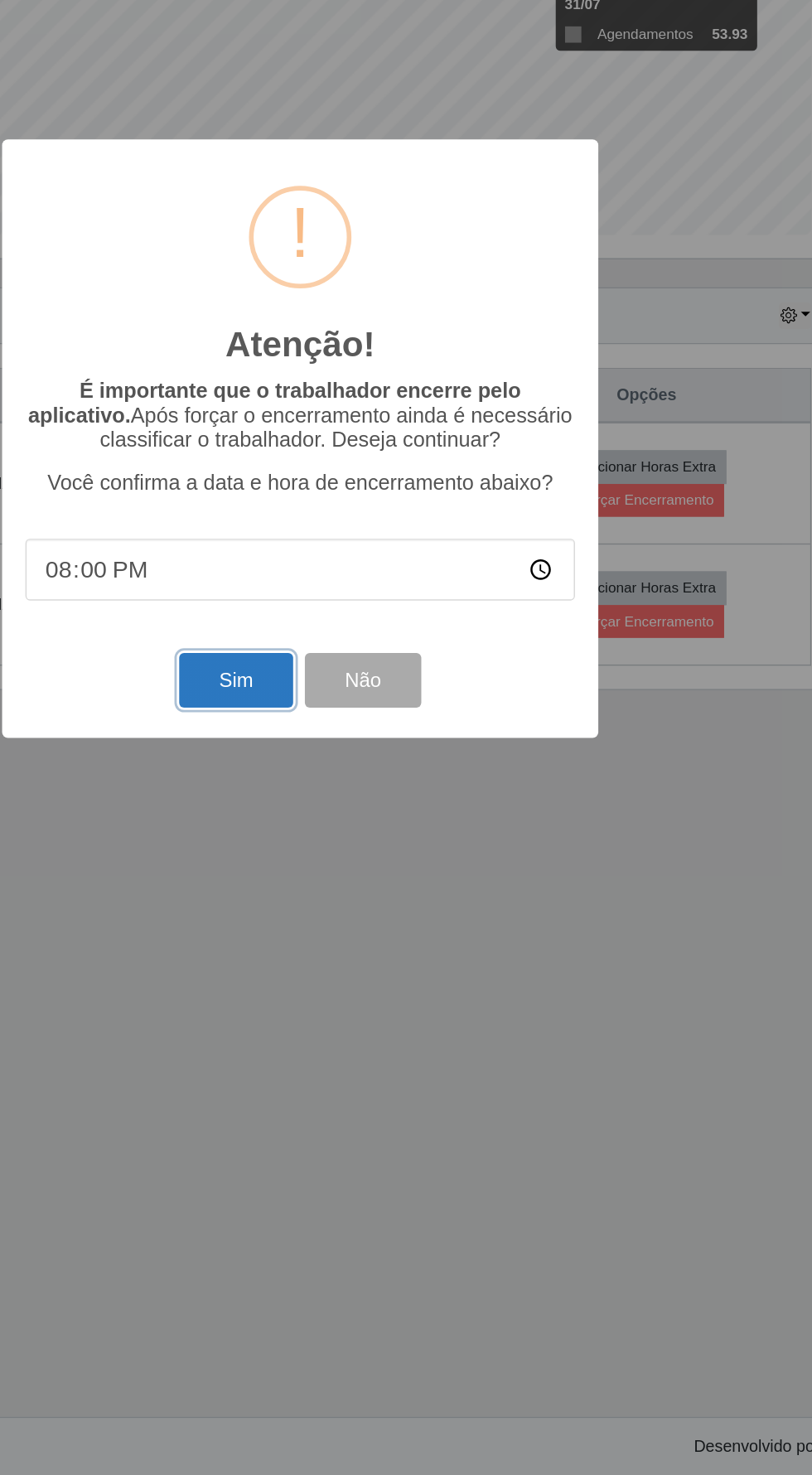
click at [351, 915] on button "Sim" at bounding box center [360, 909] width 80 height 39
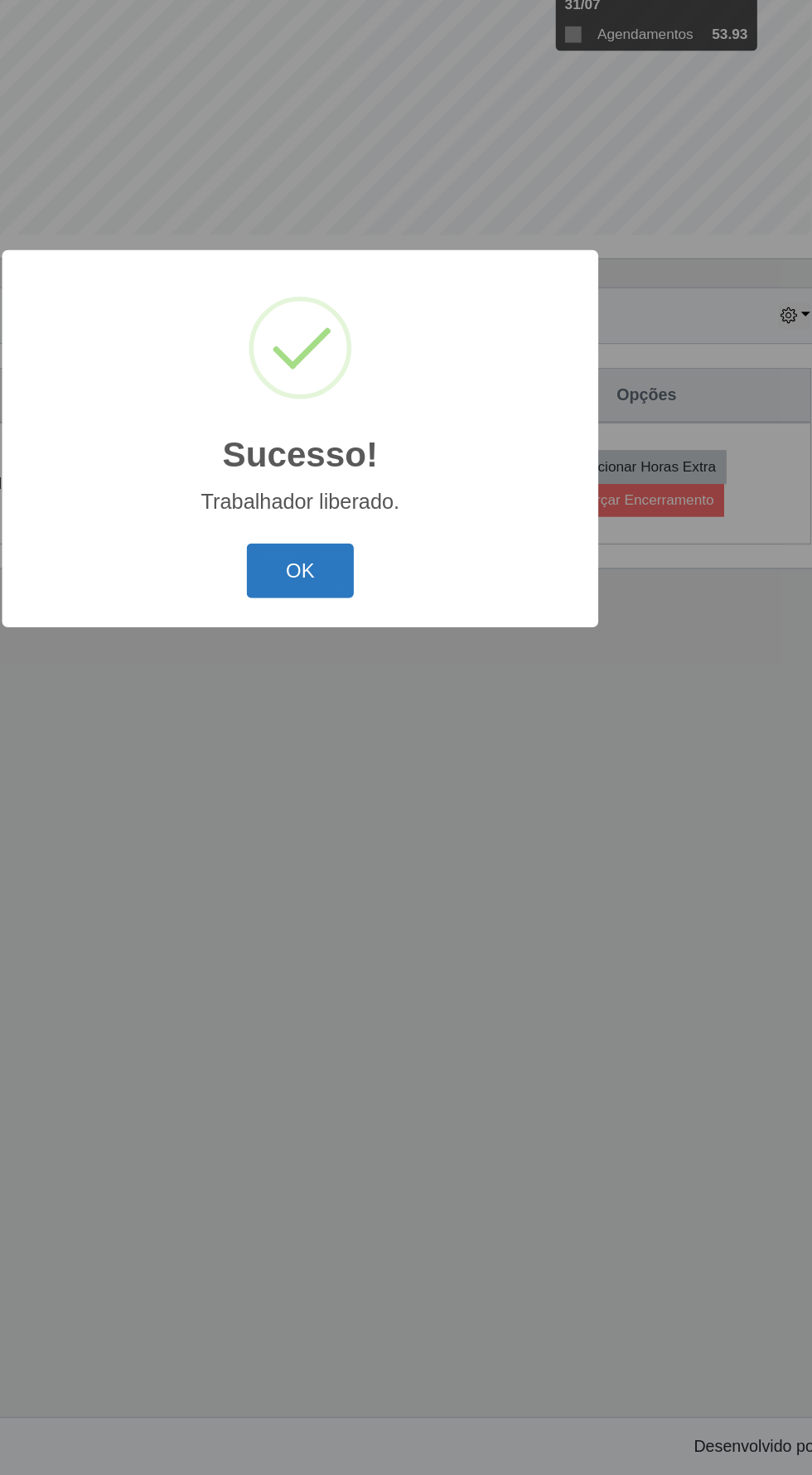
click at [386, 845] on button "OK" at bounding box center [406, 832] width 77 height 39
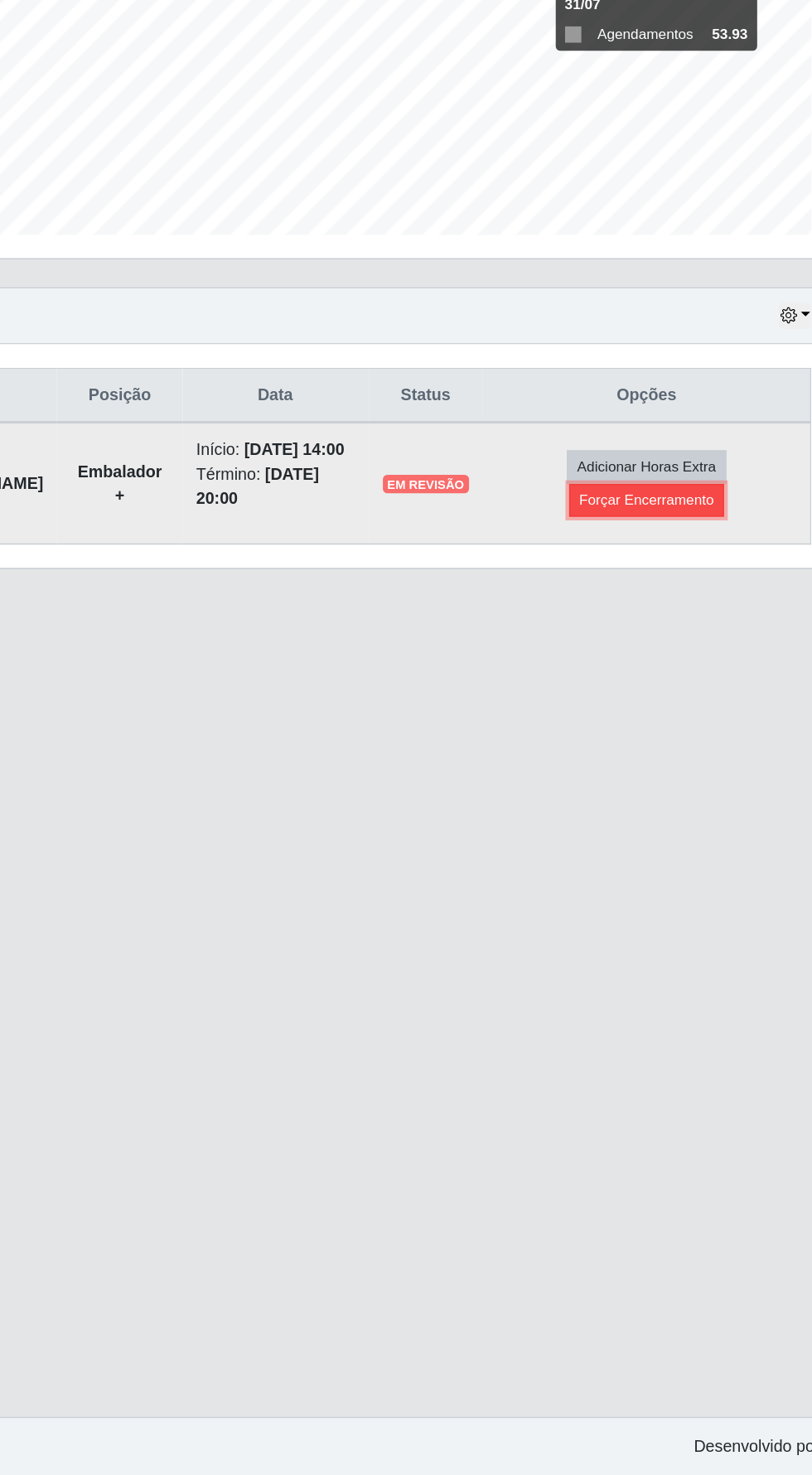
click at [676, 793] on button "Forçar Encerramento" at bounding box center [652, 781] width 111 height 23
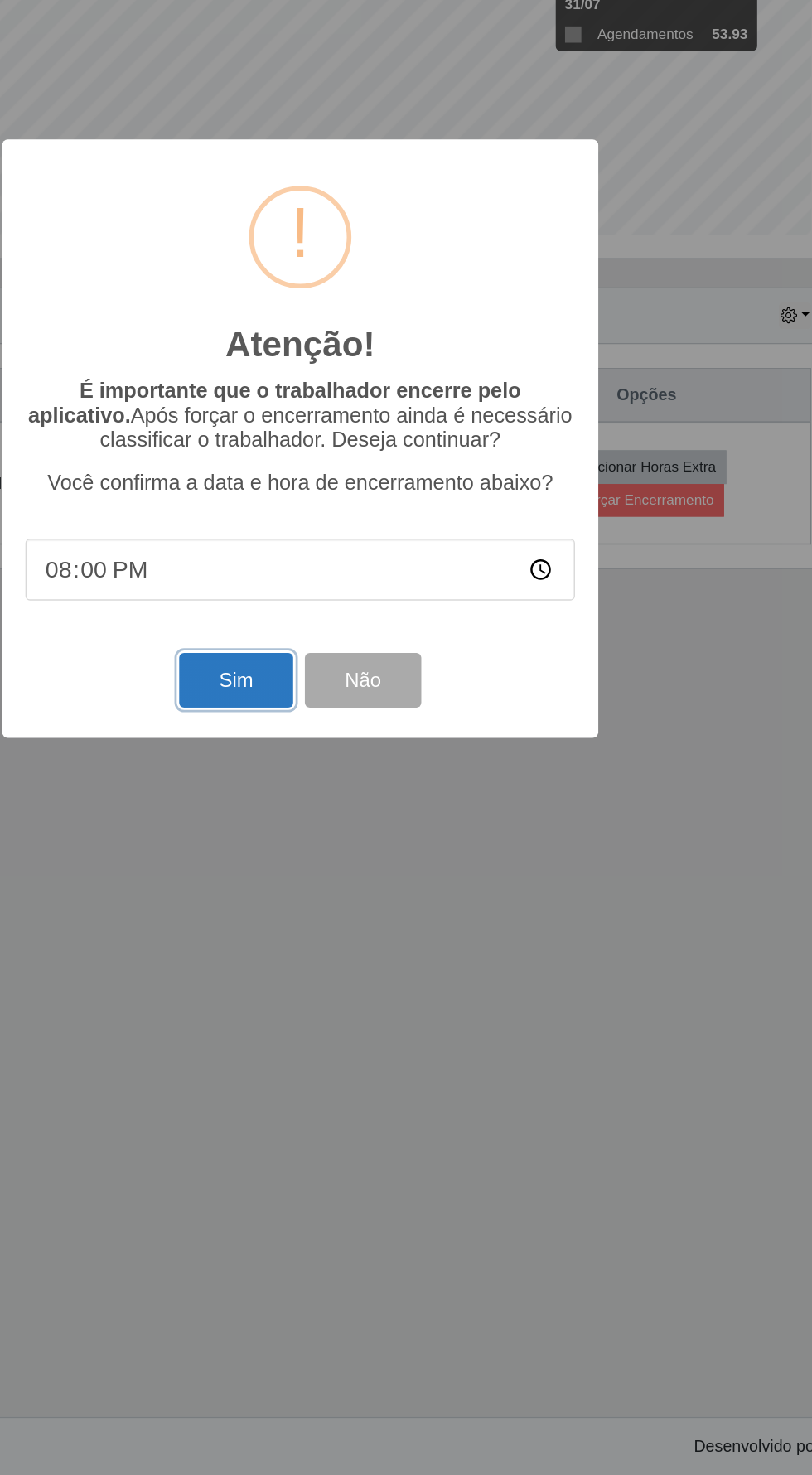
click at [337, 921] on button "Sim" at bounding box center [360, 909] width 80 height 39
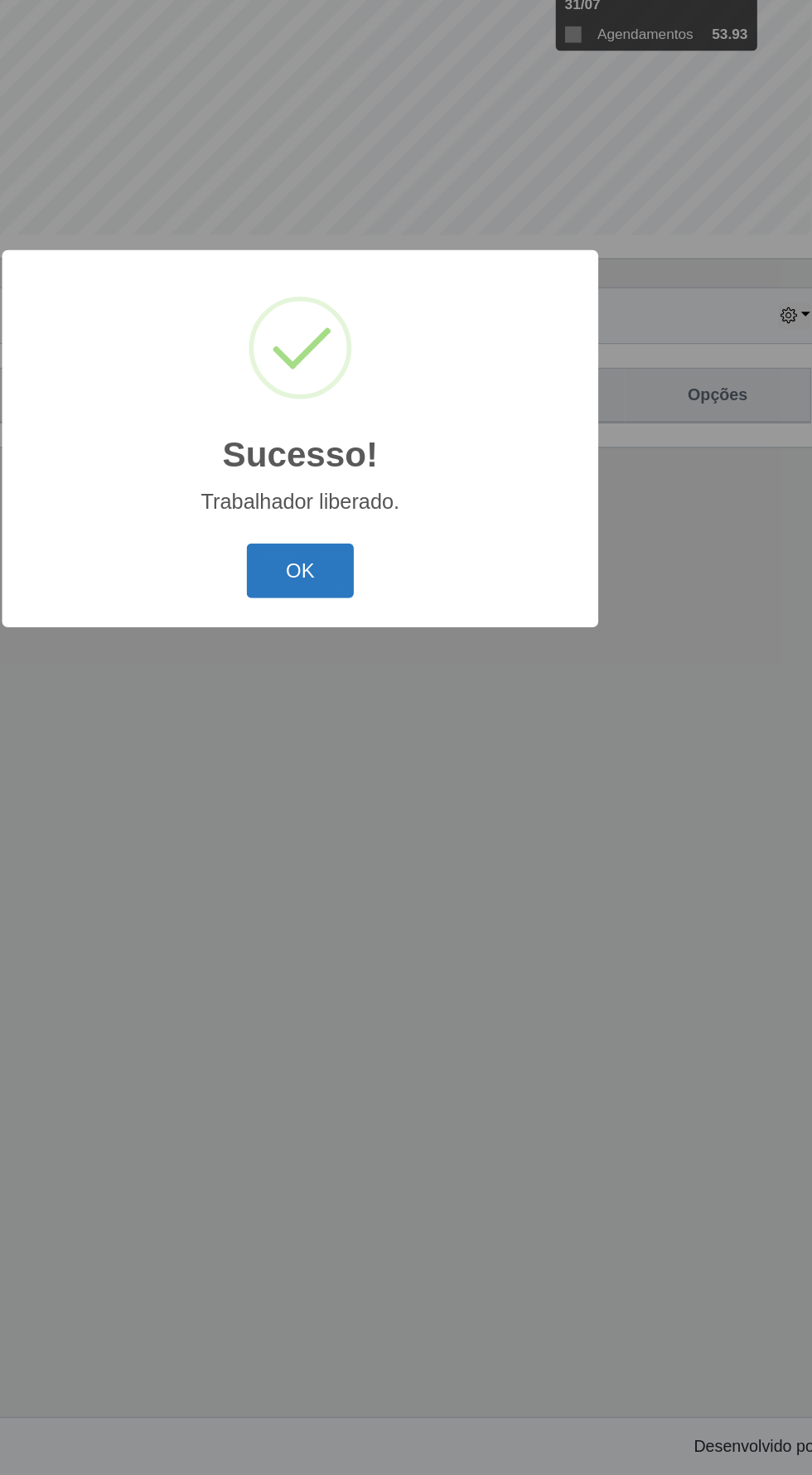
click at [386, 830] on button "OK" at bounding box center [406, 832] width 77 height 39
